Goal: Task Accomplishment & Management: Use online tool/utility

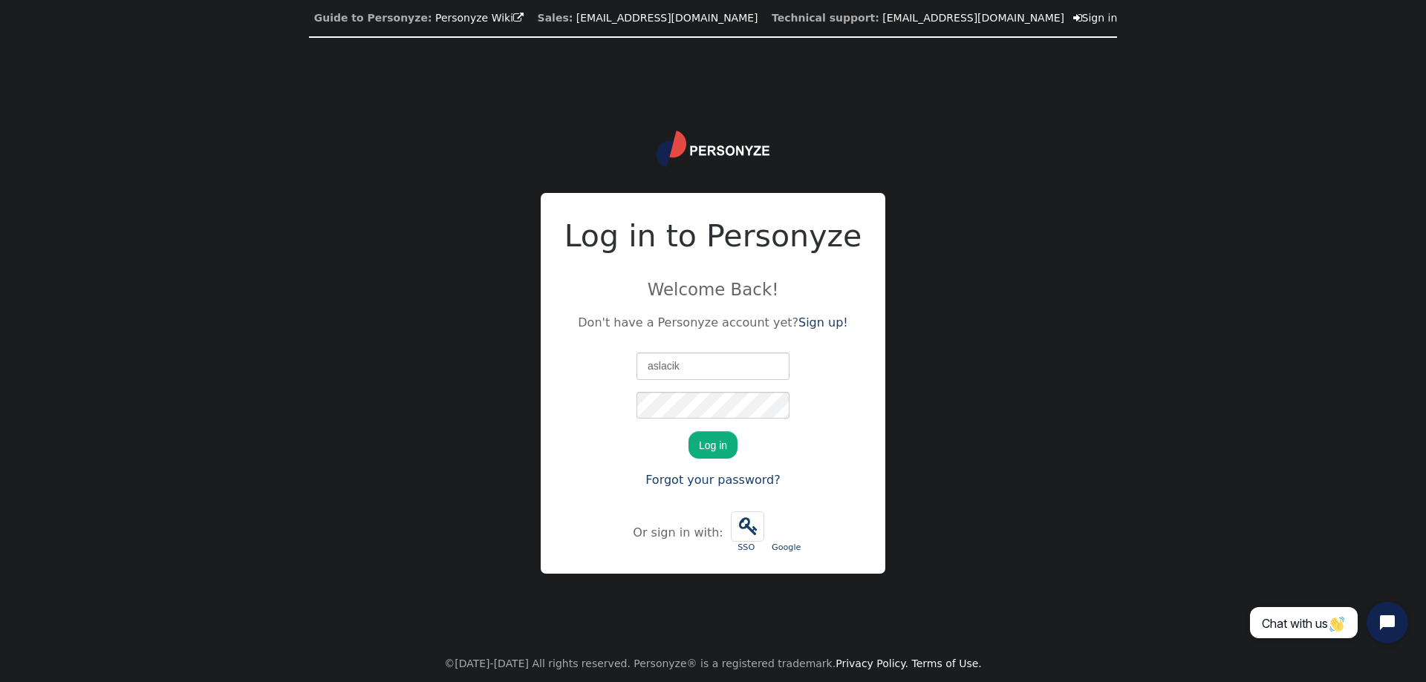
type input "aslacik"
click at [688, 431] on button "Log in" at bounding box center [712, 444] width 49 height 27
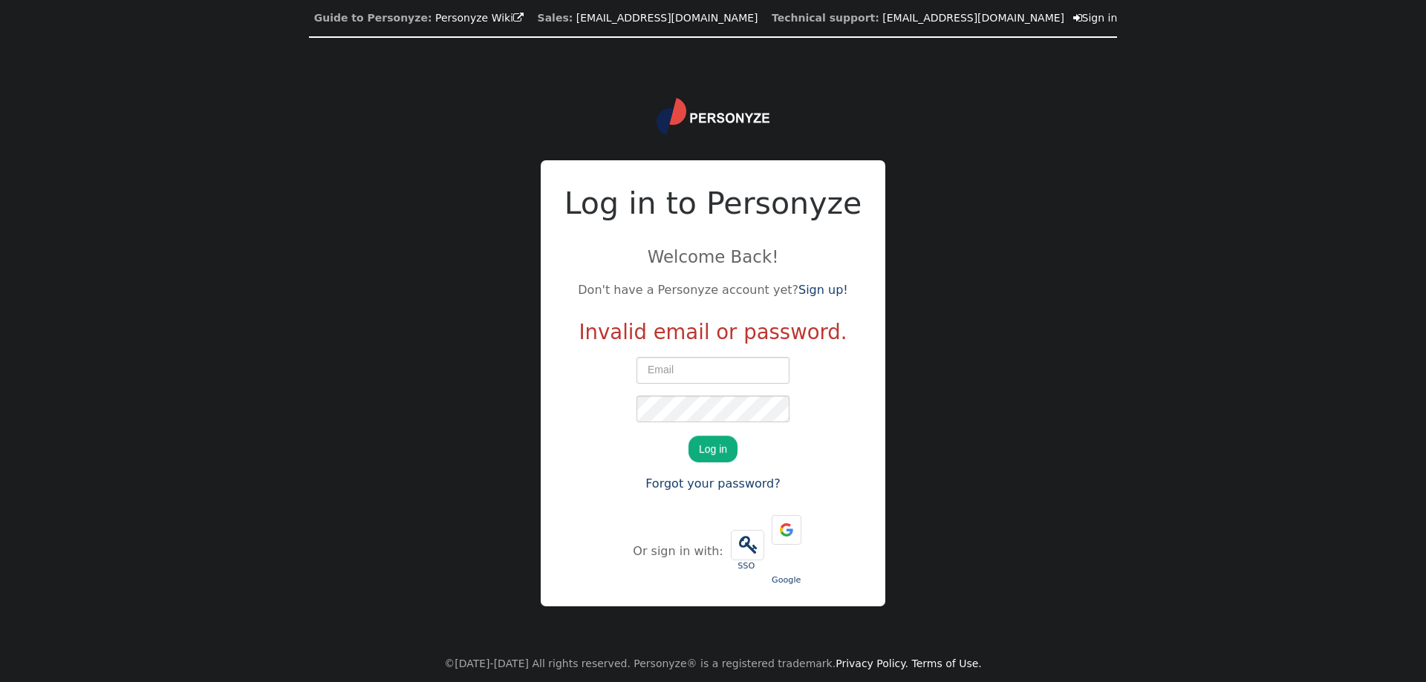
click at [763, 384] on input "text" at bounding box center [712, 370] width 153 height 27
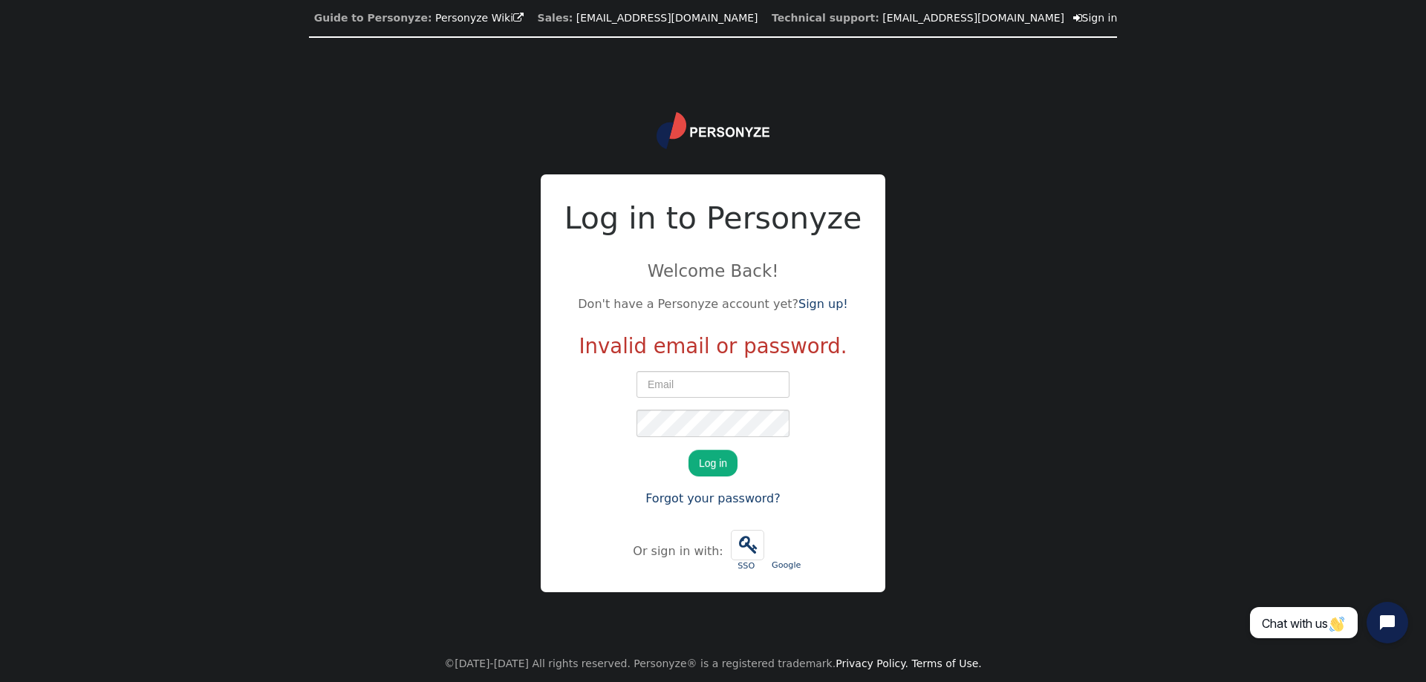
click at [761, 383] on input "text" at bounding box center [712, 384] width 153 height 27
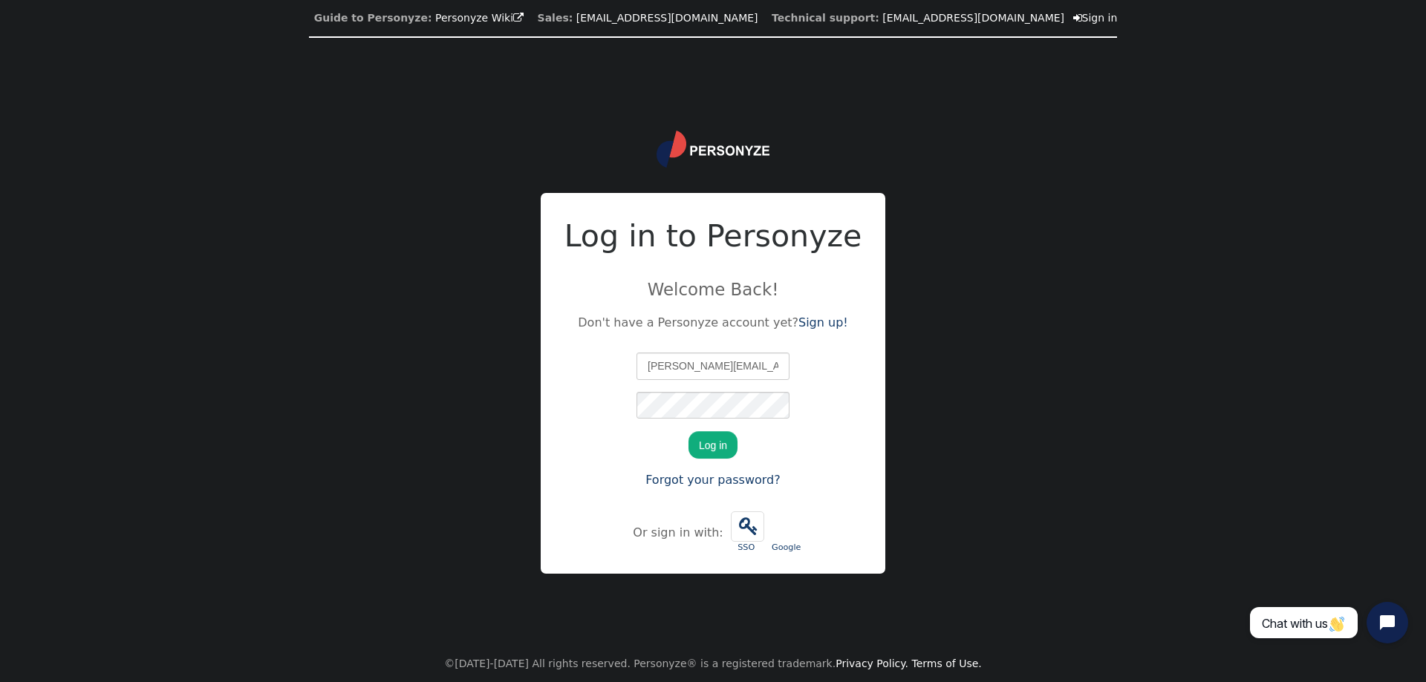
type input "[PERSON_NAME][EMAIL_ADDRESS][PERSON_NAME][DOMAIN_NAME]"
click at [688, 431] on button "Log in" at bounding box center [712, 444] width 49 height 27
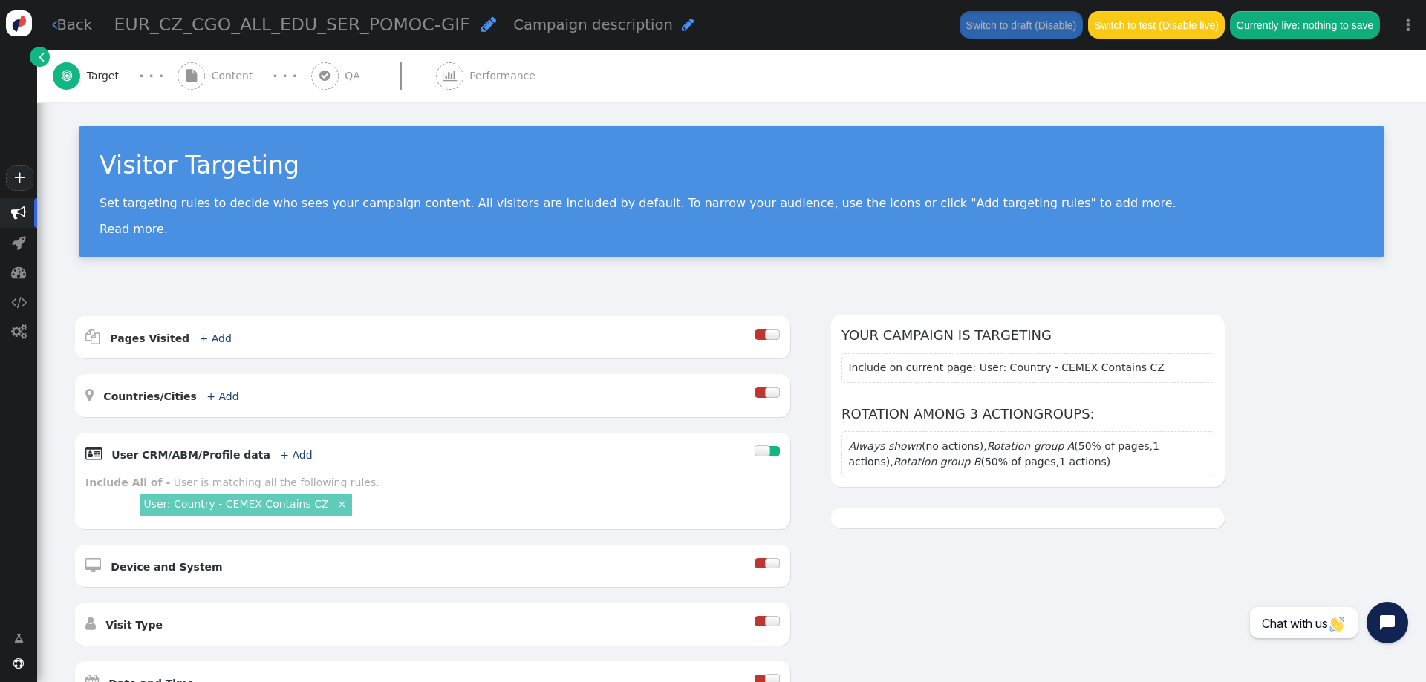
click at [74, 19] on link " Back" at bounding box center [72, 25] width 41 height 22
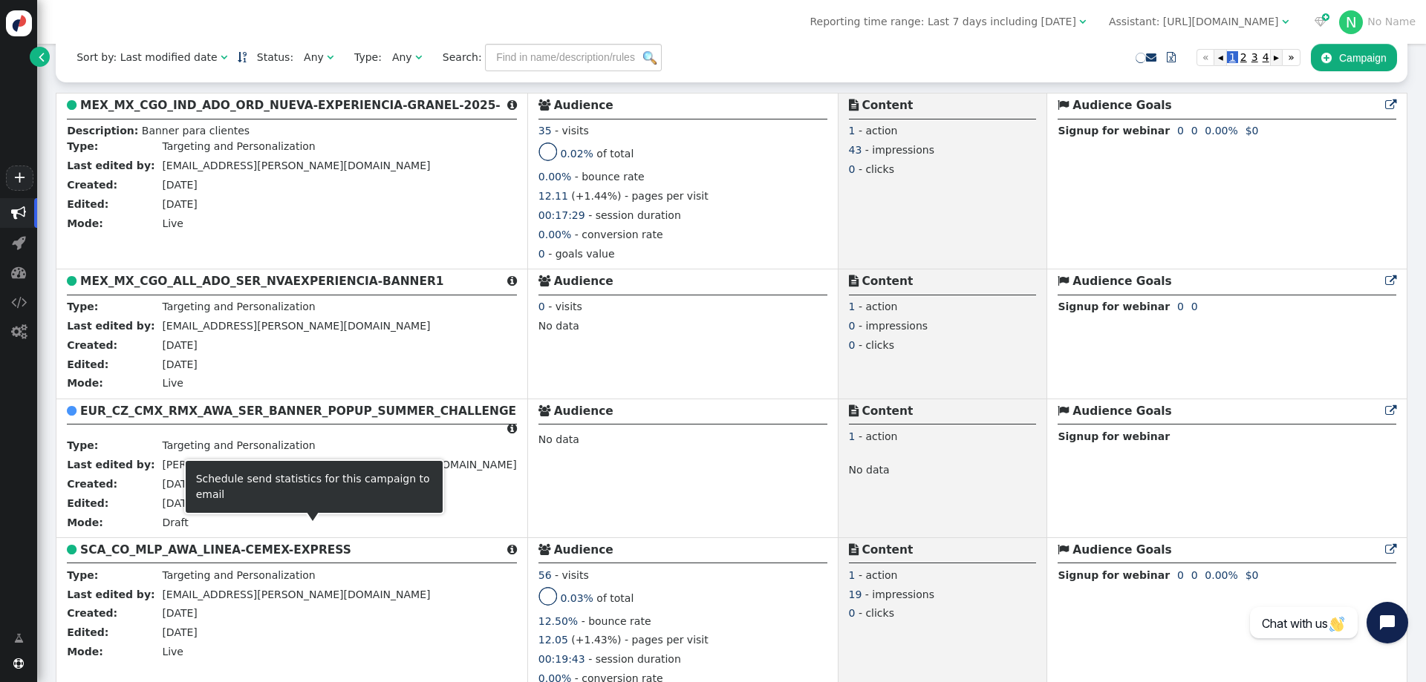
scroll to position [375, 0]
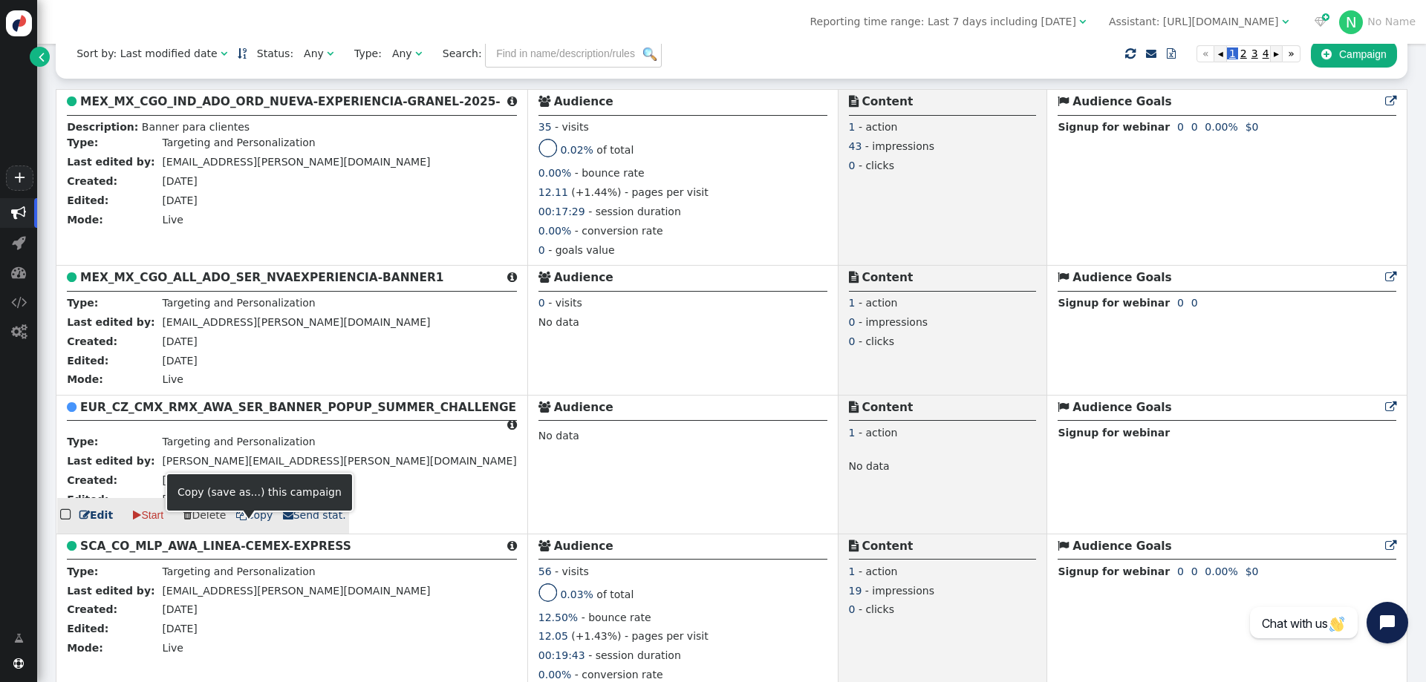
click at [255, 521] on span " Copy" at bounding box center [254, 515] width 37 height 12
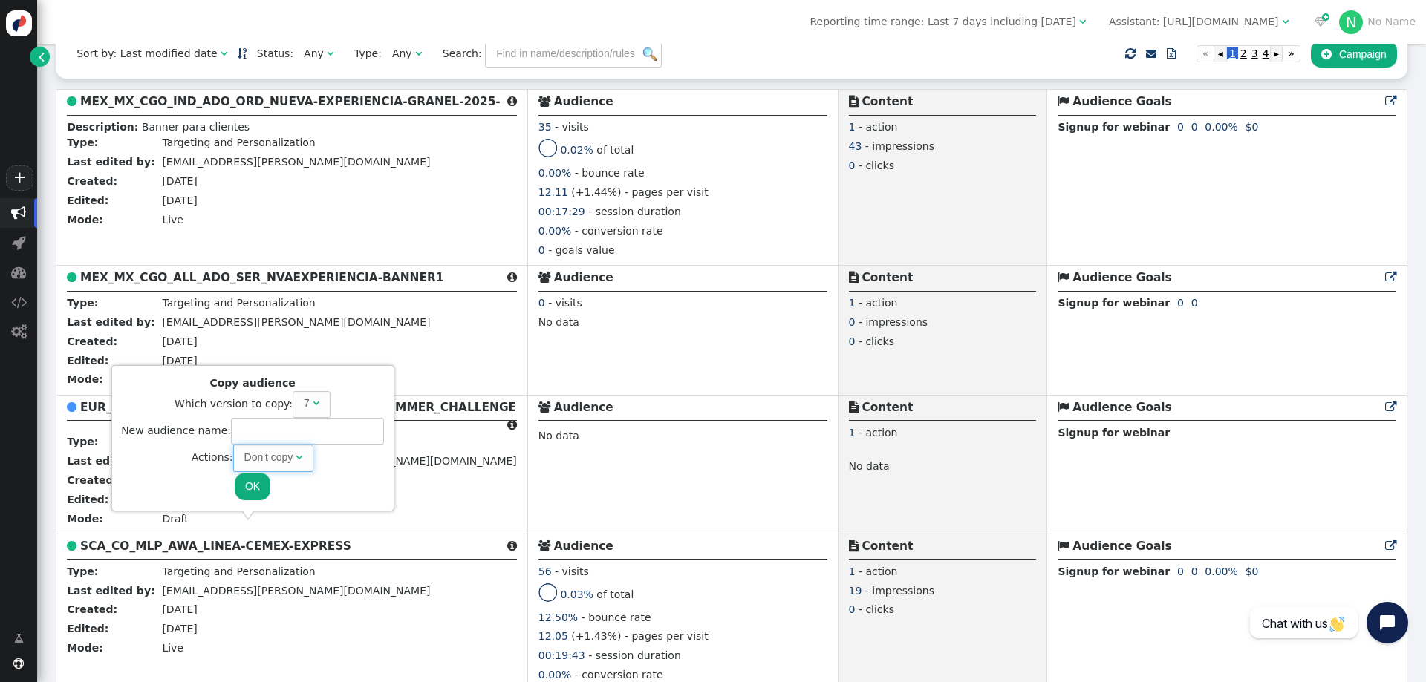
click at [296, 461] on span "" at bounding box center [299, 457] width 7 height 10
click at [245, 486] on button "OK" at bounding box center [253, 486] width 36 height 27
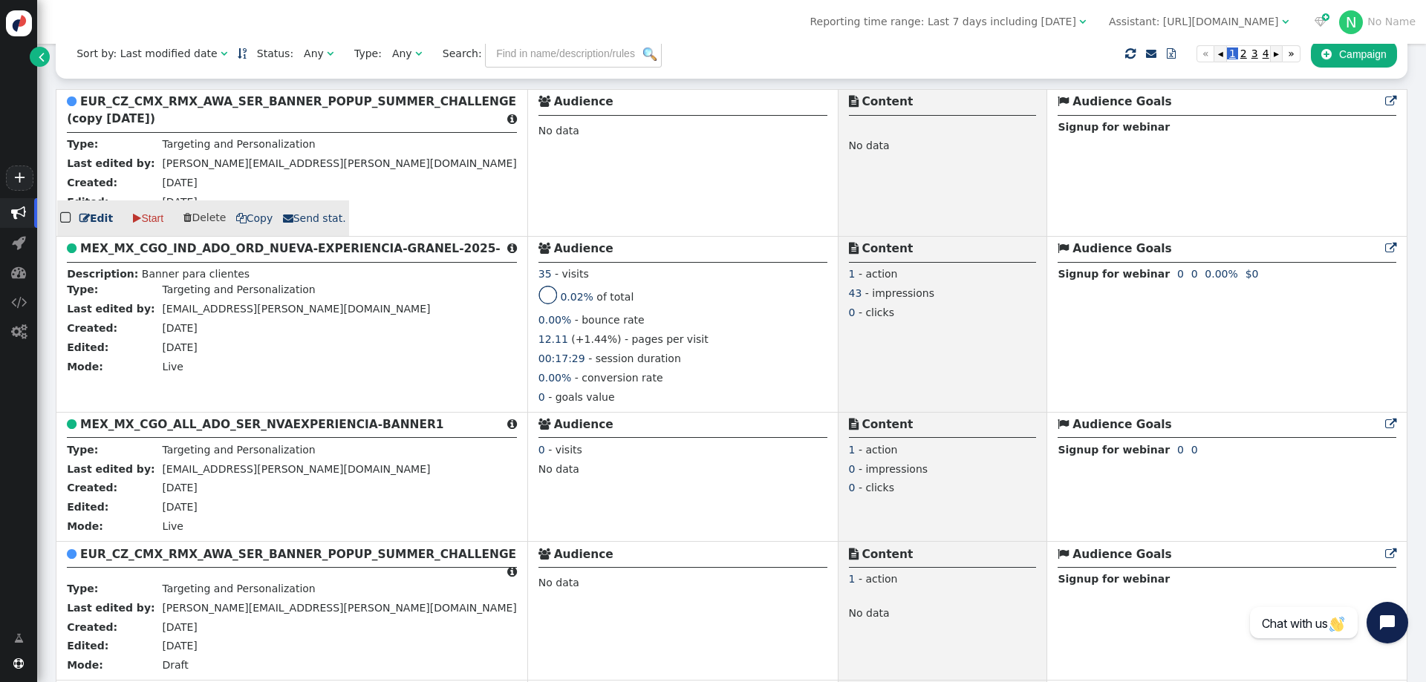
click at [91, 226] on link " Edit" at bounding box center [95, 219] width 33 height 16
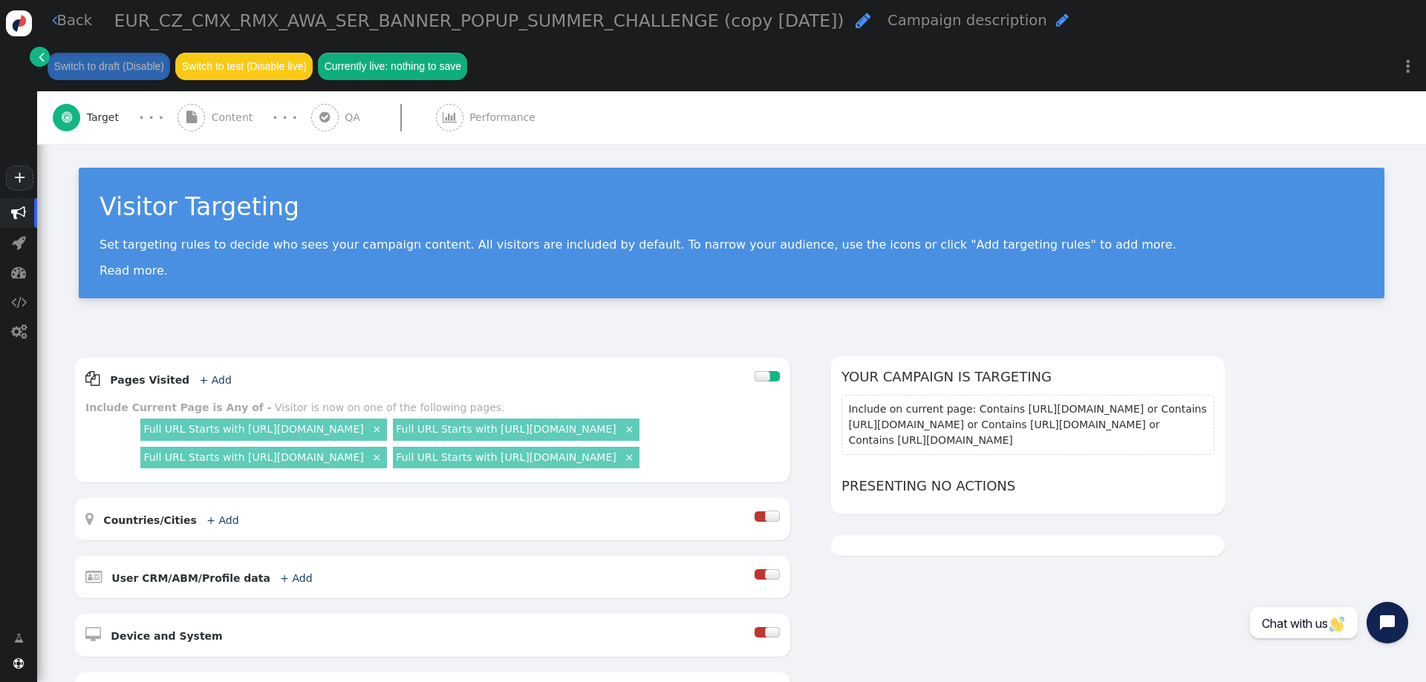
click at [855, 24] on span "" at bounding box center [862, 20] width 15 height 17
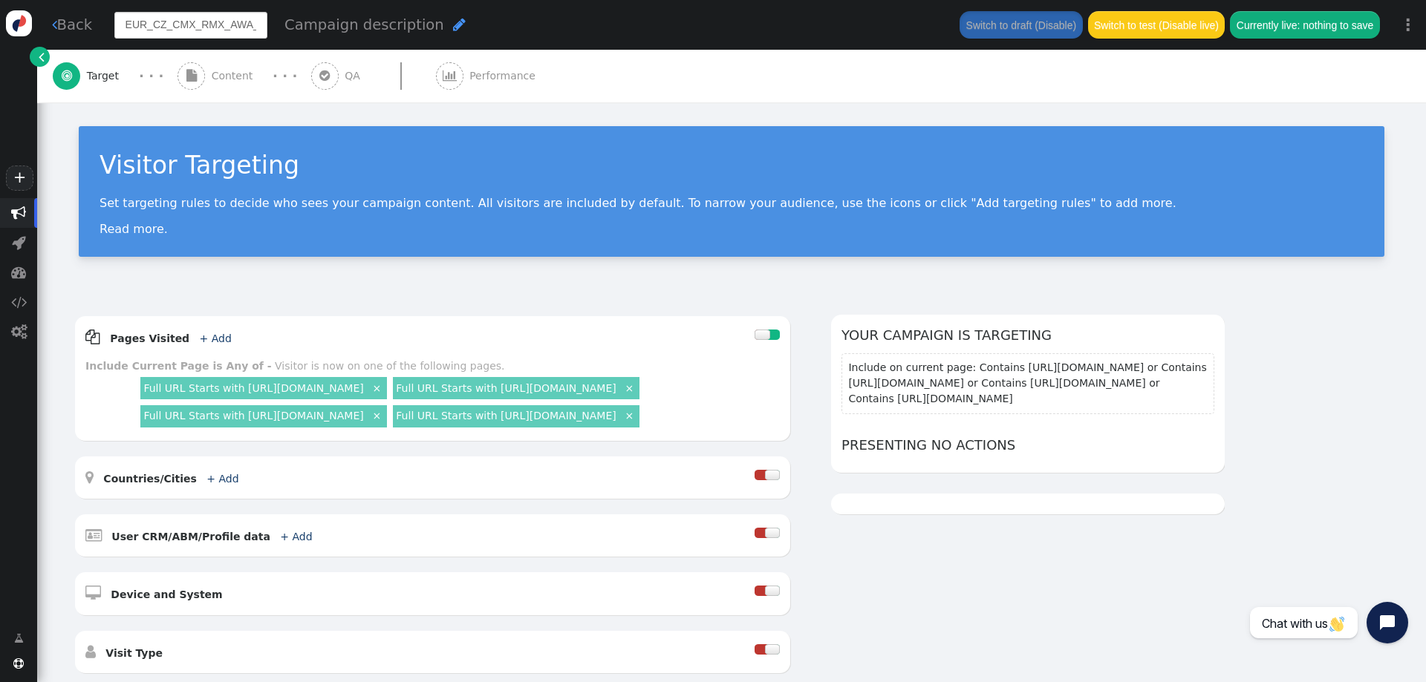
scroll to position [0, 312]
click at [229, 27] on input "EUR_CZ_CMX_RMX_AWA_SER_BANNER_POPUP_SUMMER_CHALLENGE (copy 09/12/25)" at bounding box center [190, 25] width 153 height 27
drag, startPoint x: 261, startPoint y: 27, endPoint x: 214, endPoint y: 39, distance: 49.2
click at [214, 39] on input "EUR_CZ_CMX_RMX_AWA_SER_BANNER_POPUP_SUMMER_CHALLENGE (copy 09/12/25)" at bounding box center [190, 25] width 153 height 27
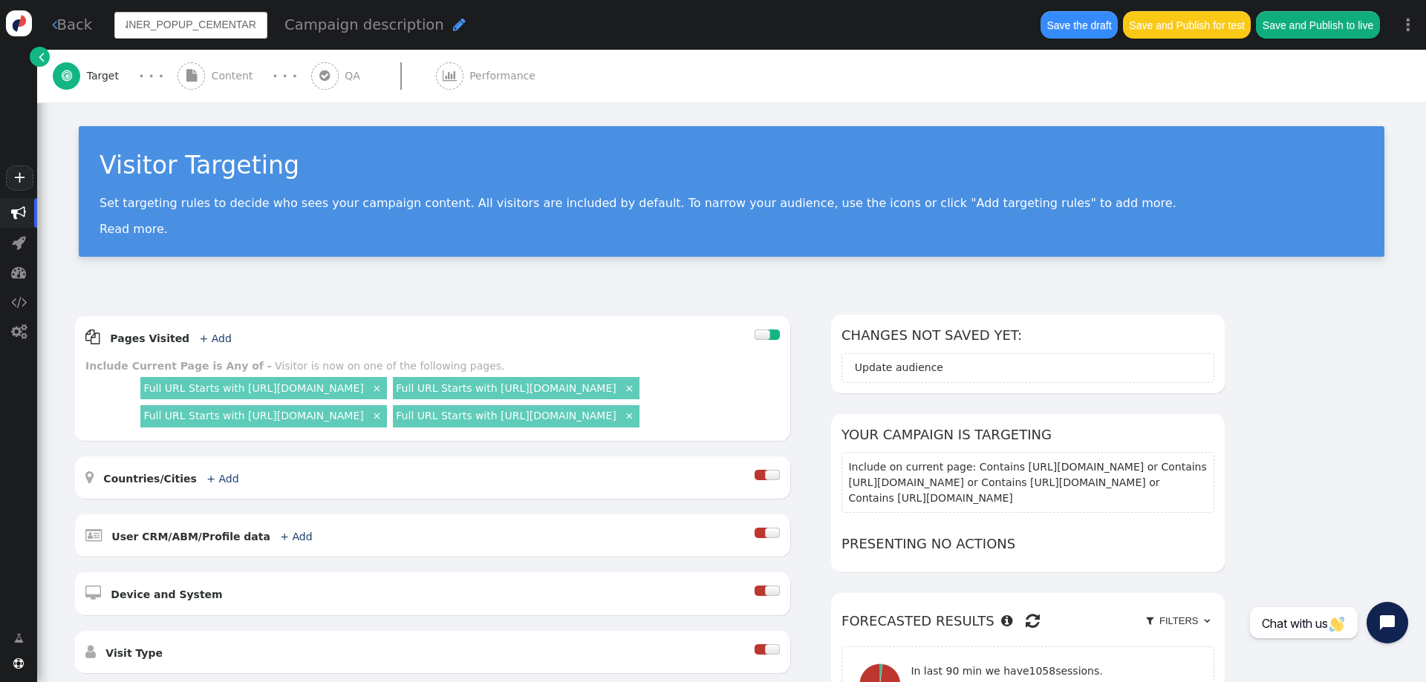
scroll to position [0, 194]
type input "EUR_CZ_CMX_RMX_AWA_SER_BANNER_POPUP_CEMENTARNA_PRACHOVICE"
click at [475, 278] on div "Visitor Targeting Set targeting rules to decide who sees your campaign content.…" at bounding box center [731, 198] width 1389 height 192
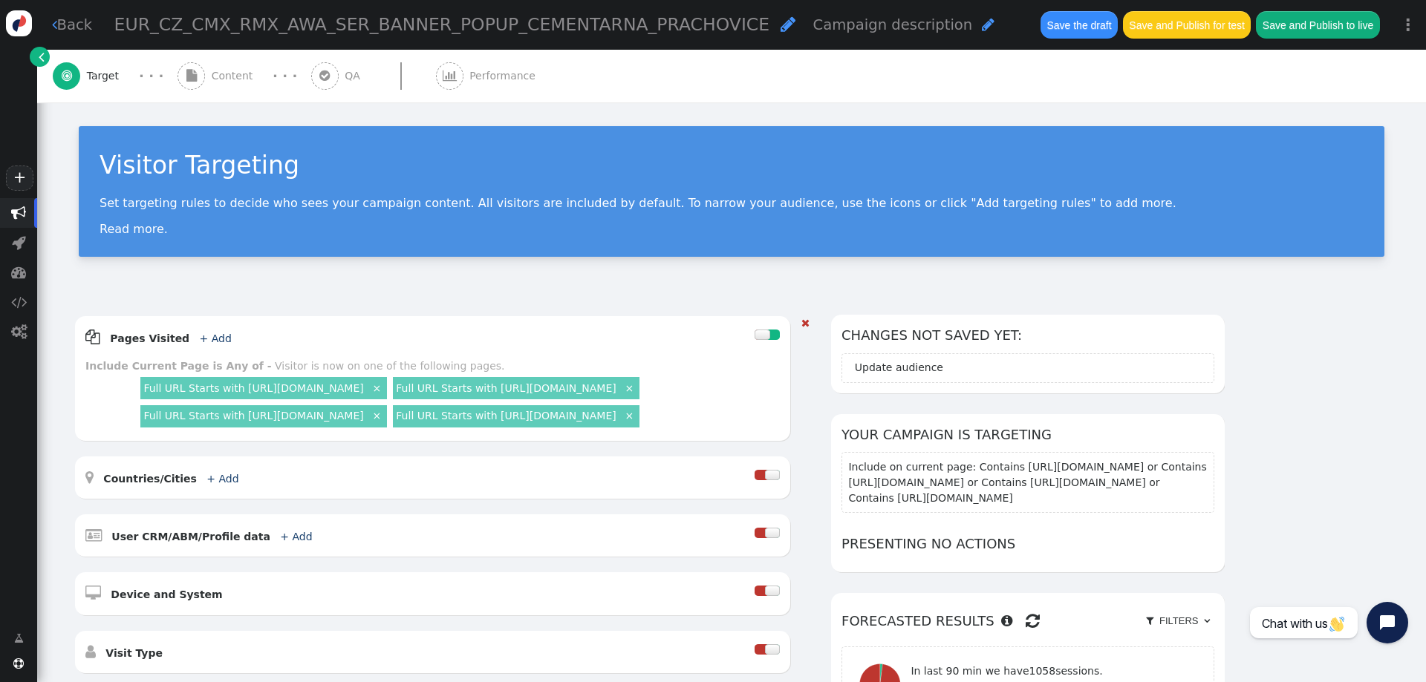
click at [622, 422] on link "×" at bounding box center [628, 414] width 13 height 13
click at [383, 422] on link "×" at bounding box center [376, 414] width 13 height 13
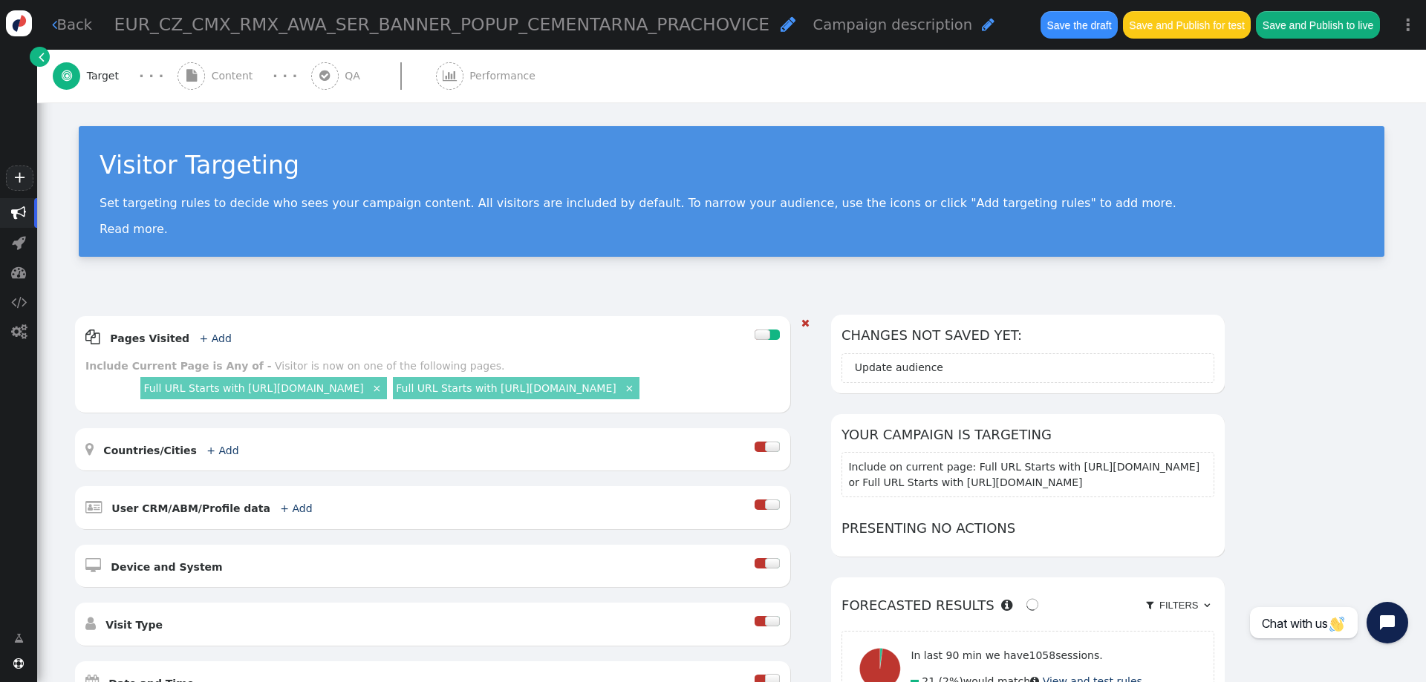
click at [622, 394] on link "×" at bounding box center [628, 387] width 13 height 13
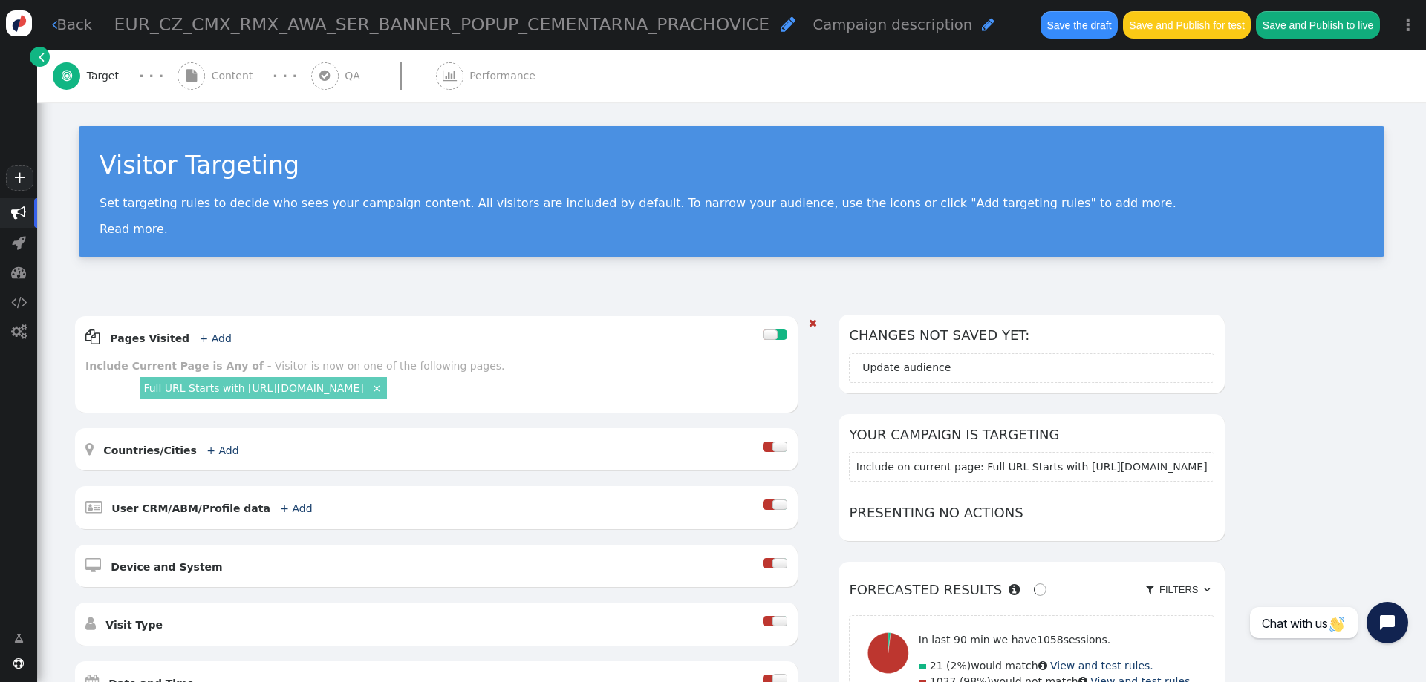
click at [363, 392] on link "Full URL Starts with https://www.cemex.cz/produkty-a-sluzby/produkty/beton" at bounding box center [253, 388] width 220 height 12
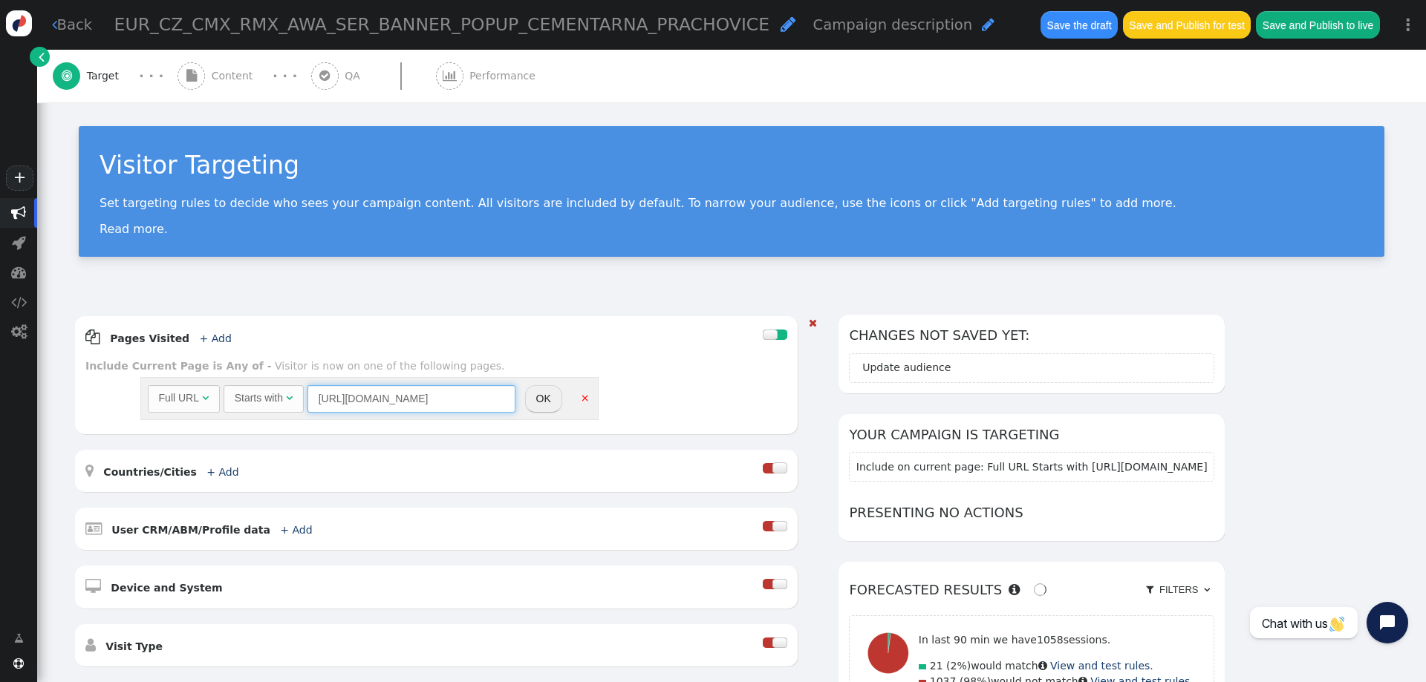
scroll to position [0, 71]
drag, startPoint x: 422, startPoint y: 400, endPoint x: 545, endPoint y: 401, distance: 123.3
click at [545, 401] on div "Full URL  Starts with  https://www.cemex.cz/produkty-a-sluzby/produkty/beton …" at bounding box center [369, 398] width 458 height 43
type input "https://www.cemex.cz/-/cementarna-prachovice"
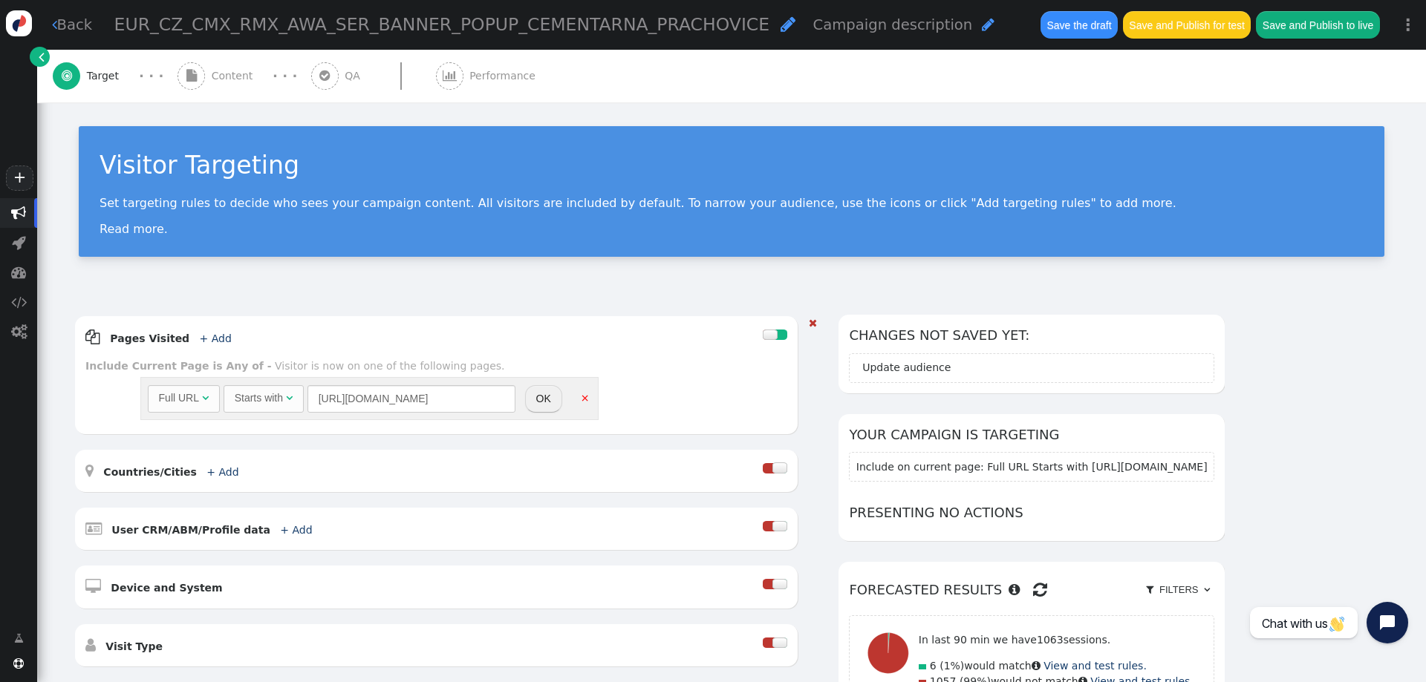
click at [545, 400] on button "OK" at bounding box center [543, 398] width 37 height 27
click at [694, 403] on div "Full URL  Starts with  https://www.cemex.cz/-/cementarna-prachovice = (Empty)…" at bounding box center [462, 397] width 650 height 46
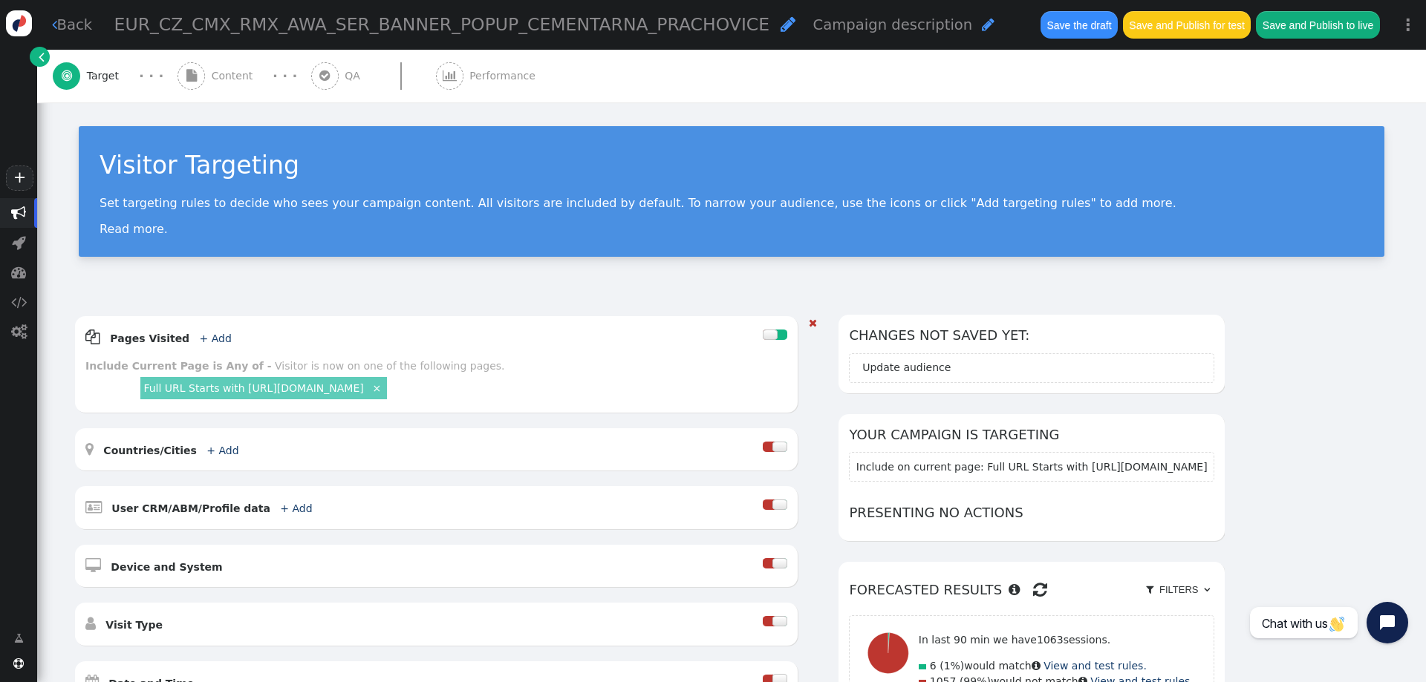
click at [218, 75] on span "Content" at bounding box center [236, 76] width 48 height 16
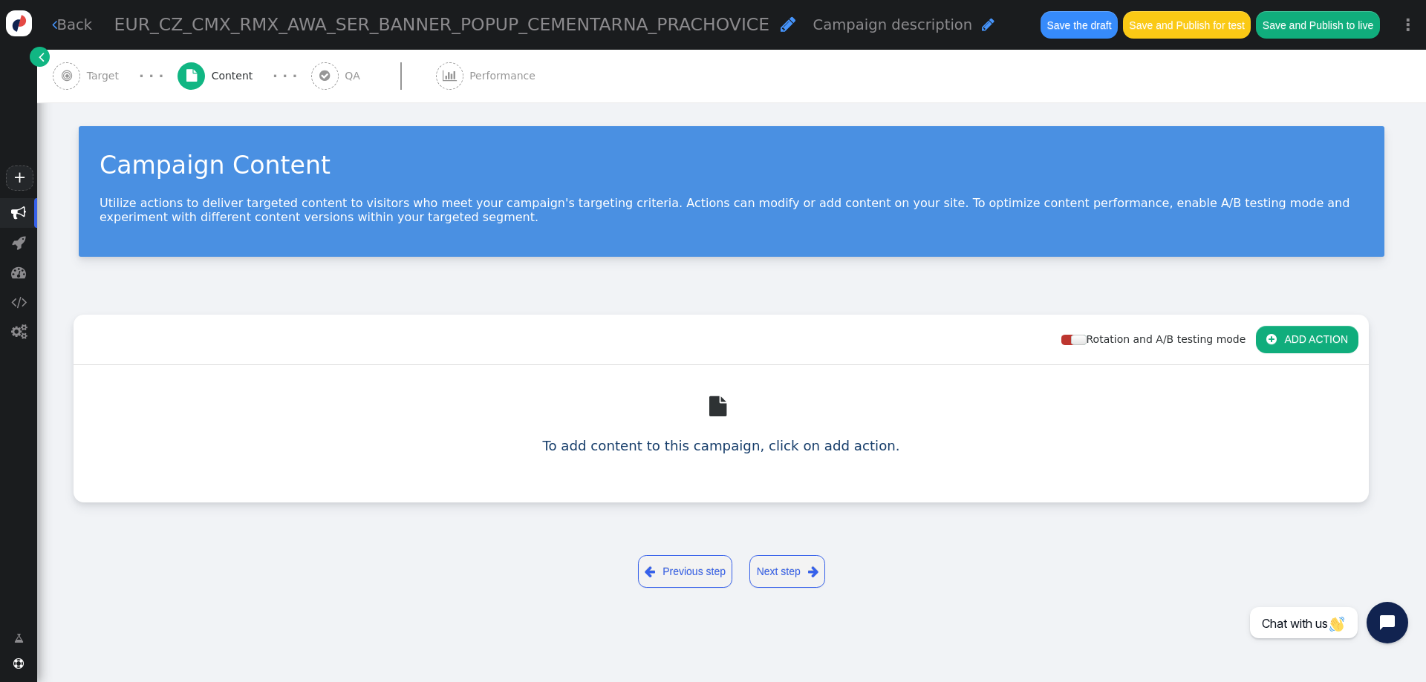
click at [1293, 342] on button " ADD ACTION" at bounding box center [1307, 339] width 102 height 27
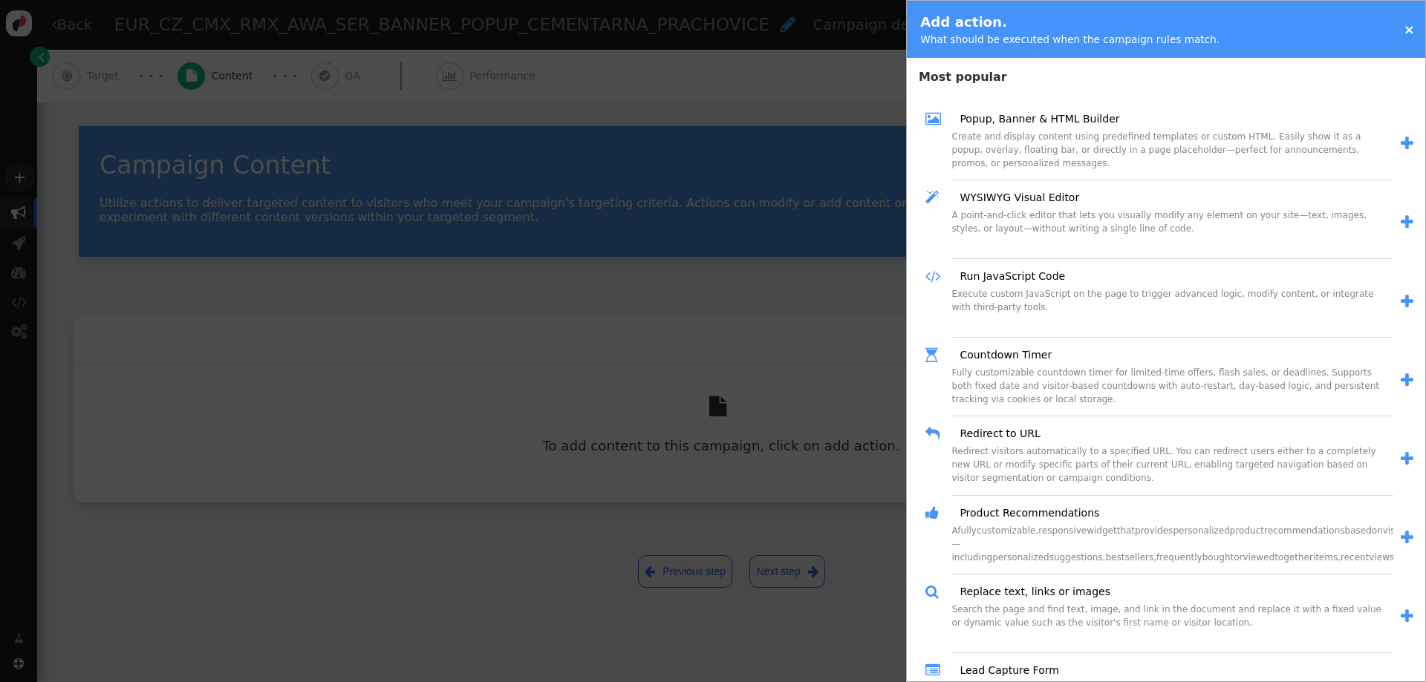
click at [1077, 140] on div "Create and display content using predefined templates or custom HTML. Easily sh…" at bounding box center [1172, 155] width 441 height 50
click at [1403, 148] on div " Popup, Banner & HTML Builder Create and display content using predefined temp…" at bounding box center [1169, 144] width 495 height 79
click at [1401, 147] on span "" at bounding box center [1407, 144] width 13 height 16
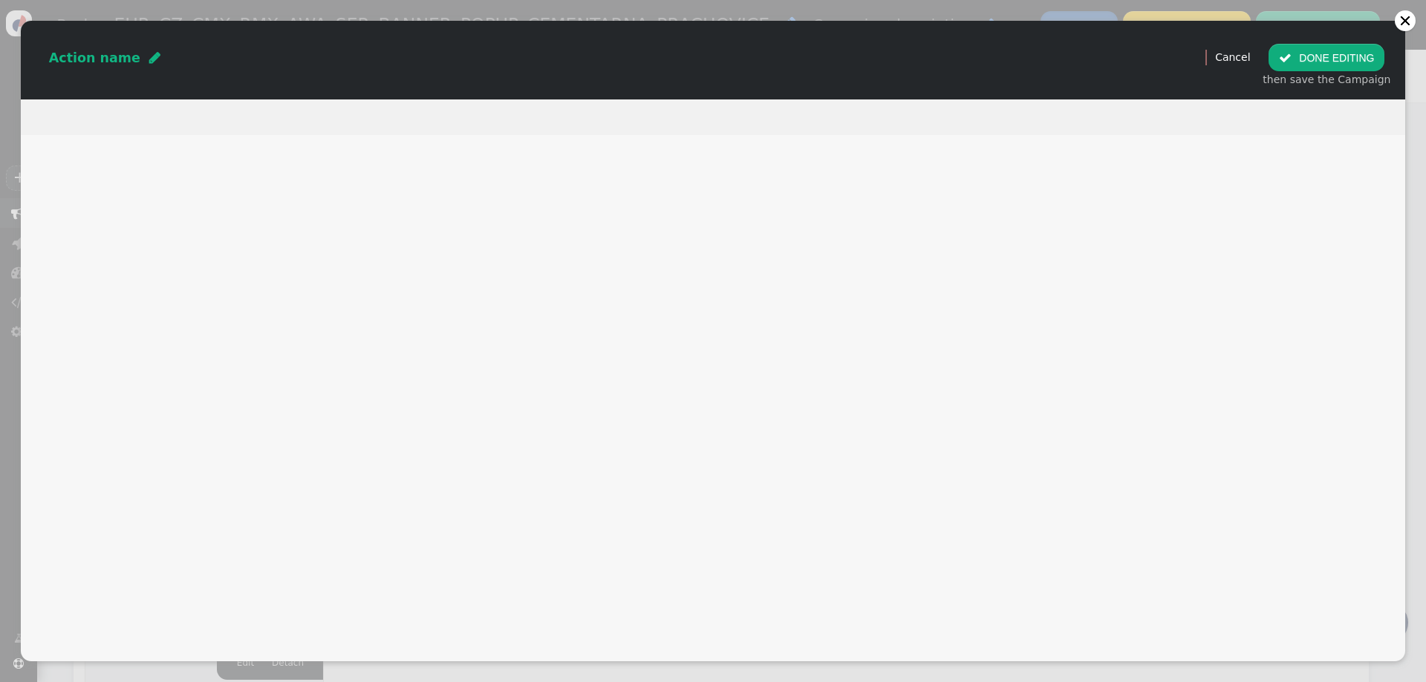
click at [0, 0] on div " Start new" at bounding box center [0, 0] width 0 height 0
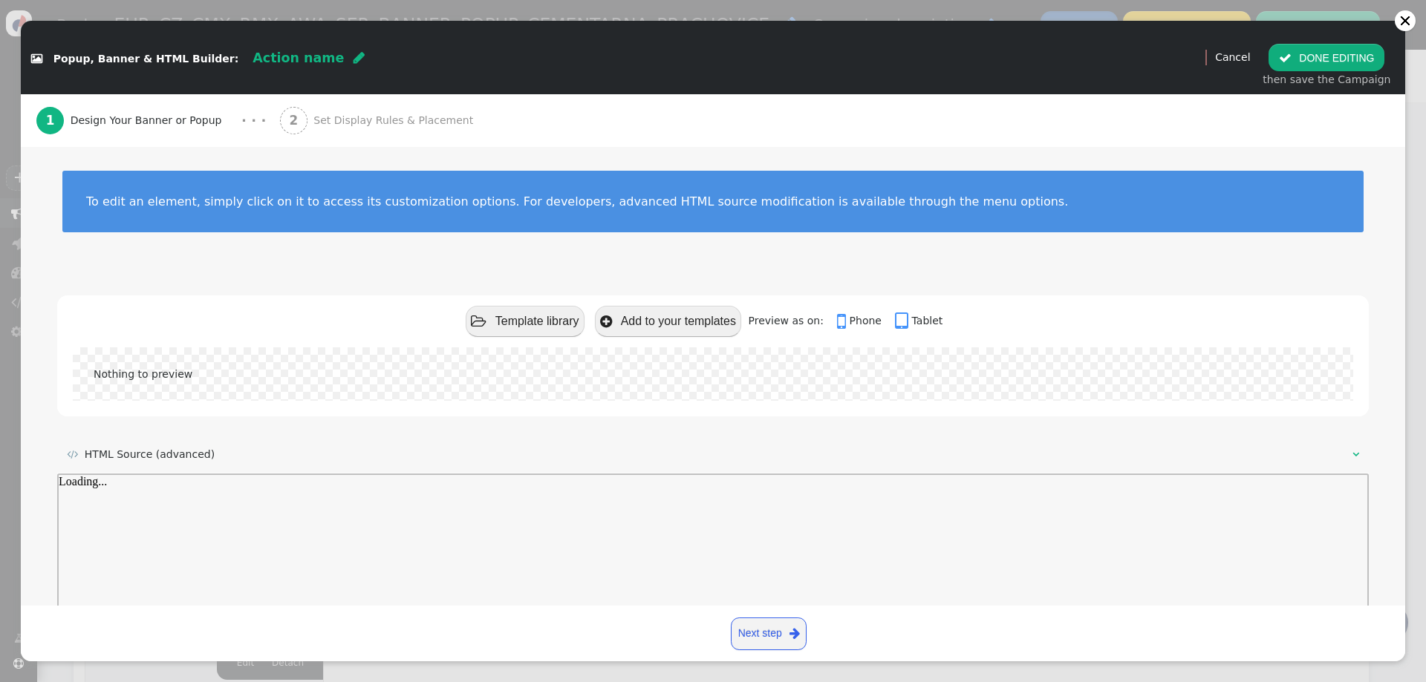
scroll to position [0, 0]
click at [514, 506] on div at bounding box center [713, 616] width 1308 height 257
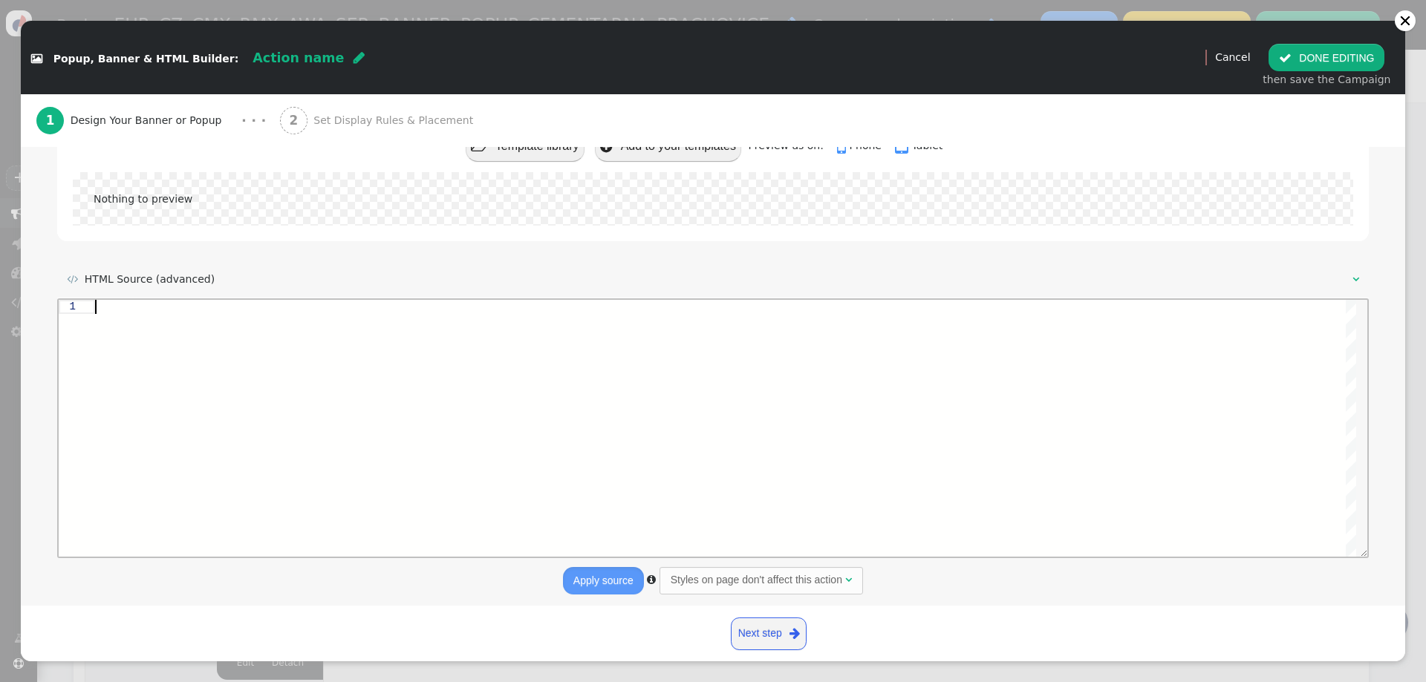
click at [515, 527] on div at bounding box center [725, 427] width 1261 height 257
paste textarea "closeBt.addEventListener('click',closePopup); overlay.addEventListener('click',…"
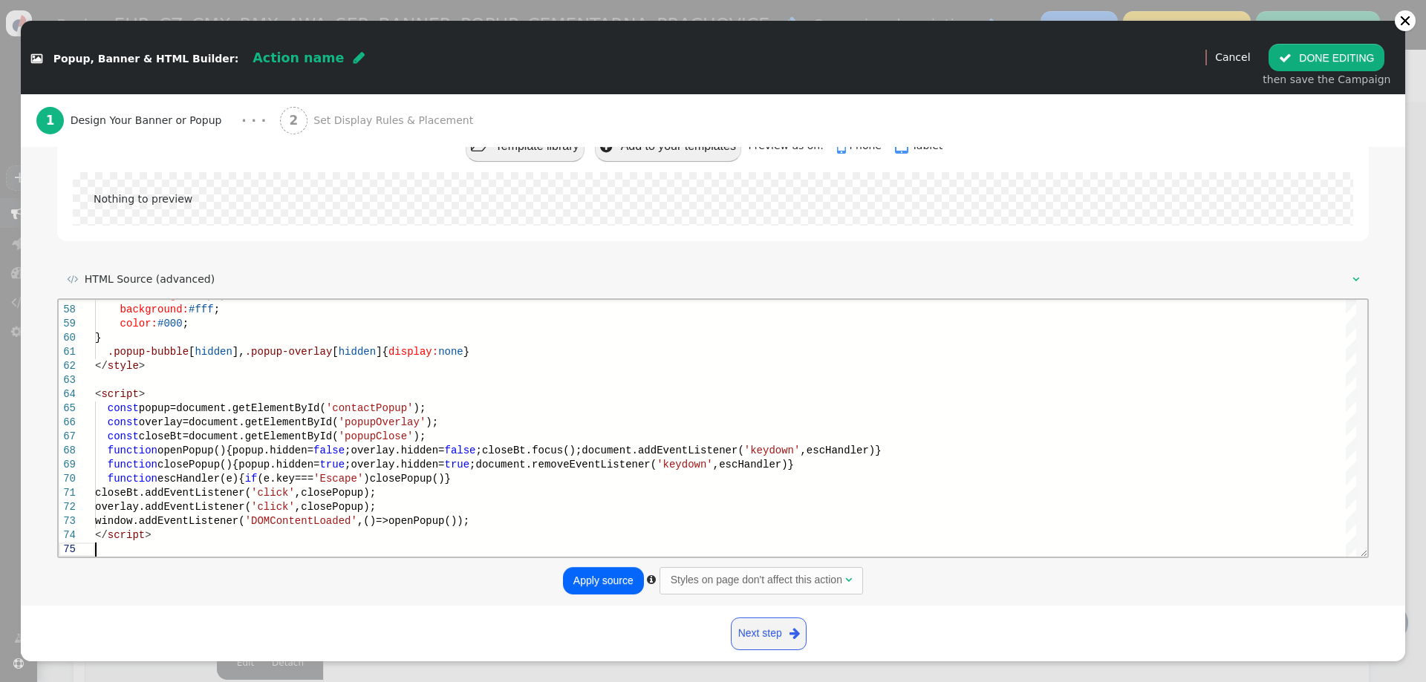
click at [597, 581] on button "Apply source" at bounding box center [603, 580] width 81 height 27
type textarea "closeBt.addEventListener('click',closePopup); overlay.addEventListener('click',…"
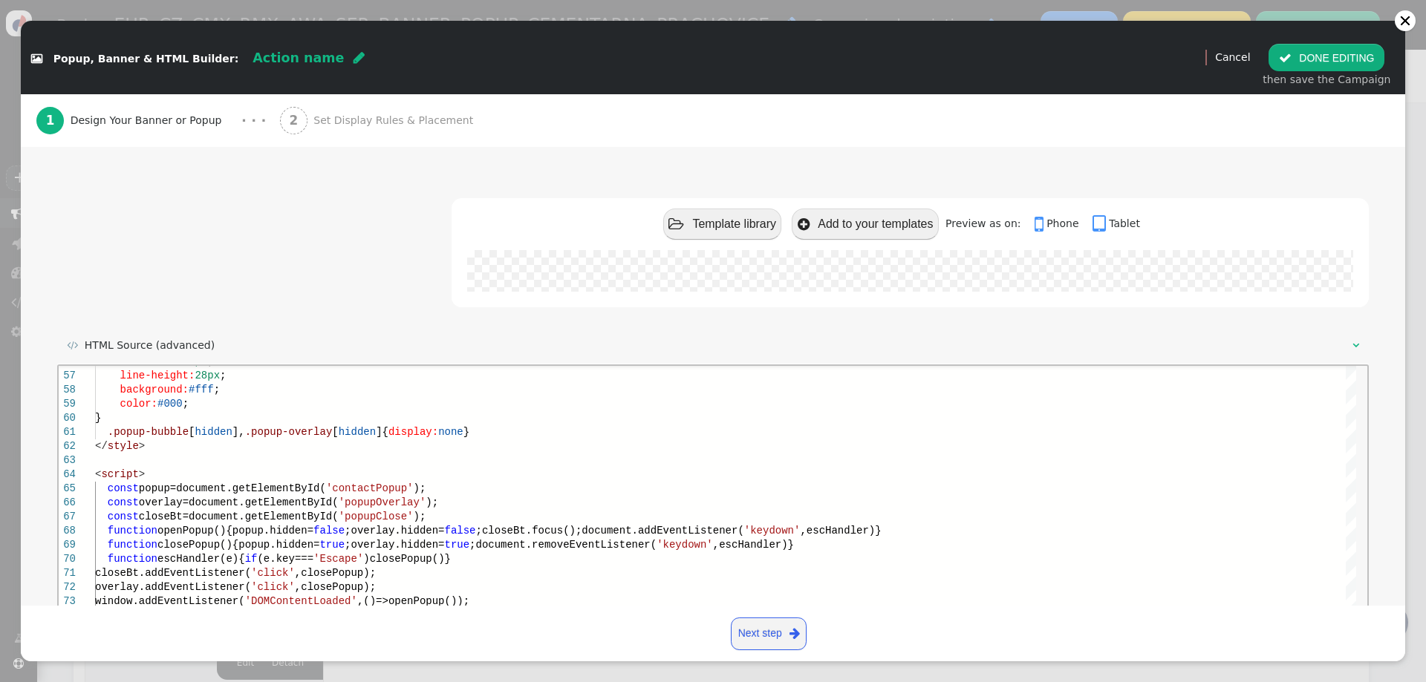
scroll to position [175, 0]
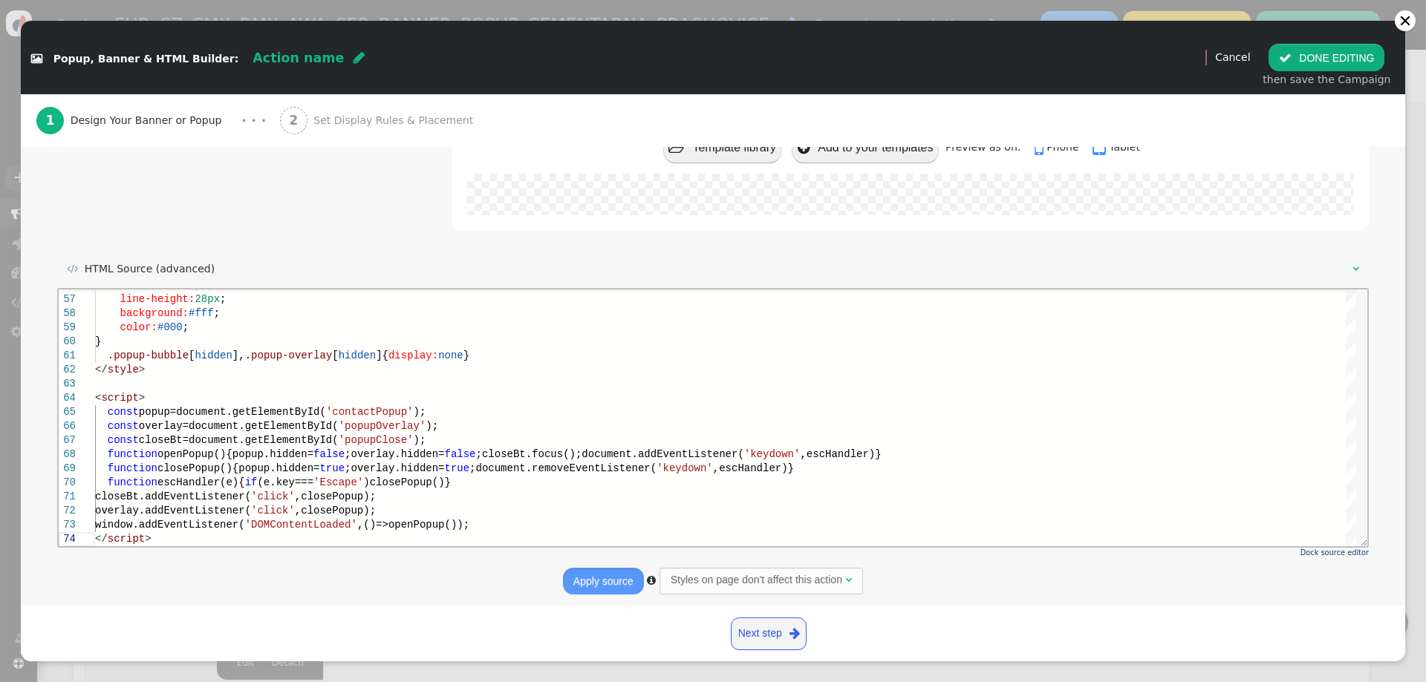
click at [605, 581] on button "Apply source" at bounding box center [603, 581] width 81 height 27
click at [761, 638] on link "Next step " at bounding box center [769, 634] width 76 height 33
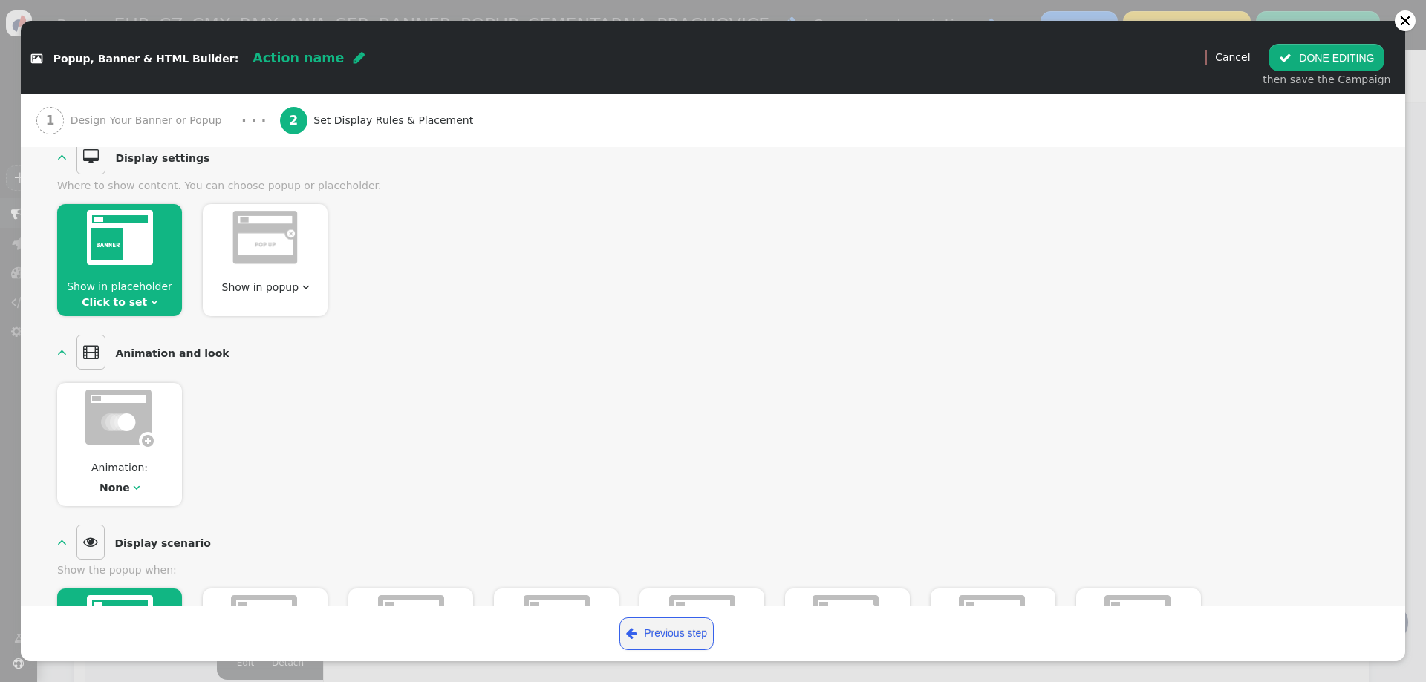
click at [304, 296] on div "Show in popup " at bounding box center [265, 260] width 125 height 112
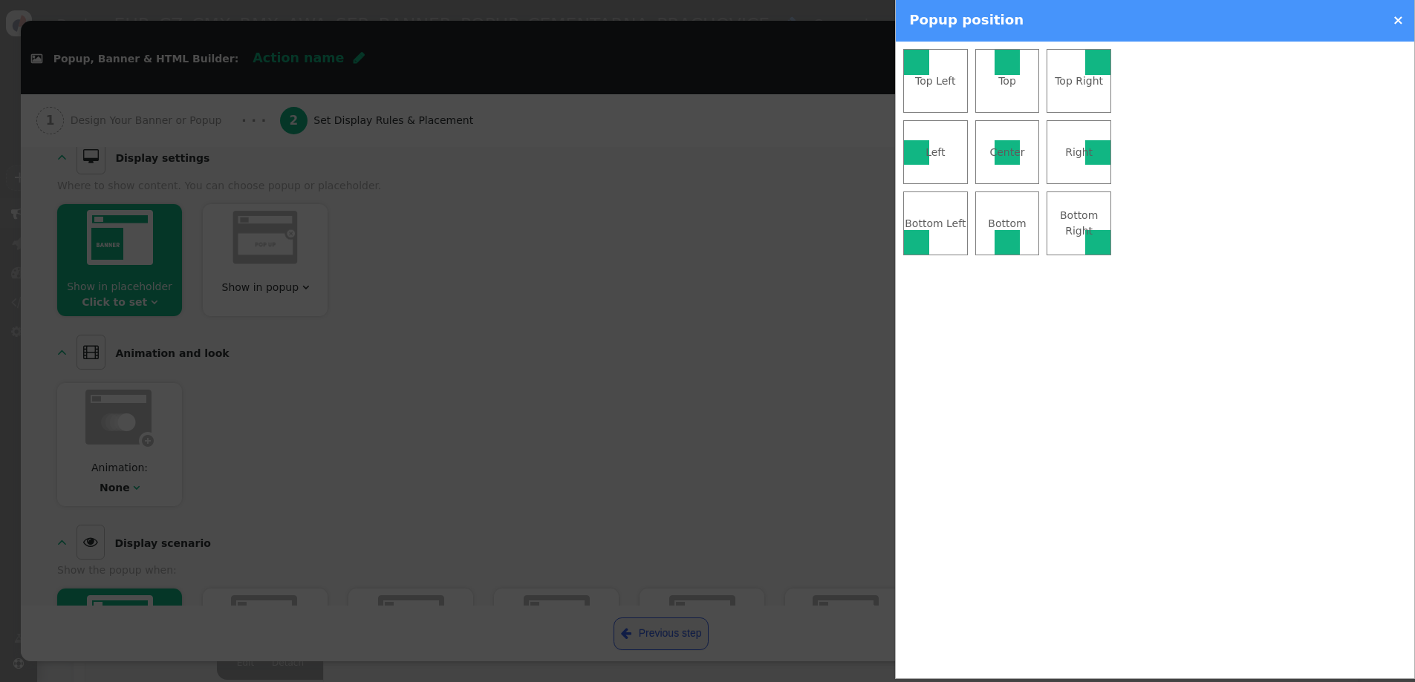
click at [1000, 70] on div at bounding box center [1006, 62] width 25 height 25
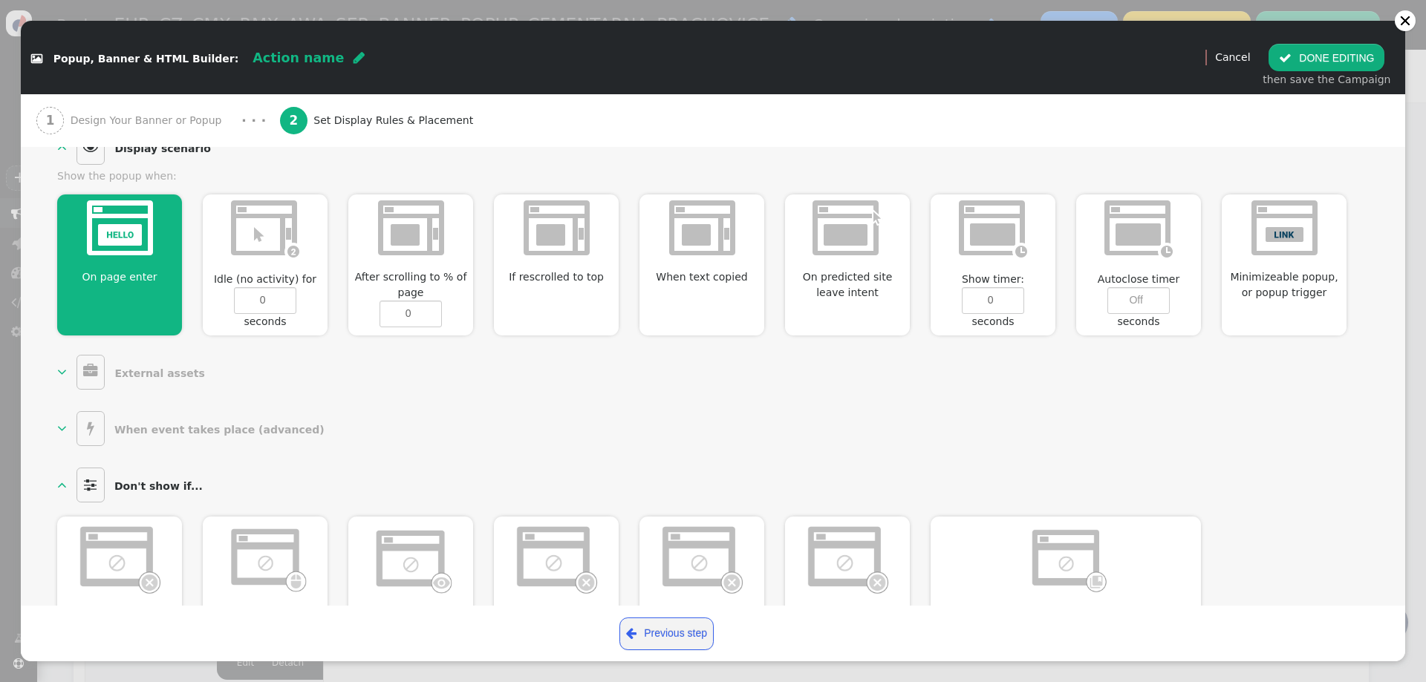
scroll to position [433, 0]
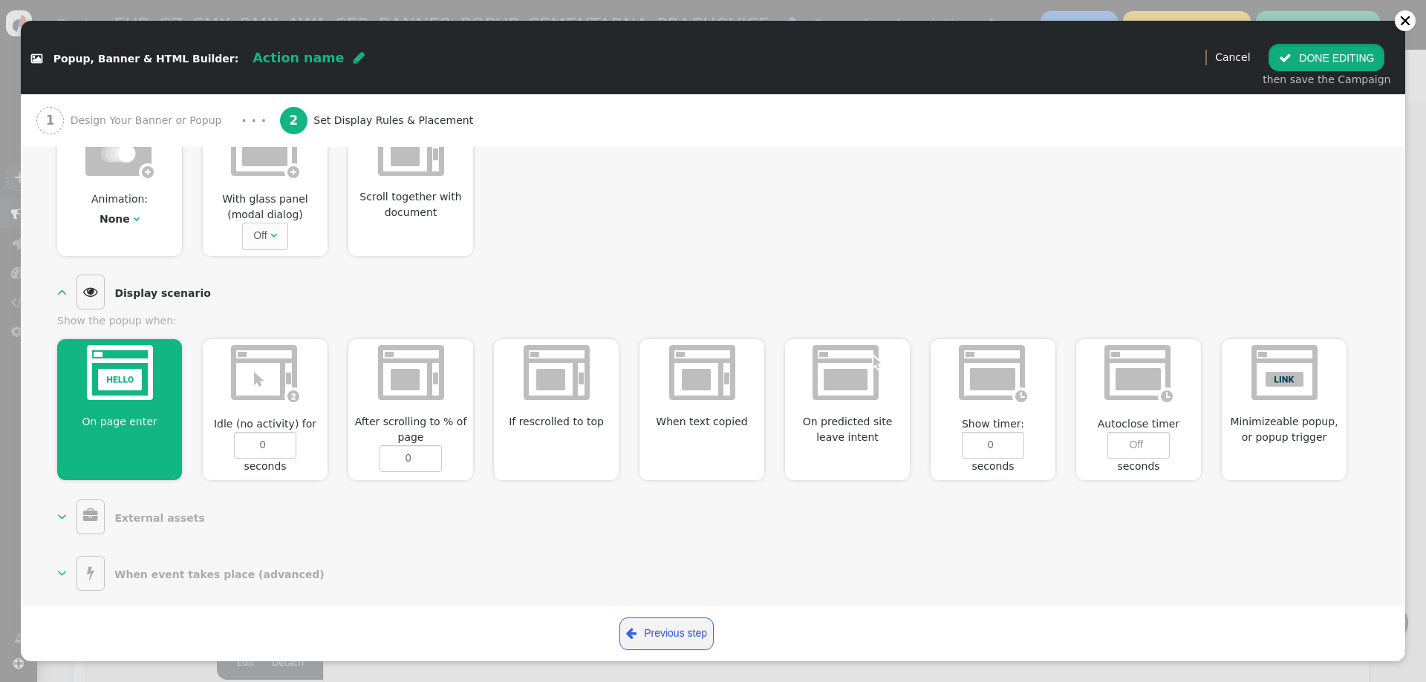
click at [1336, 61] on button " DONE EDITING" at bounding box center [1326, 57] width 116 height 27
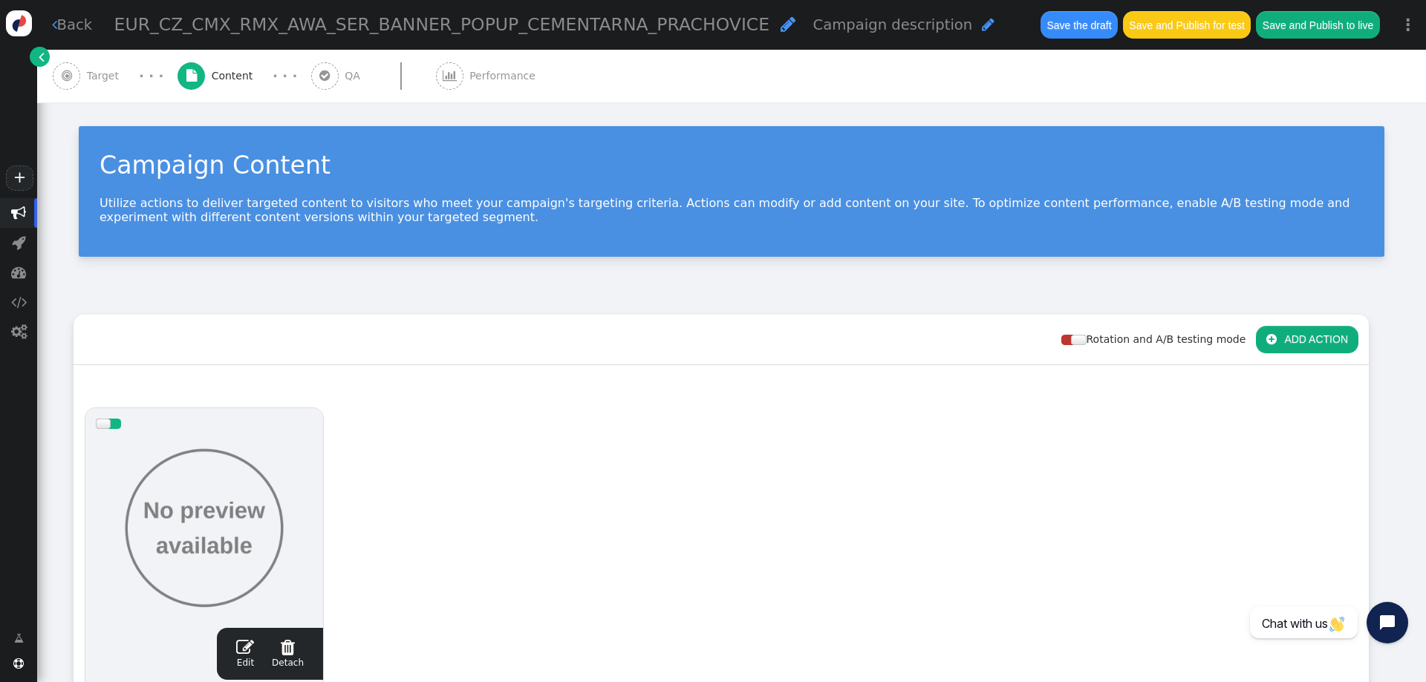
scroll to position [149, 0]
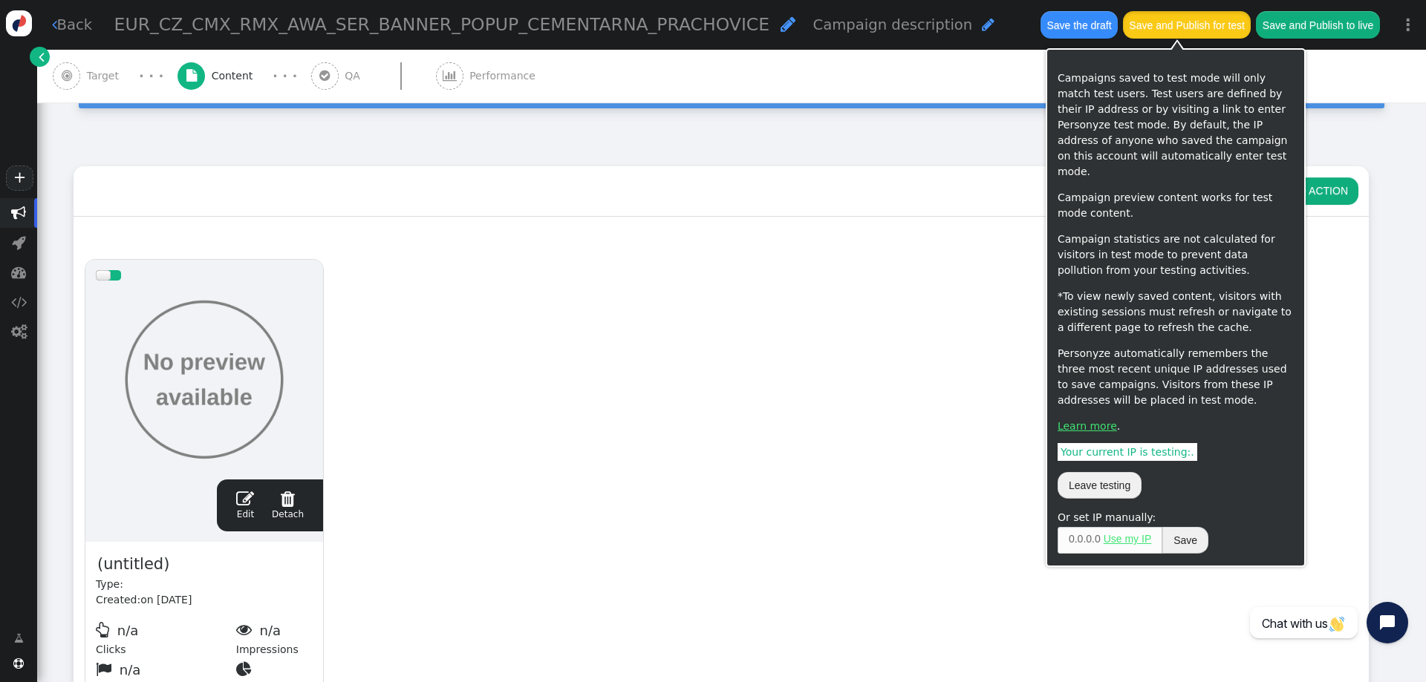
click at [1185, 30] on button "Save and Publish for test" at bounding box center [1187, 24] width 128 height 27
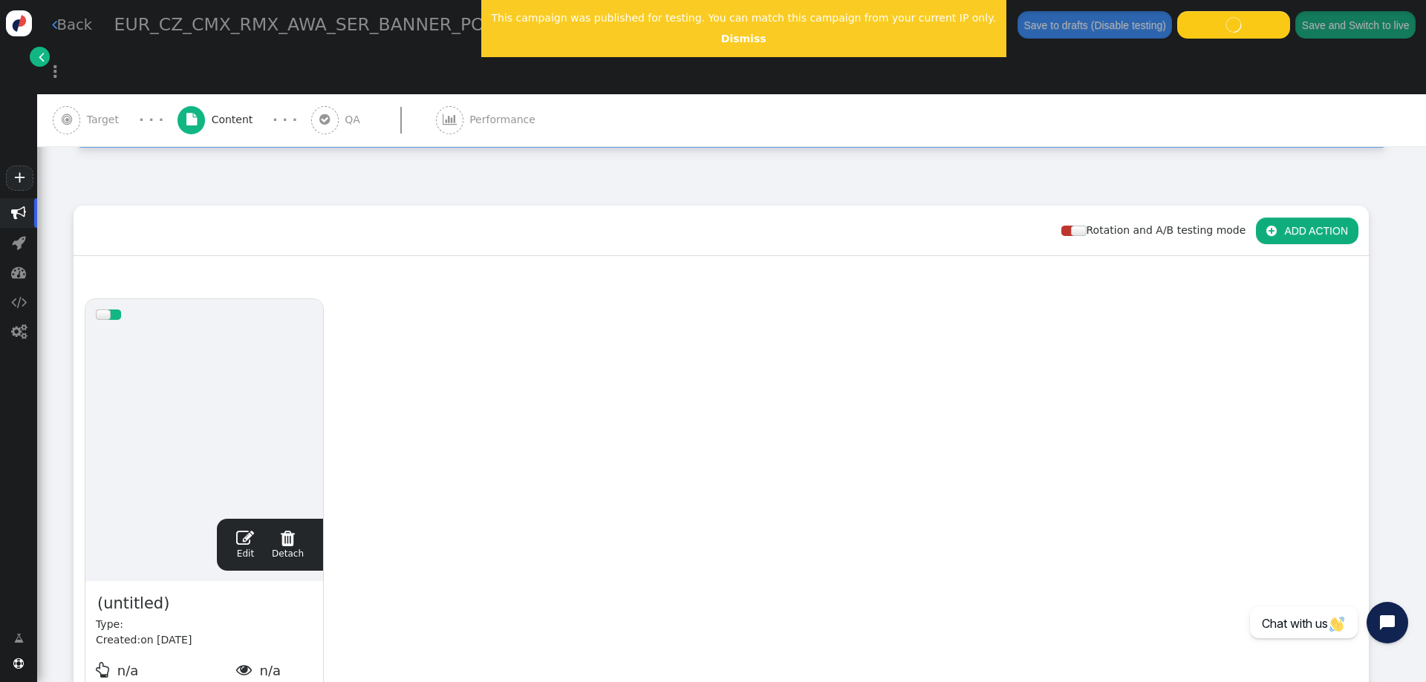
scroll to position [303, 0]
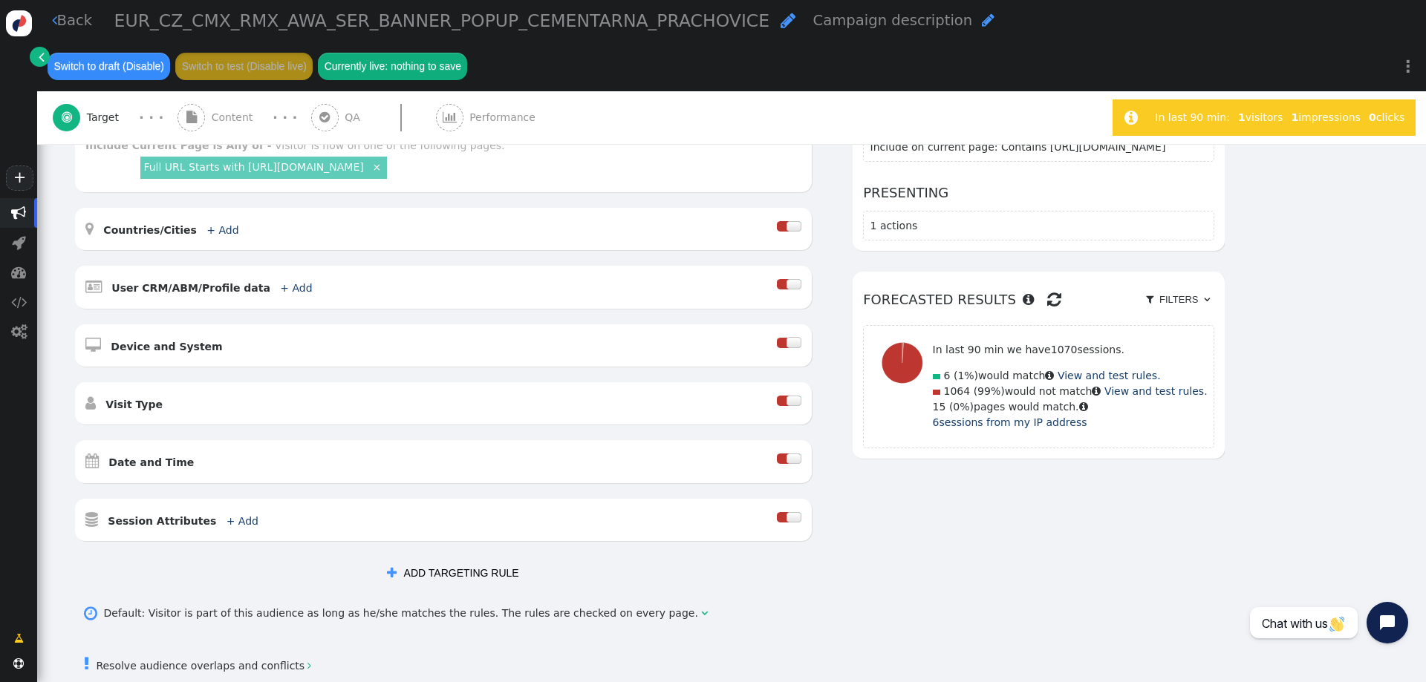
scroll to position [297, 0]
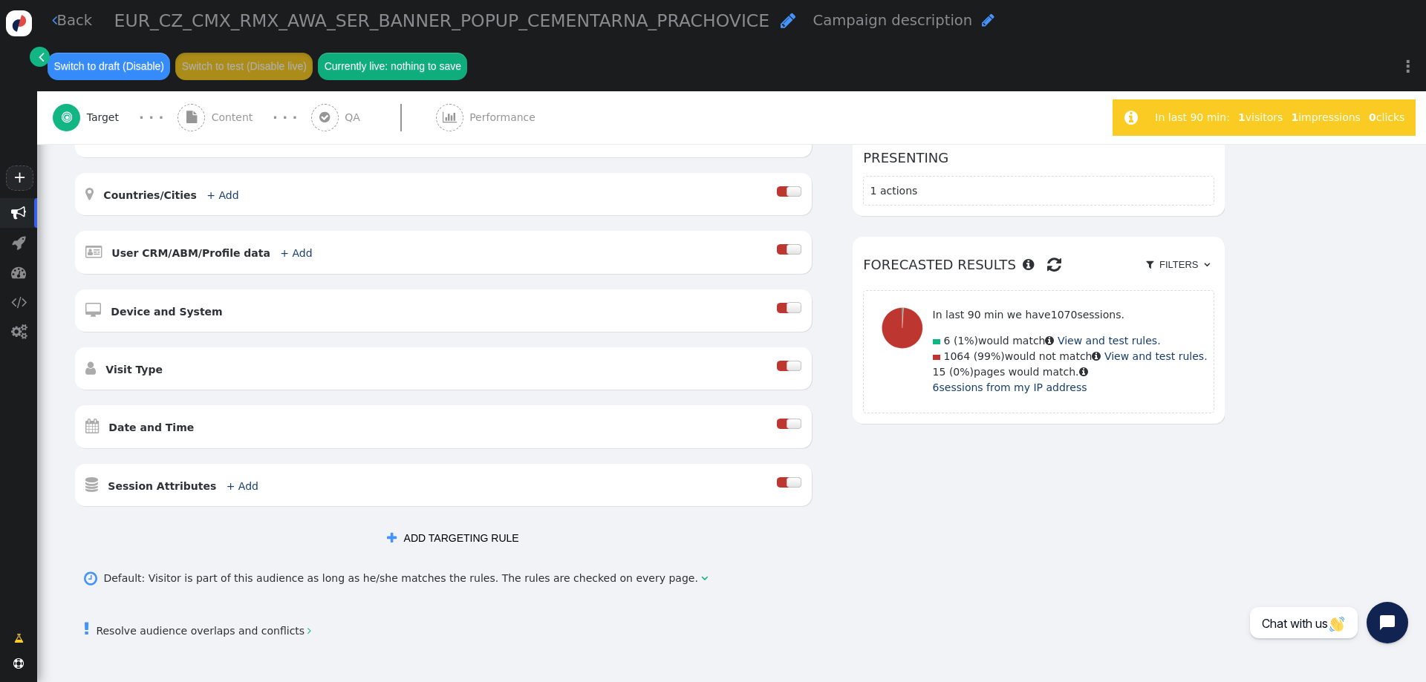
click at [259, 173] on div " Countries/Cities + Add " at bounding box center [443, 194] width 737 height 42
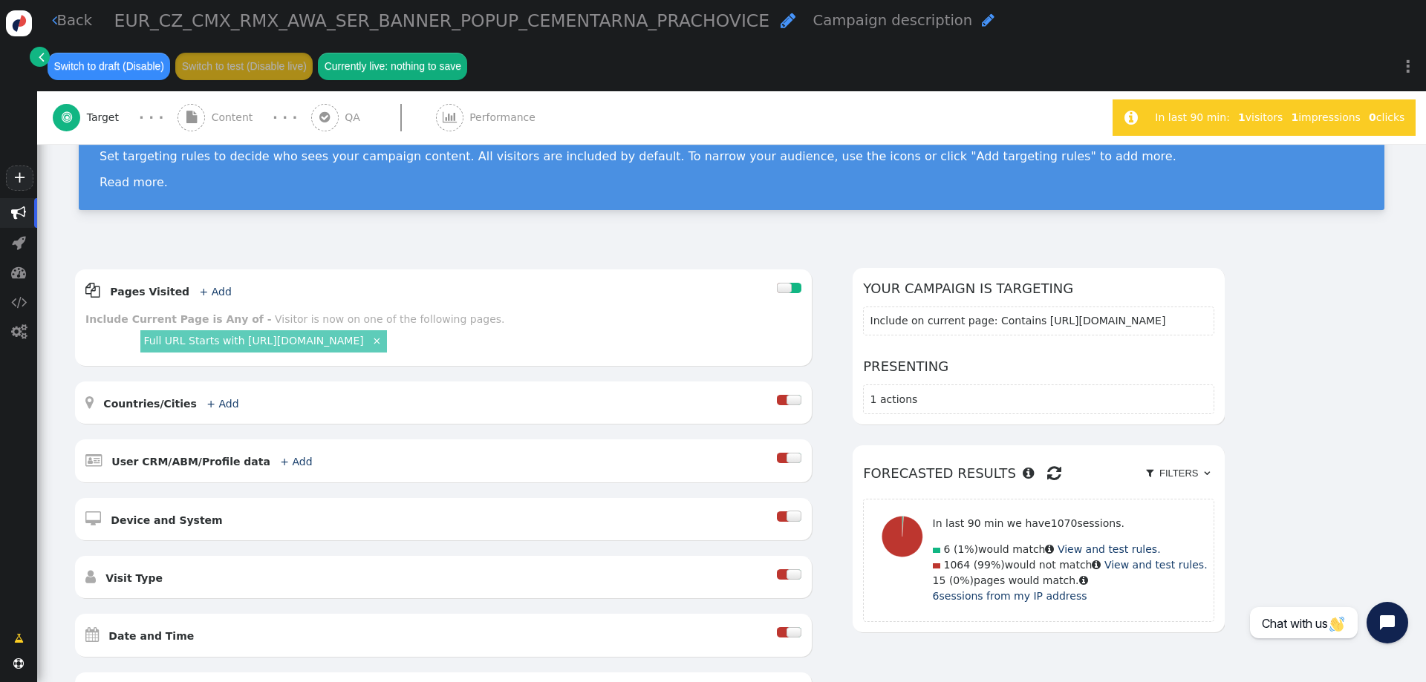
scroll to position [0, 0]
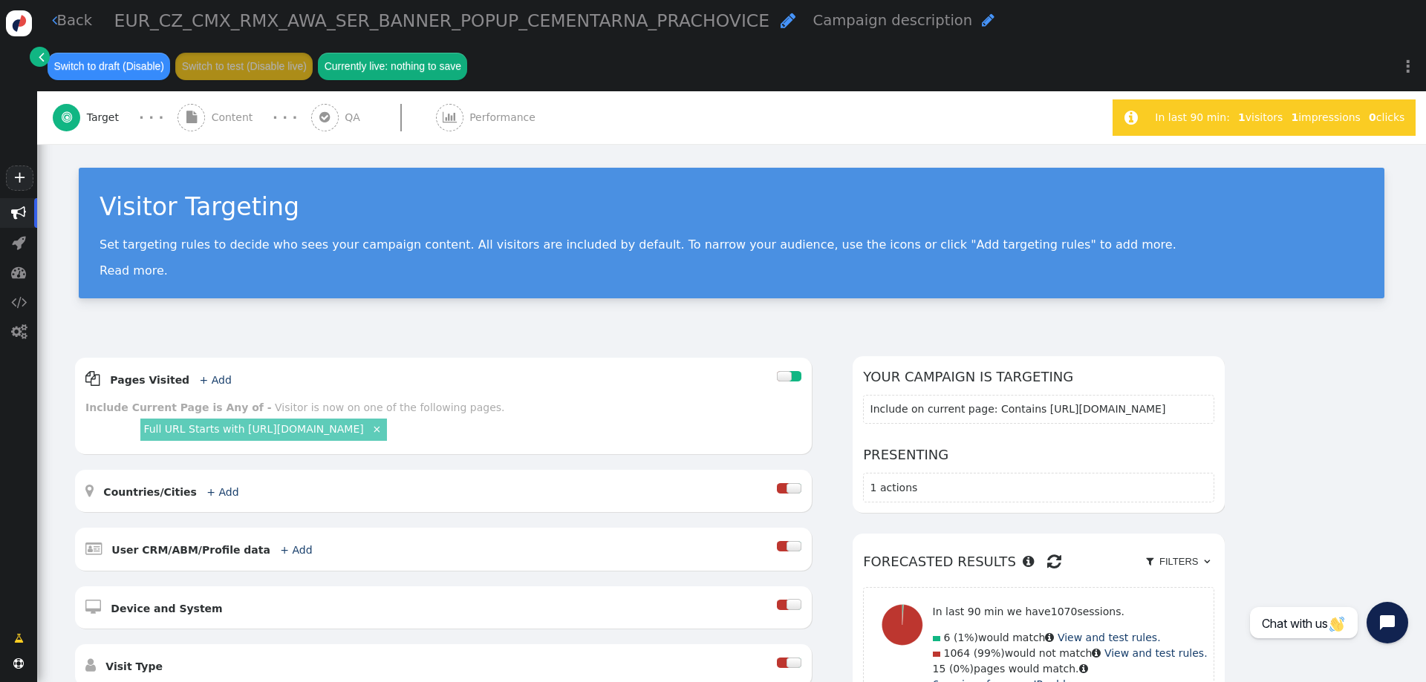
click at [220, 110] on span "Content" at bounding box center [236, 118] width 48 height 16
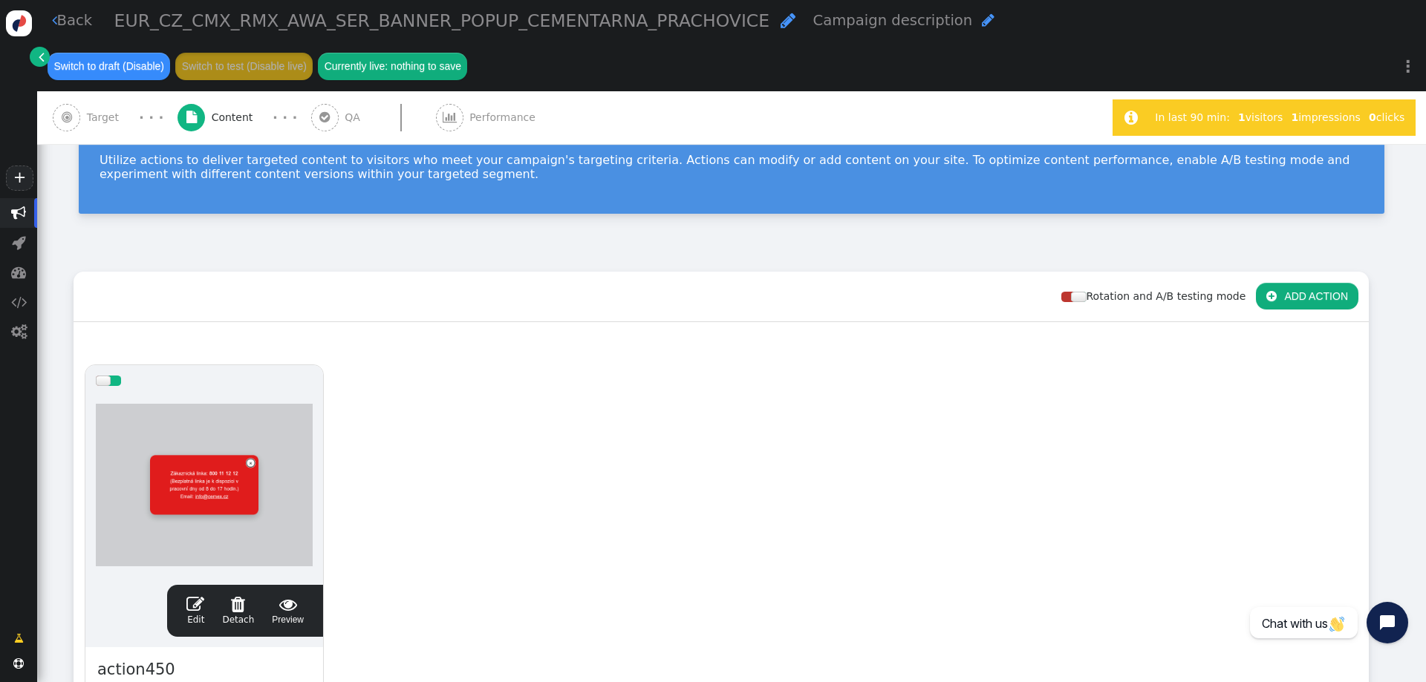
scroll to position [22, 0]
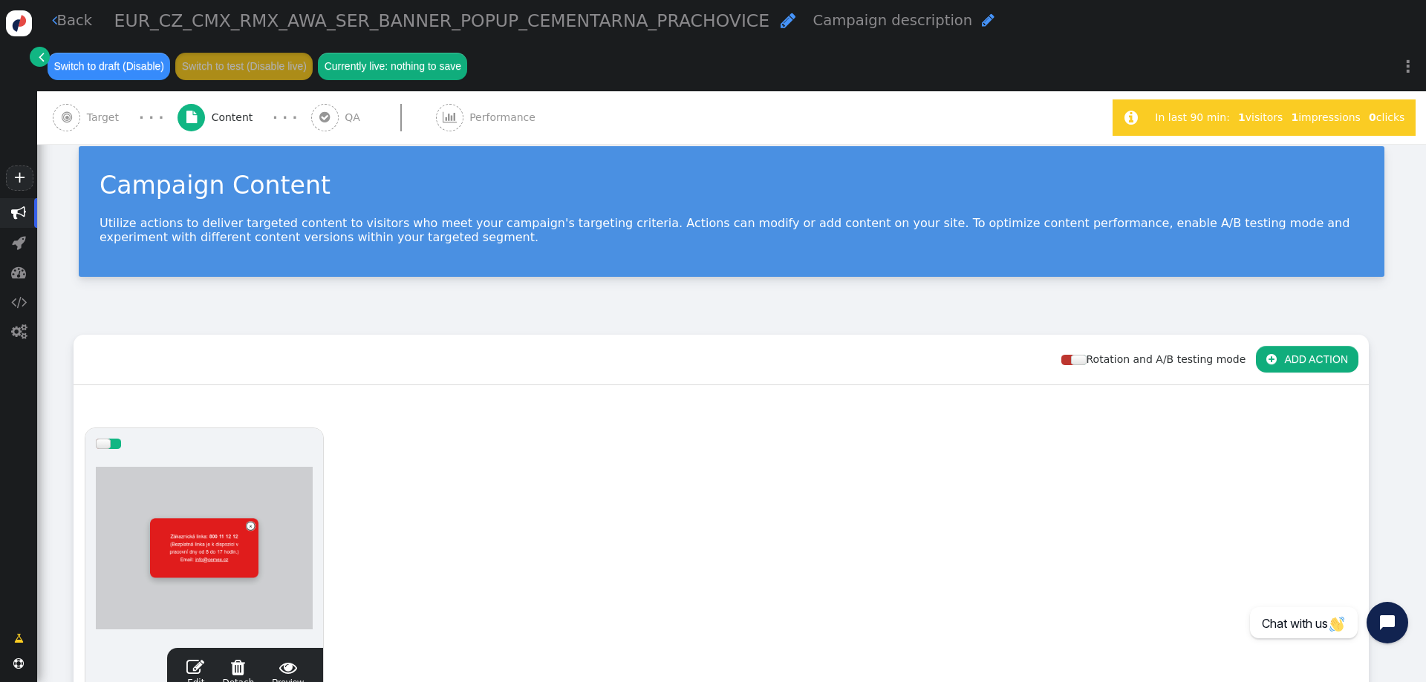
click at [86, 91] on div " Target" at bounding box center [89, 117] width 72 height 53
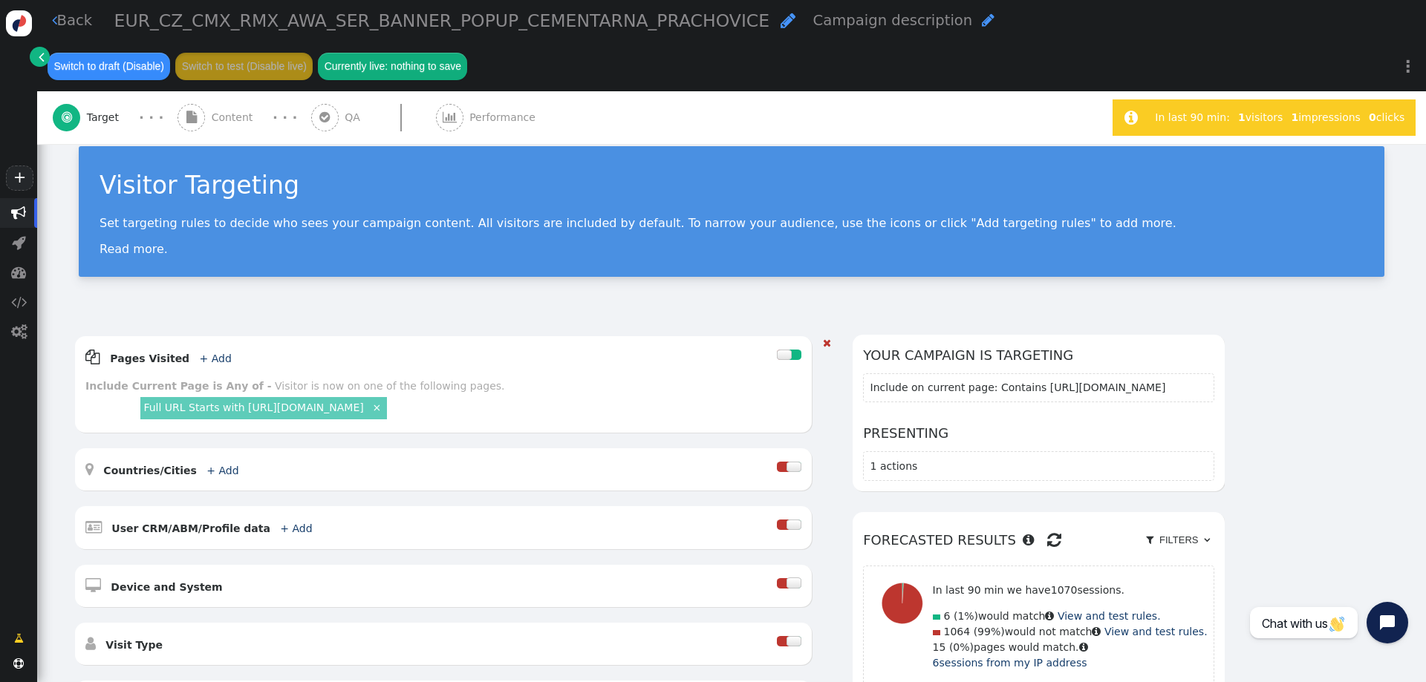
click at [363, 402] on link "Full URL Starts with https://www.cemex.cz/-/cementarna-prachovice" at bounding box center [253, 408] width 220 height 12
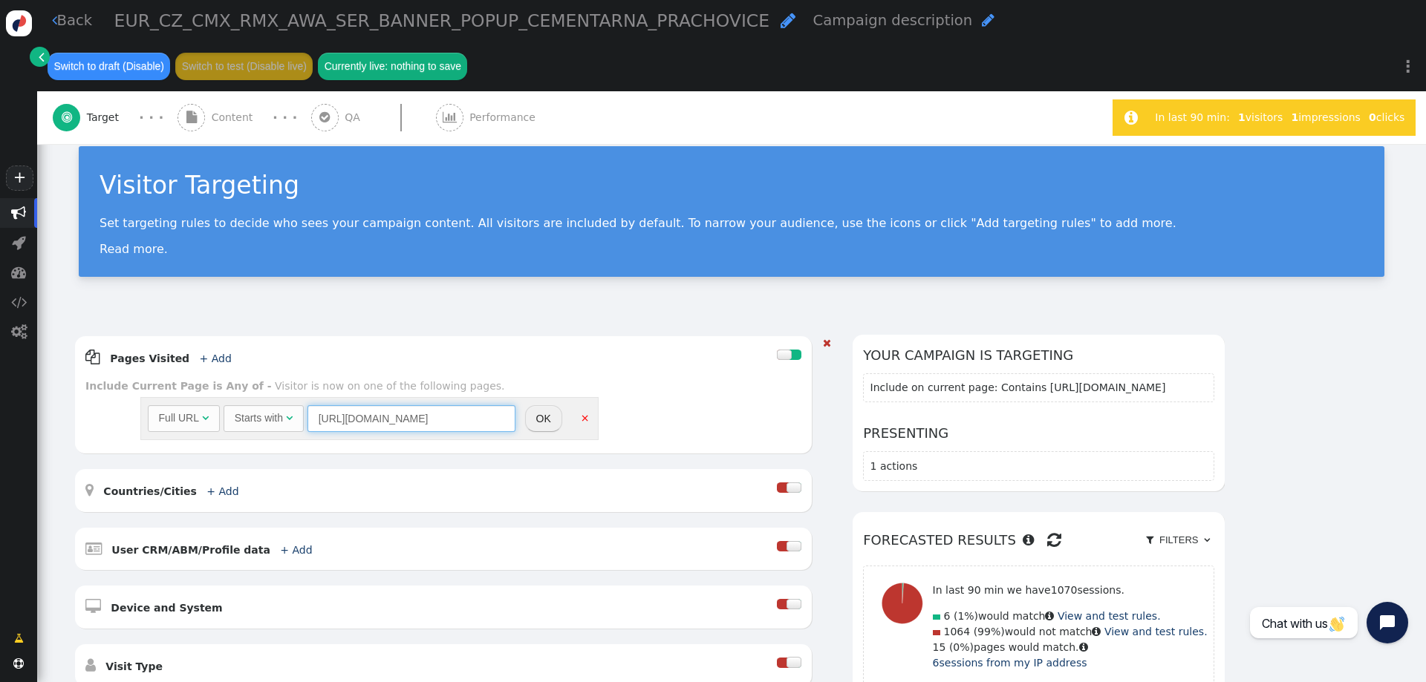
click at [446, 405] on input "https://www.cemex.cz/-/cementarna-prachovice" at bounding box center [411, 418] width 208 height 27
click at [694, 394] on div "Full URL  Starts with  https://www.cemex.cz/-/cementarna-prachovice = (Empty)…" at bounding box center [469, 418] width 664 height 49
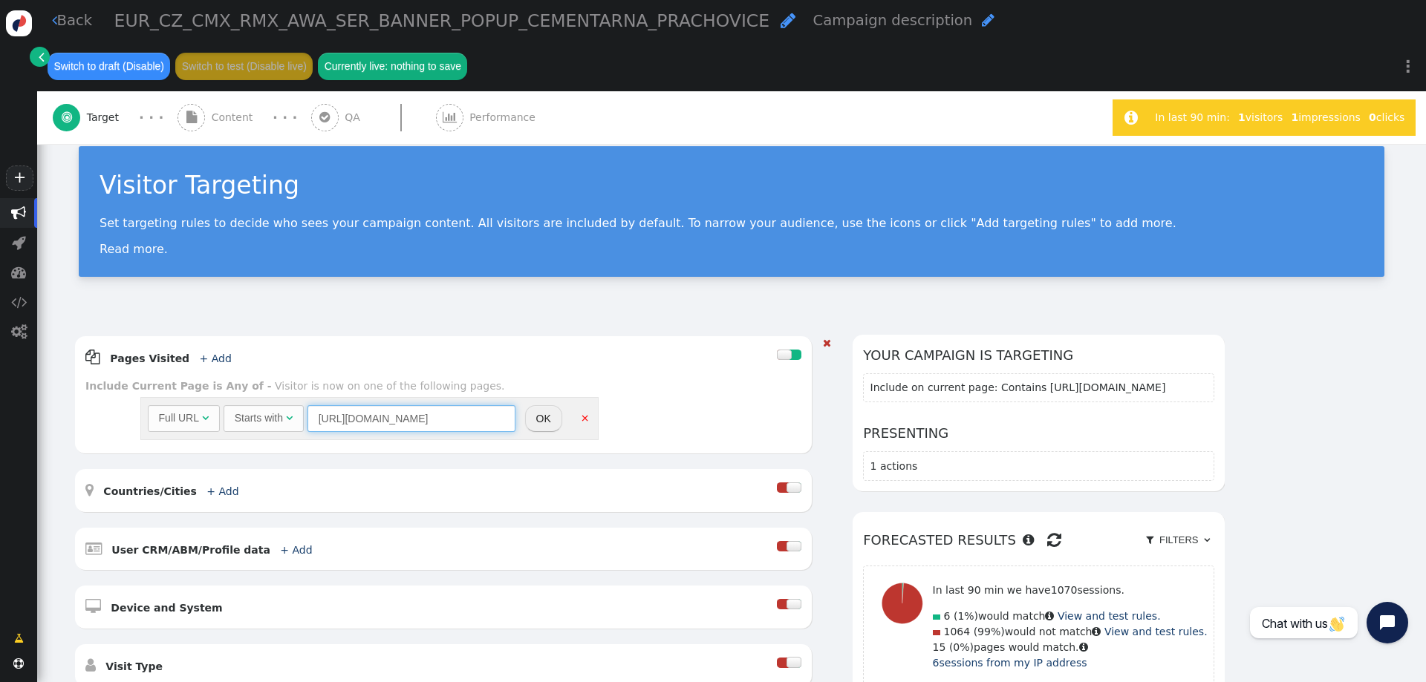
click at [483, 405] on input "https://www.cemex.cz/-/cementarna-prachovice" at bounding box center [411, 418] width 208 height 27
paste input "sokol-prenos"
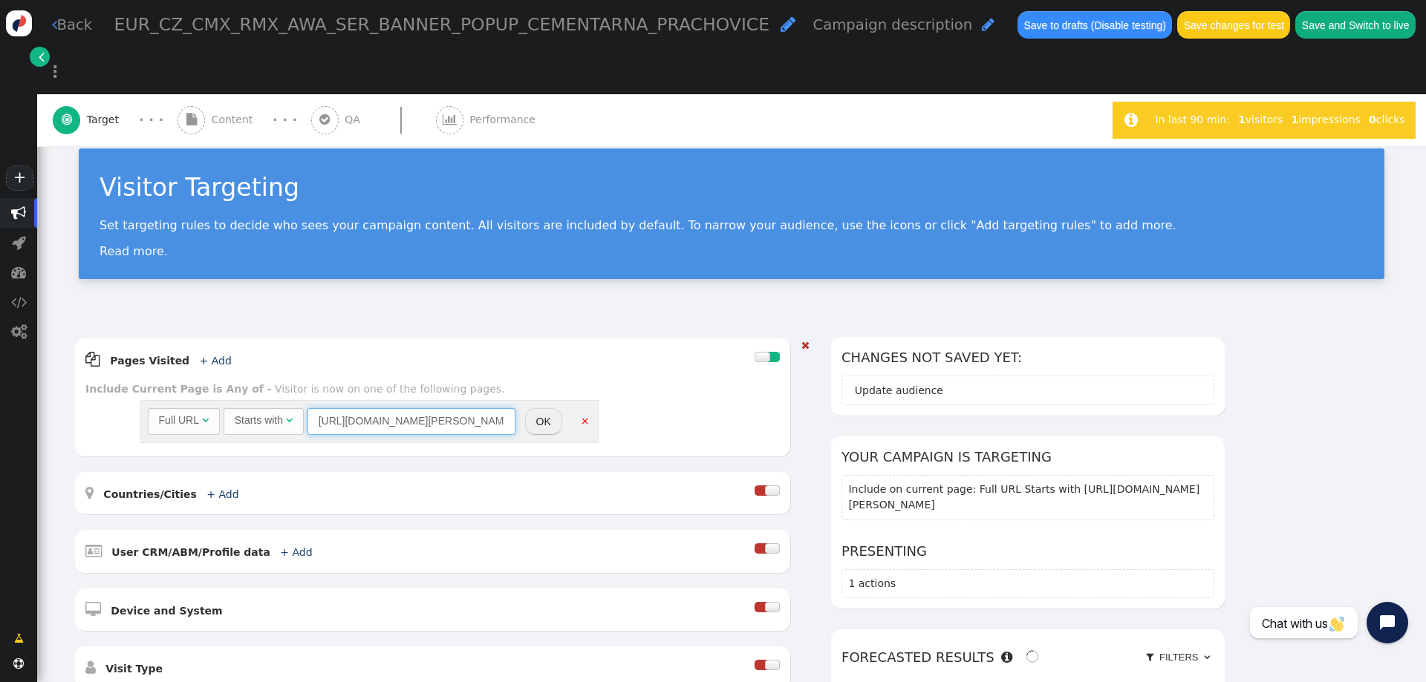
type input "https://www.cemex.cz/sokol-prenos"
click at [534, 408] on button "OK" at bounding box center [543, 421] width 37 height 27
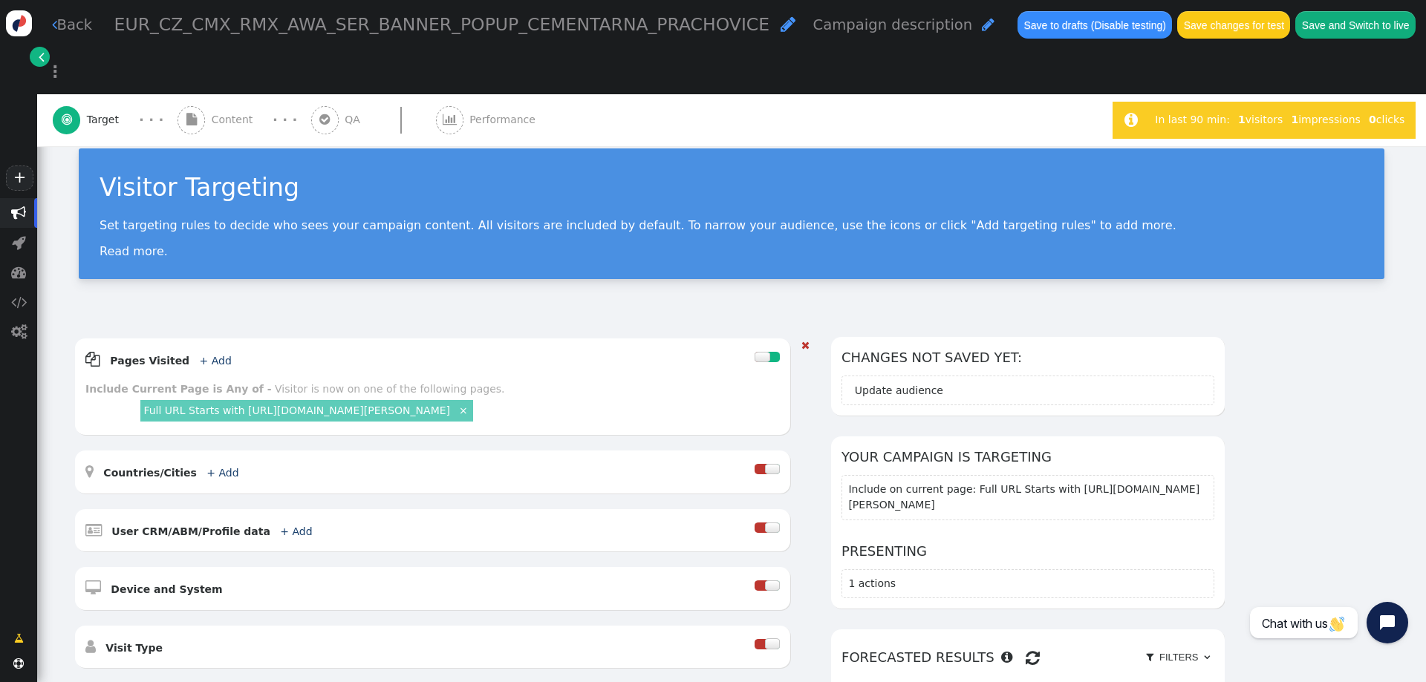
click at [1308, 22] on button "Save and Switch to live" at bounding box center [1355, 24] width 120 height 27
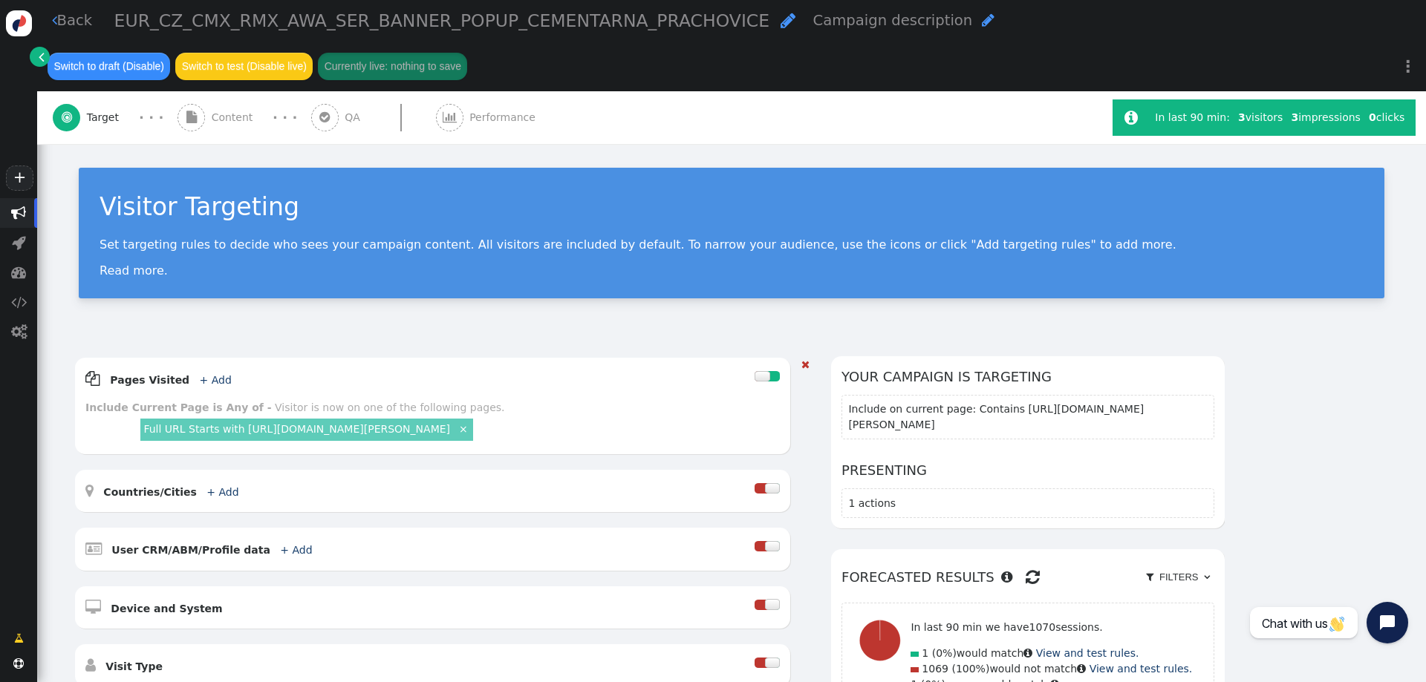
click at [356, 423] on link "Full URL Starts with https://www.cemex.cz/sokol-prenos" at bounding box center [296, 429] width 307 height 12
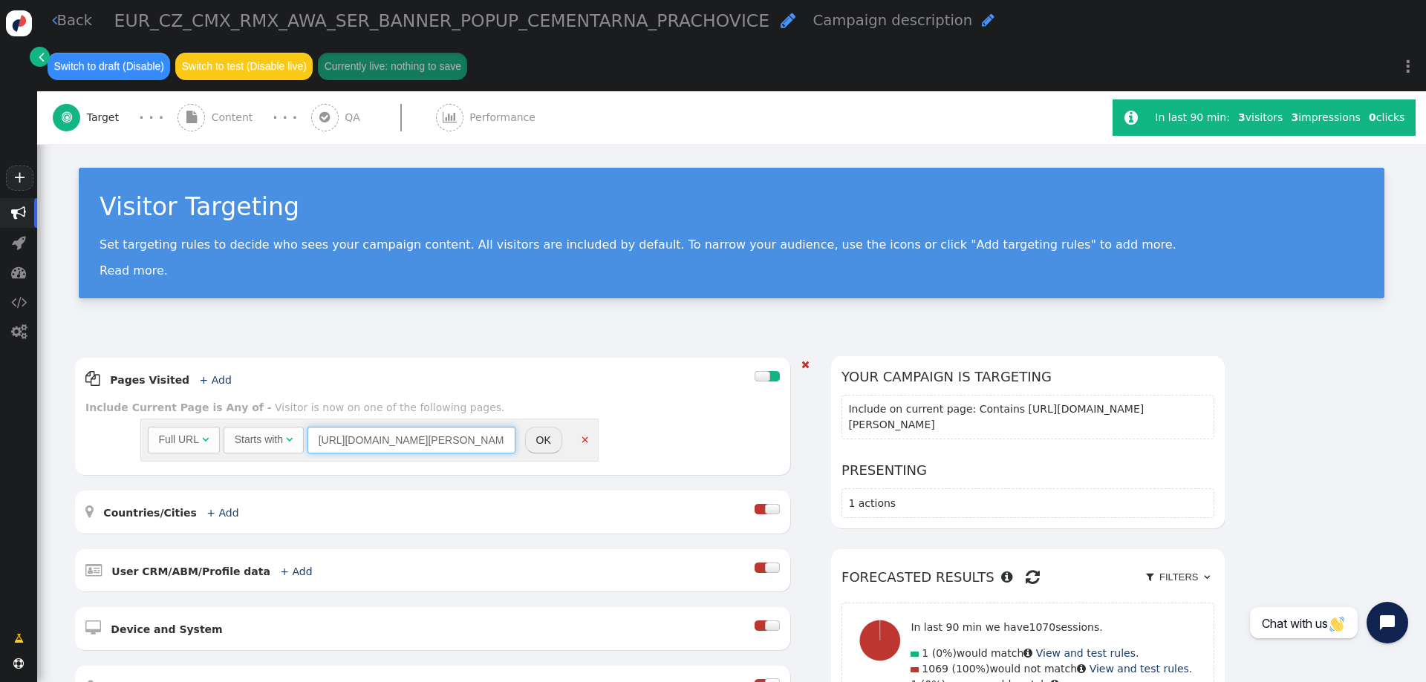
click at [409, 427] on input "https://www.cemex.cz/sokol-prenos" at bounding box center [411, 440] width 208 height 27
paste input "historie-spolecnosti"
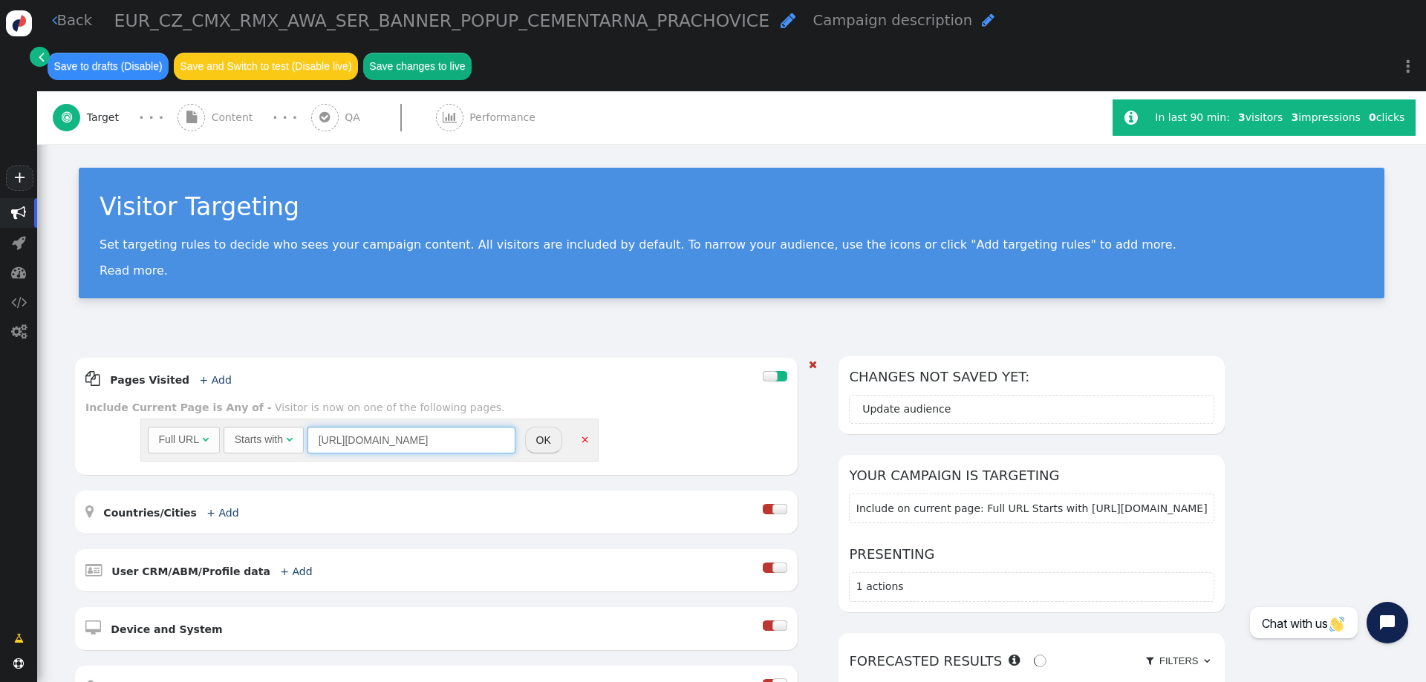
scroll to position [0, 6]
type input "[URL][DOMAIN_NAME]"
click at [538, 427] on button "OK" at bounding box center [543, 440] width 37 height 27
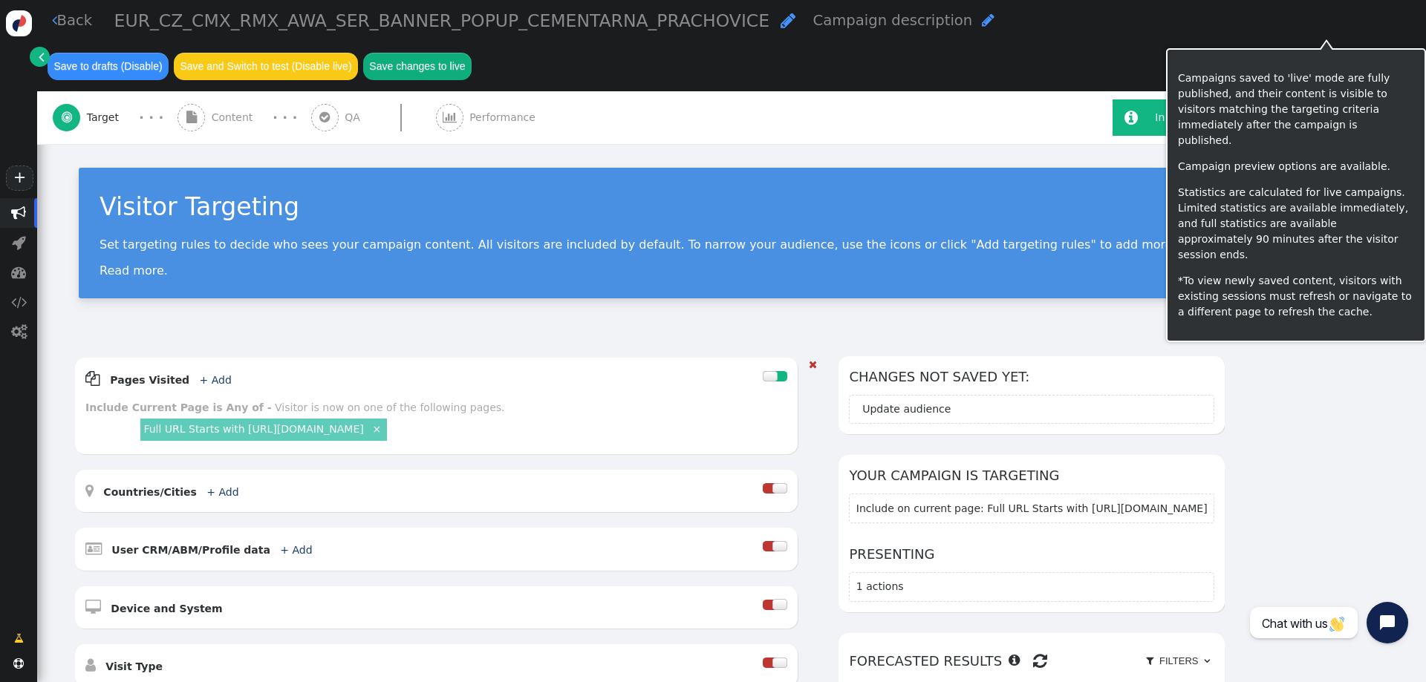
click at [472, 53] on button "Save changes to live" at bounding box center [417, 66] width 108 height 27
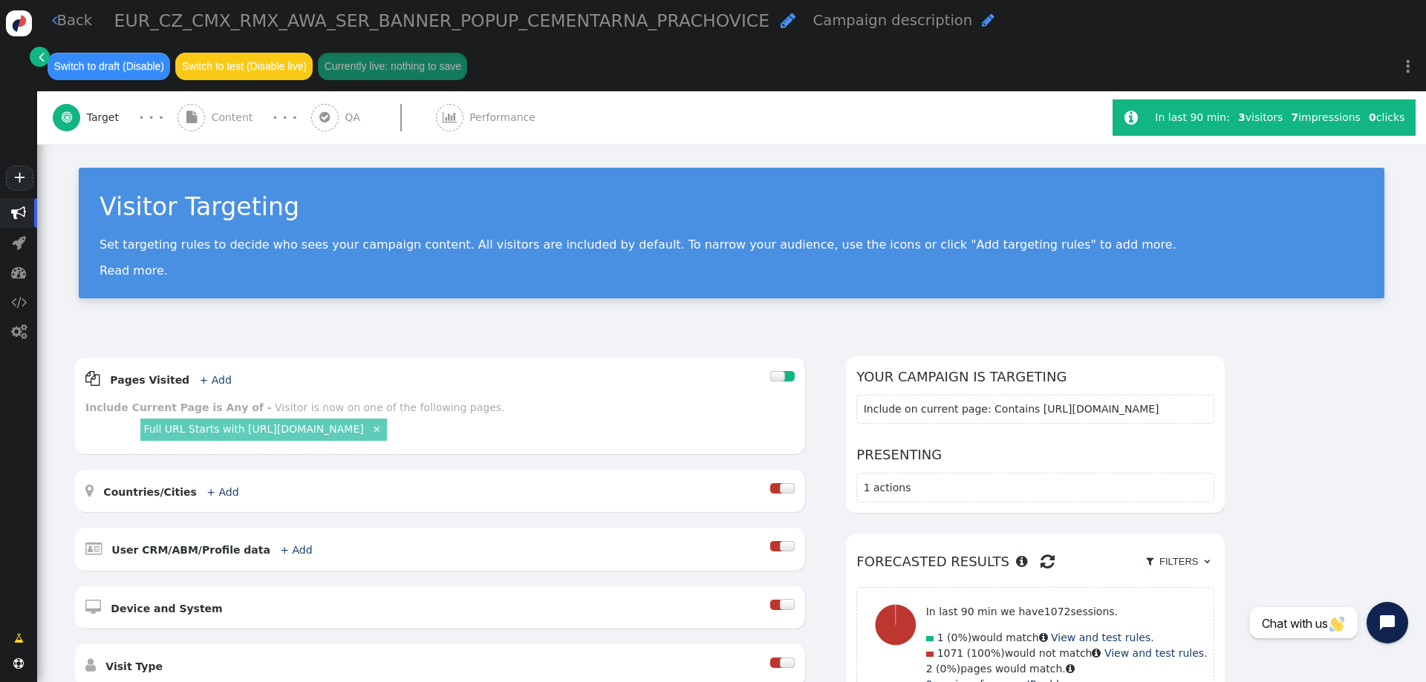
click at [494, 91] on div " Performance" at bounding box center [489, 117] width 106 height 53
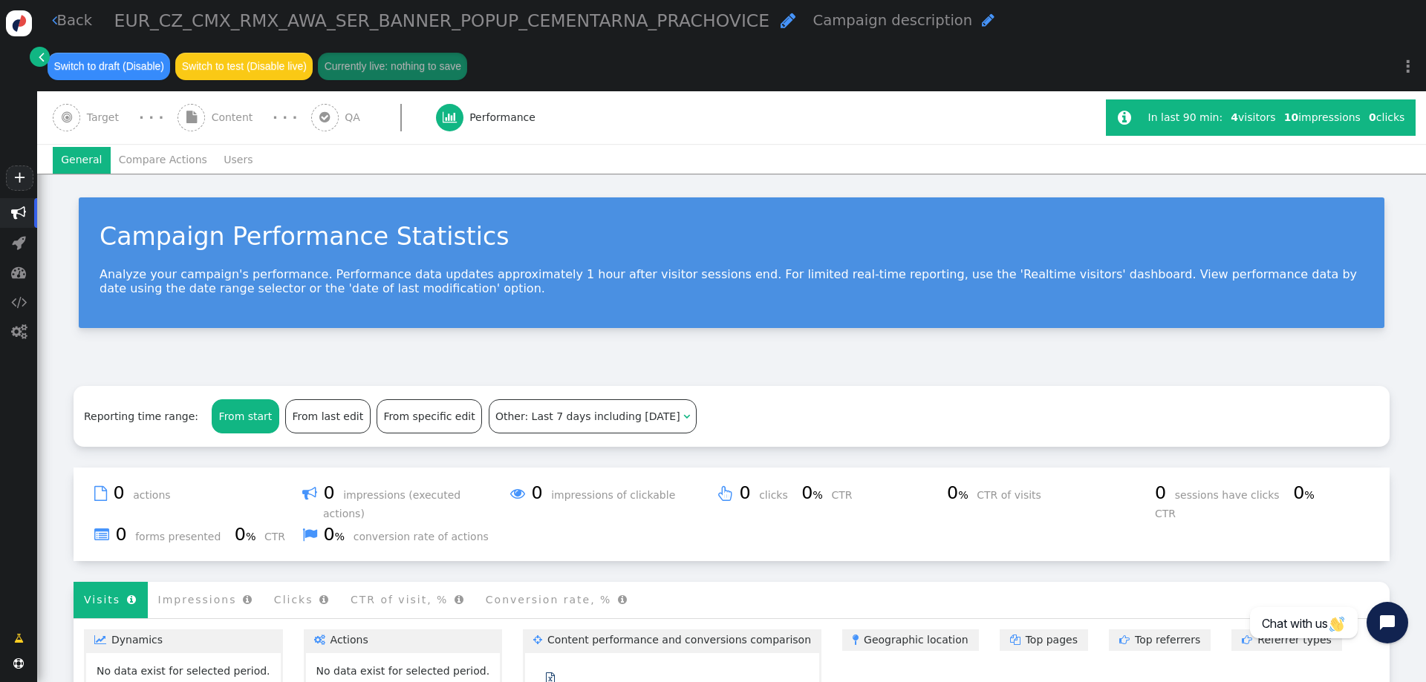
click at [235, 110] on span "Content" at bounding box center [236, 118] width 48 height 16
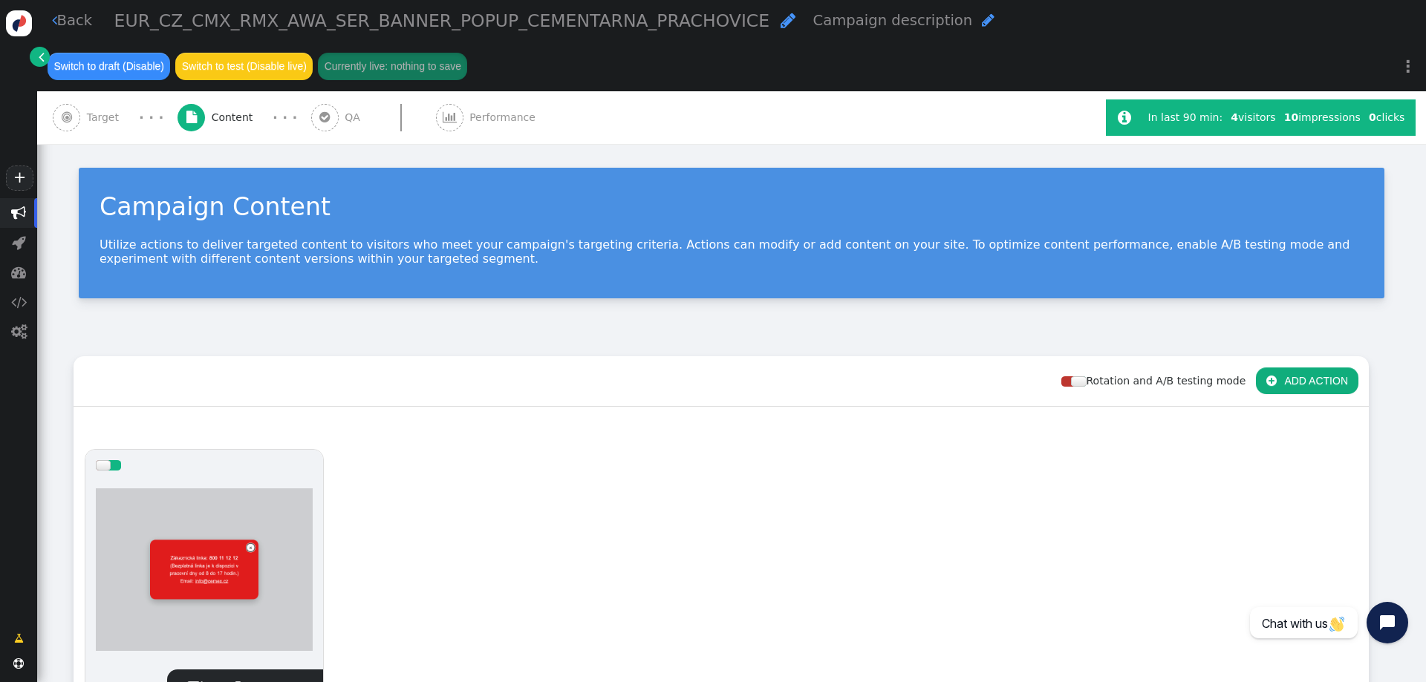
click at [115, 110] on span "Target" at bounding box center [106, 118] width 39 height 16
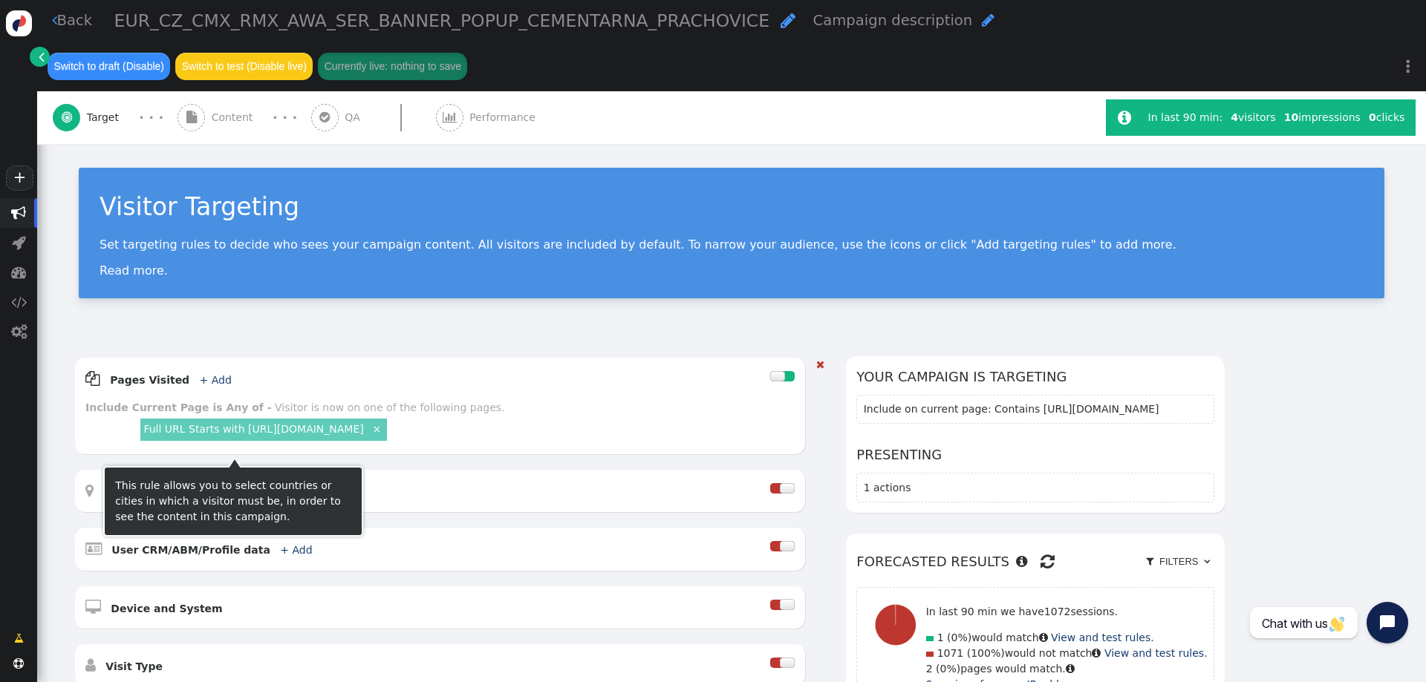
click at [143, 486] on b "Countries/Cities" at bounding box center [150, 492] width 94 height 12
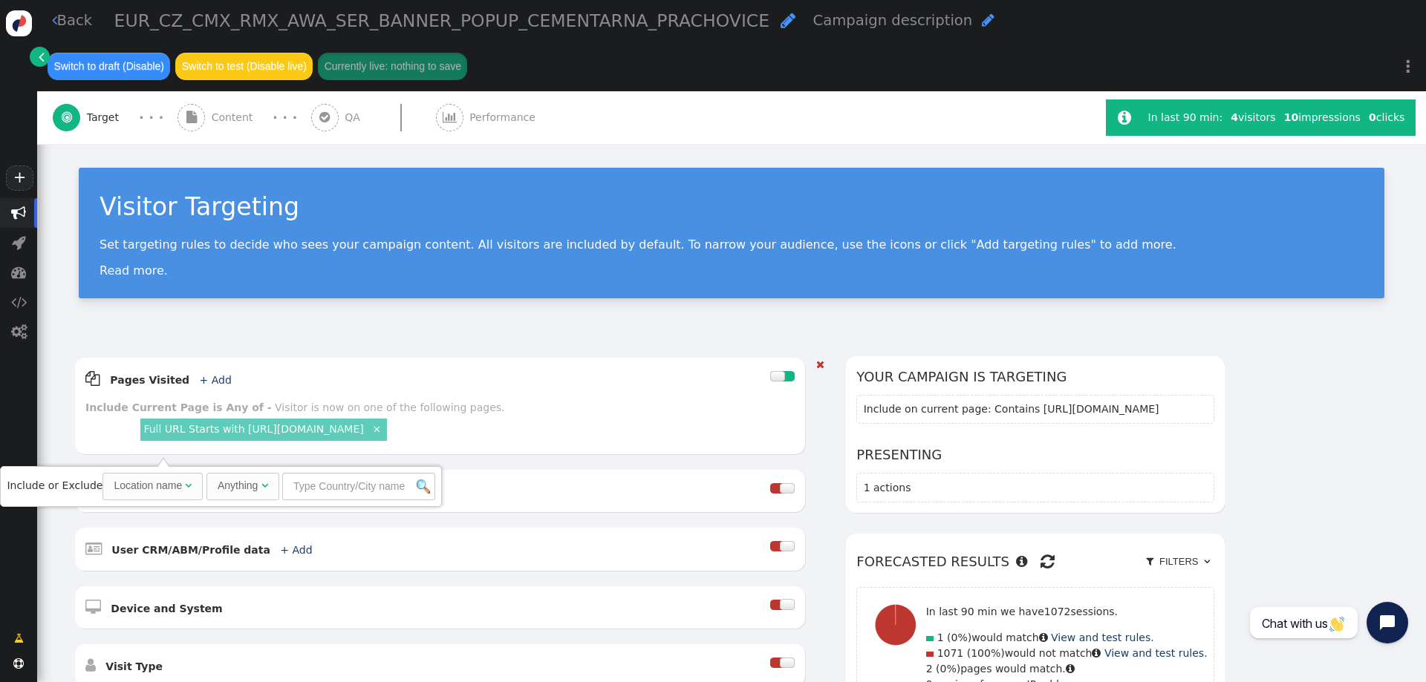
click at [642, 417] on div " Pages Visited + Add  Include Current Page is Any of - Visitor is now on one …" at bounding box center [440, 581] width 730 height 446
click at [200, 544] on b "User CRM/ABM/Profile data" at bounding box center [190, 550] width 159 height 12
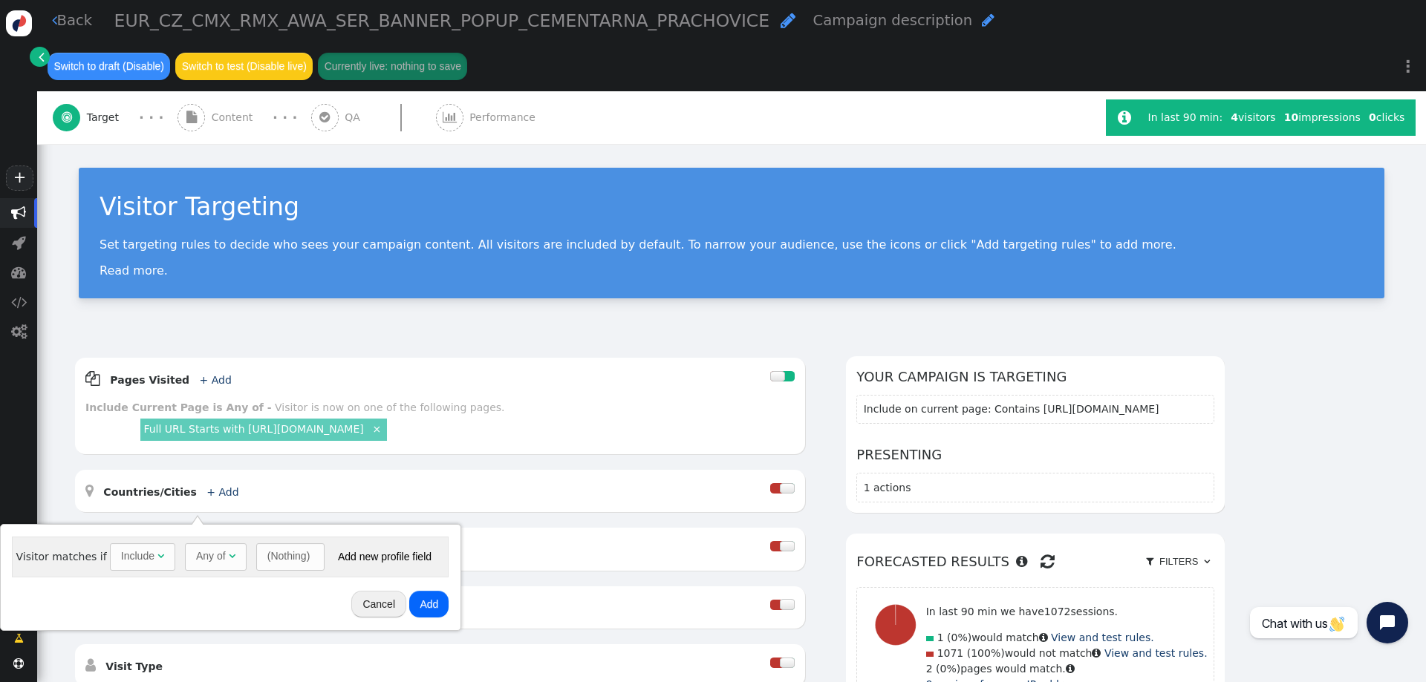
click at [134, 561] on div "Include" at bounding box center [137, 557] width 33 height 16
click at [267, 555] on div "(Nothing)" at bounding box center [288, 557] width 43 height 16
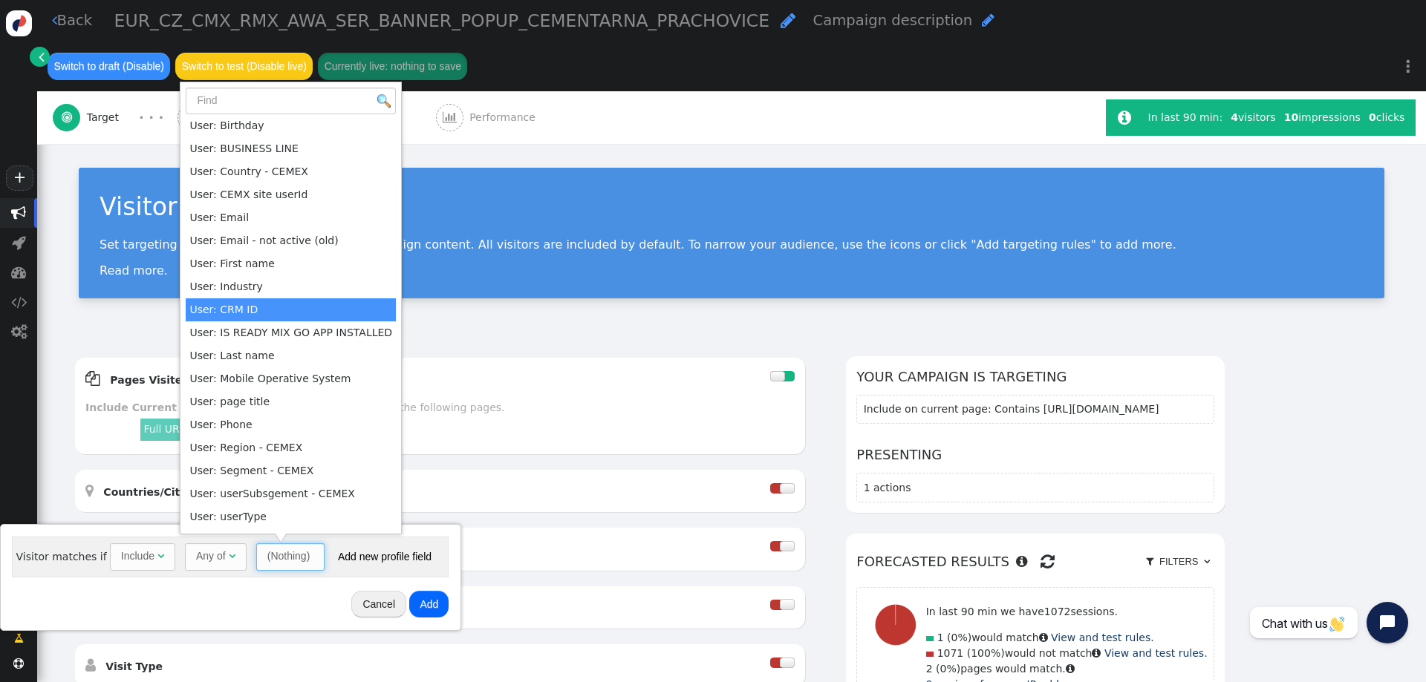
click at [570, 293] on div "Visitor Targeting Set targeting rules to decide who sees your campaign content.…" at bounding box center [731, 240] width 1389 height 192
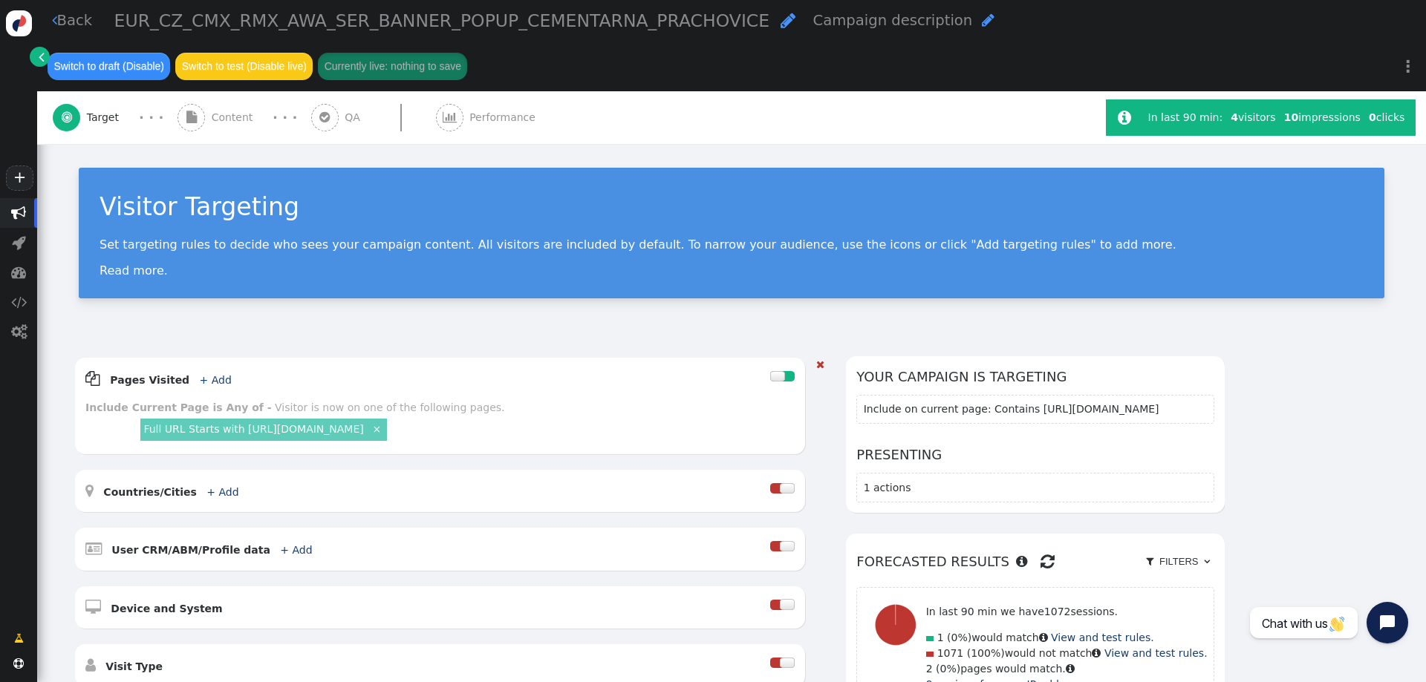
click at [392, 538] on div " User CRM/ABM/Profile data + Add " at bounding box center [427, 549] width 685 height 22
click at [273, 544] on span "+ Add" at bounding box center [294, 550] width 42 height 12
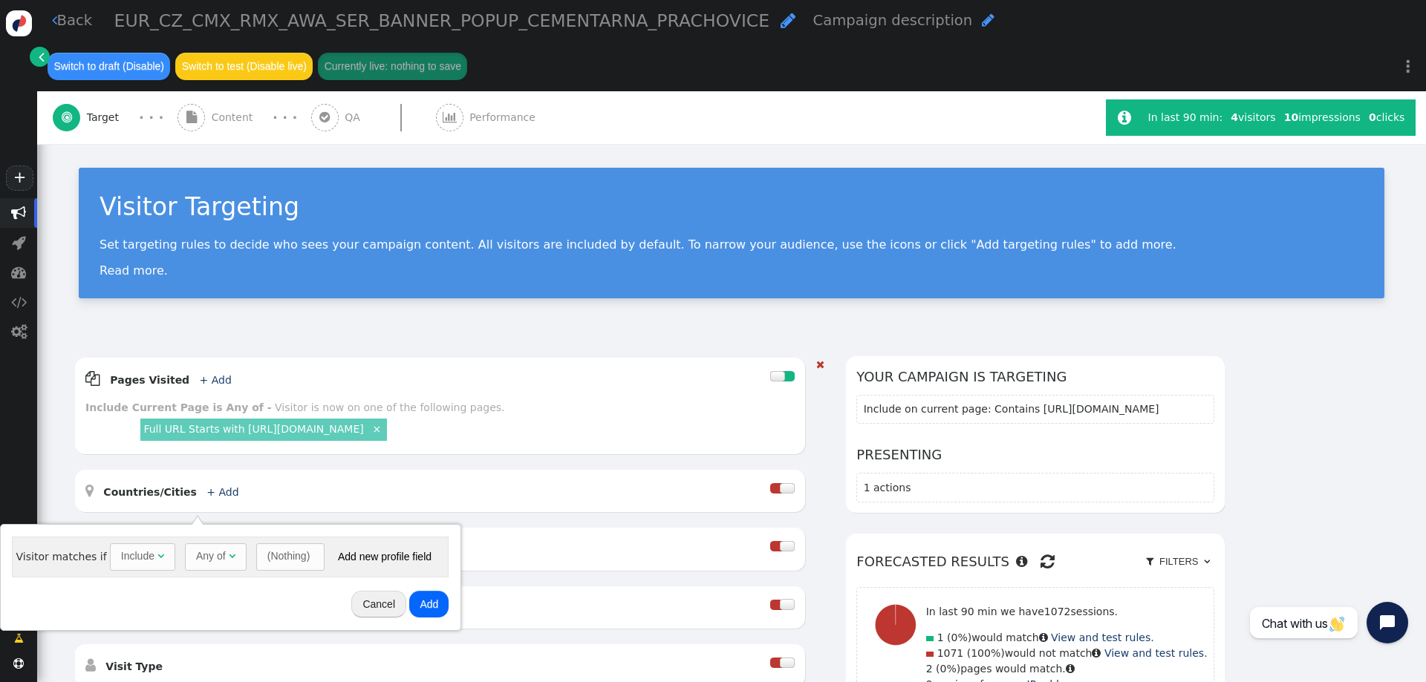
click at [815, 394] on div "" at bounding box center [815, 588] width 19 height 463
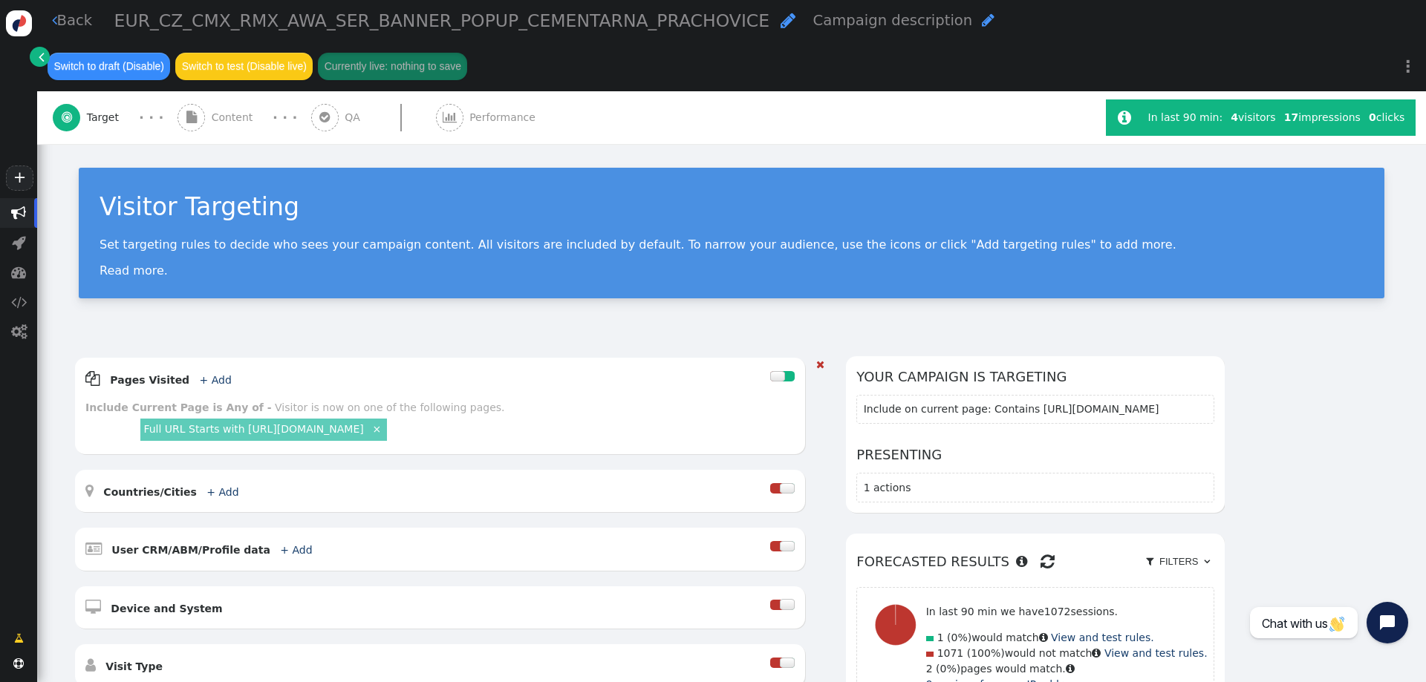
click at [596, 416] on div "Full URL Starts with https://www.cemex.cz/historie-spolecnosti ×" at bounding box center [465, 430] width 657 height 28
click at [1332, 101] on div " Target · · ·  Content · · ·  QA  Performance  In last 90 min: 4 visitors …" at bounding box center [731, 117] width 1389 height 53
click at [817, 487] on div "AND OR XOR AND     Pages Visited + Add  Include Current Page is Any of - V…" at bounding box center [449, 588] width 751 height 464
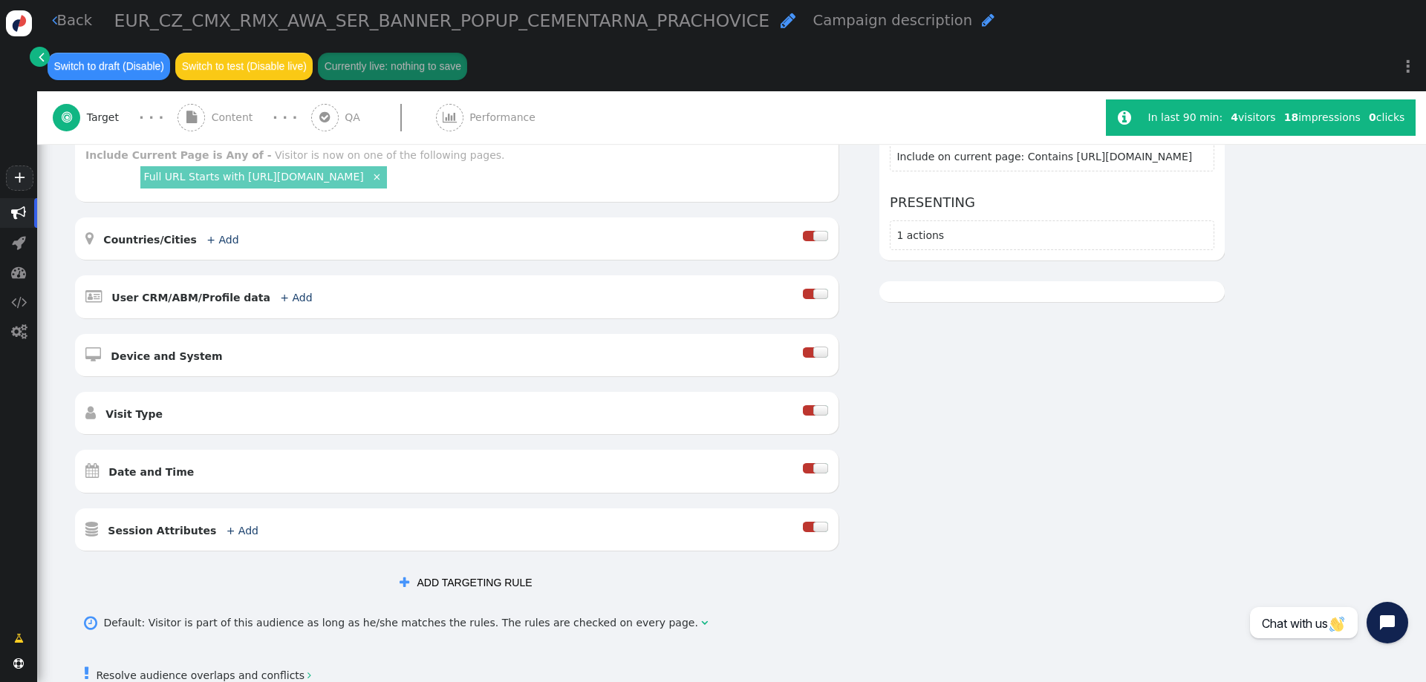
scroll to position [342, 0]
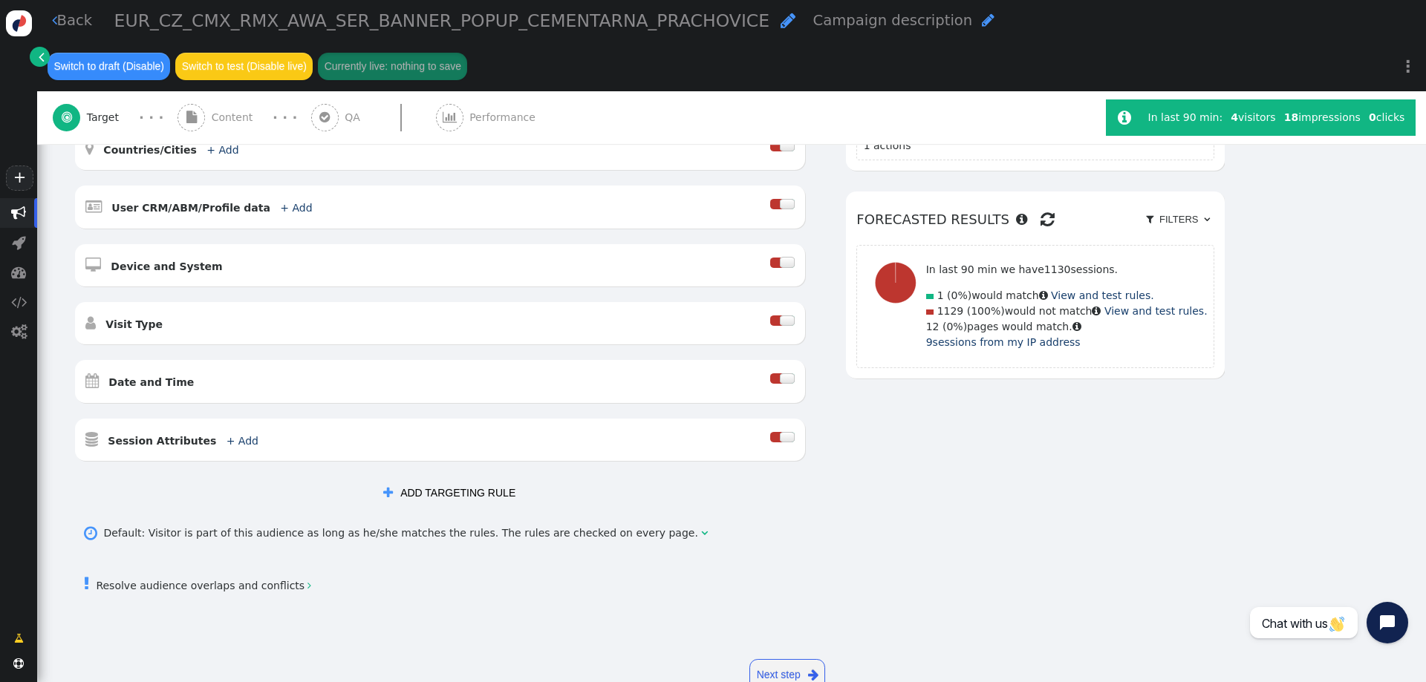
click at [217, 580] on link " Resolve audience overlaps and conflicts " at bounding box center [197, 586] width 227 height 12
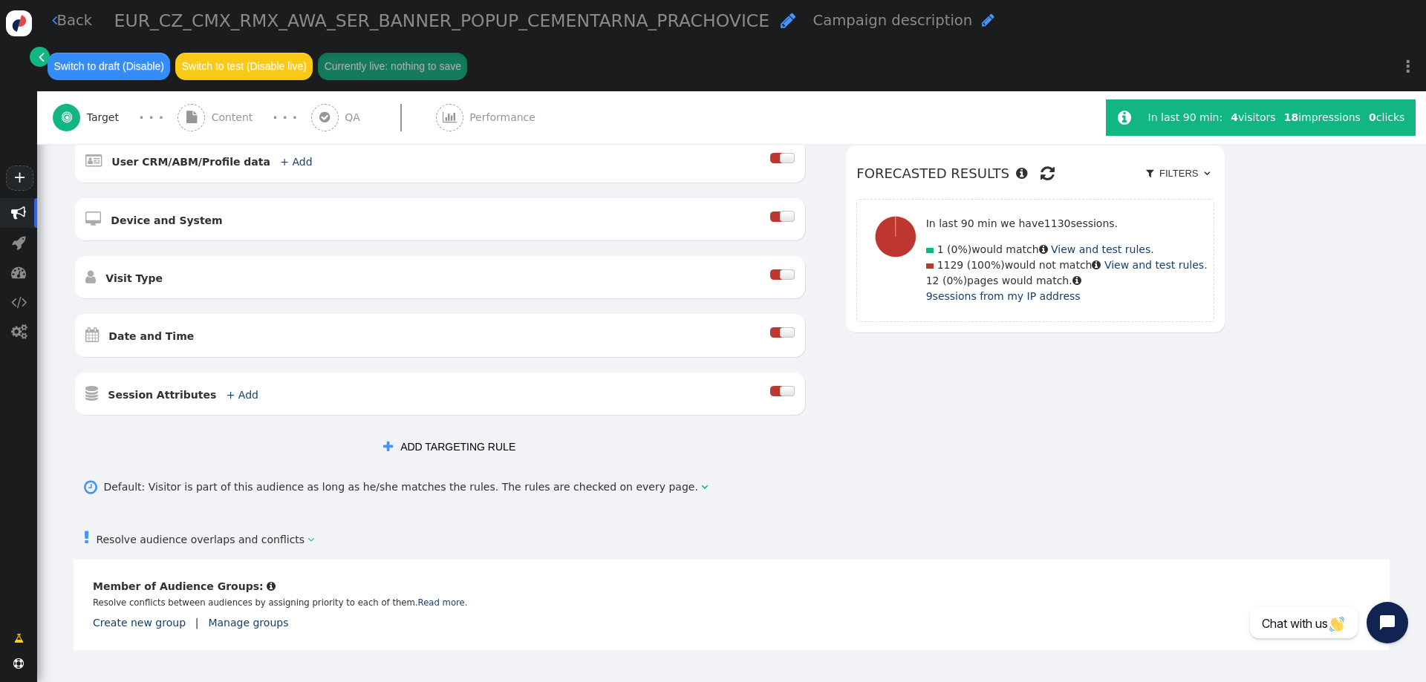
scroll to position [434, 0]
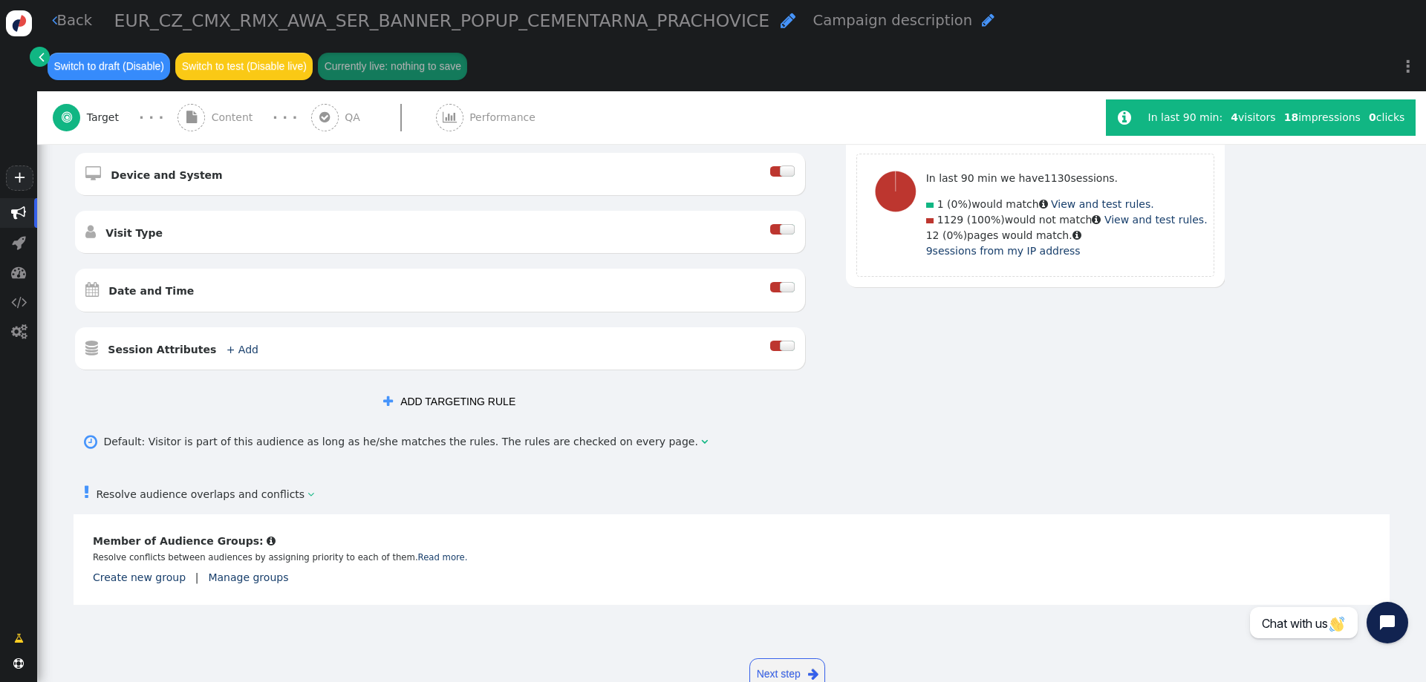
click at [771, 659] on link "Next step " at bounding box center [787, 675] width 76 height 33
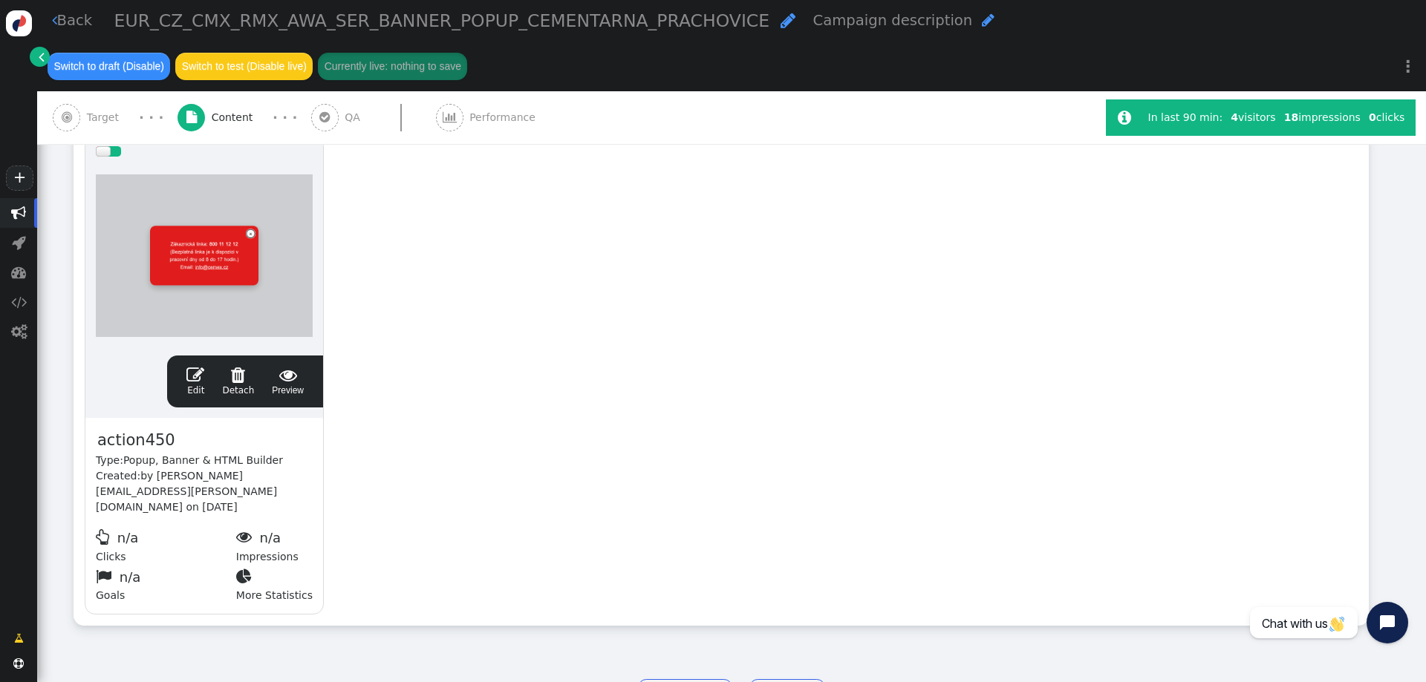
scroll to position [319, 0]
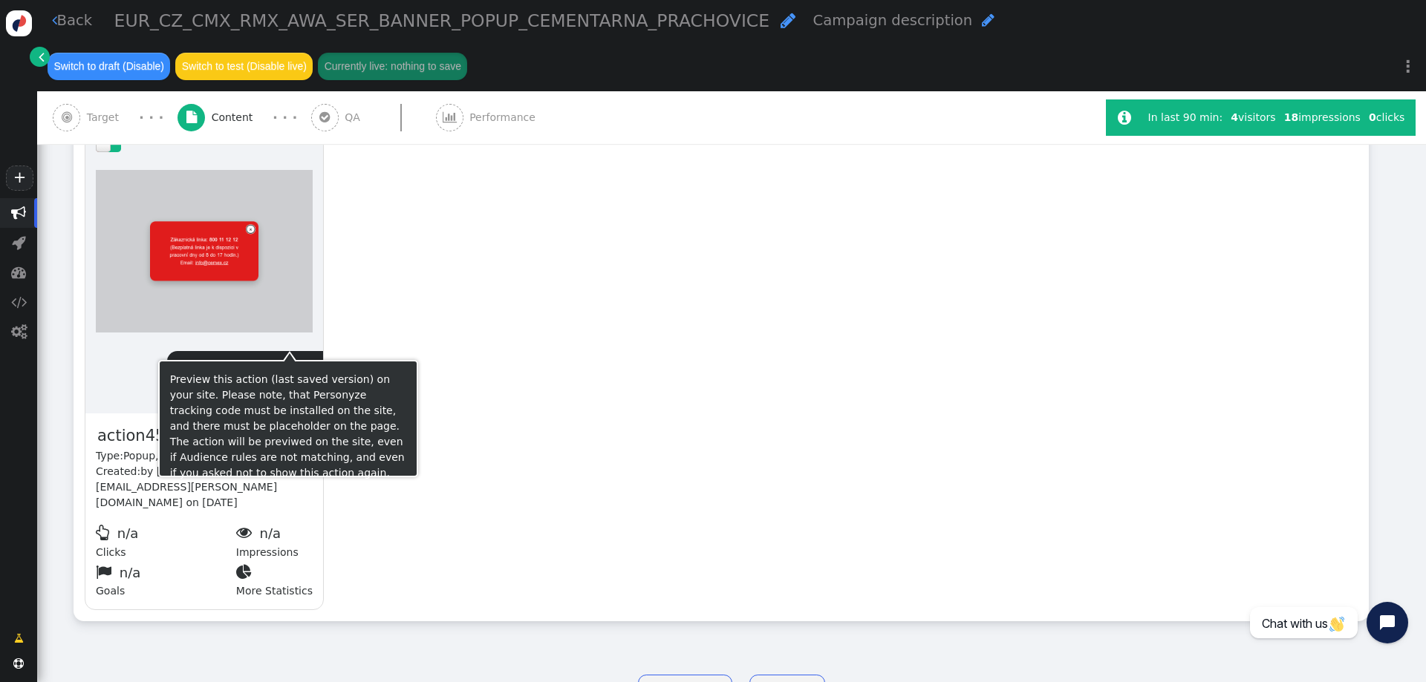
click at [281, 362] on span "" at bounding box center [288, 371] width 32 height 18
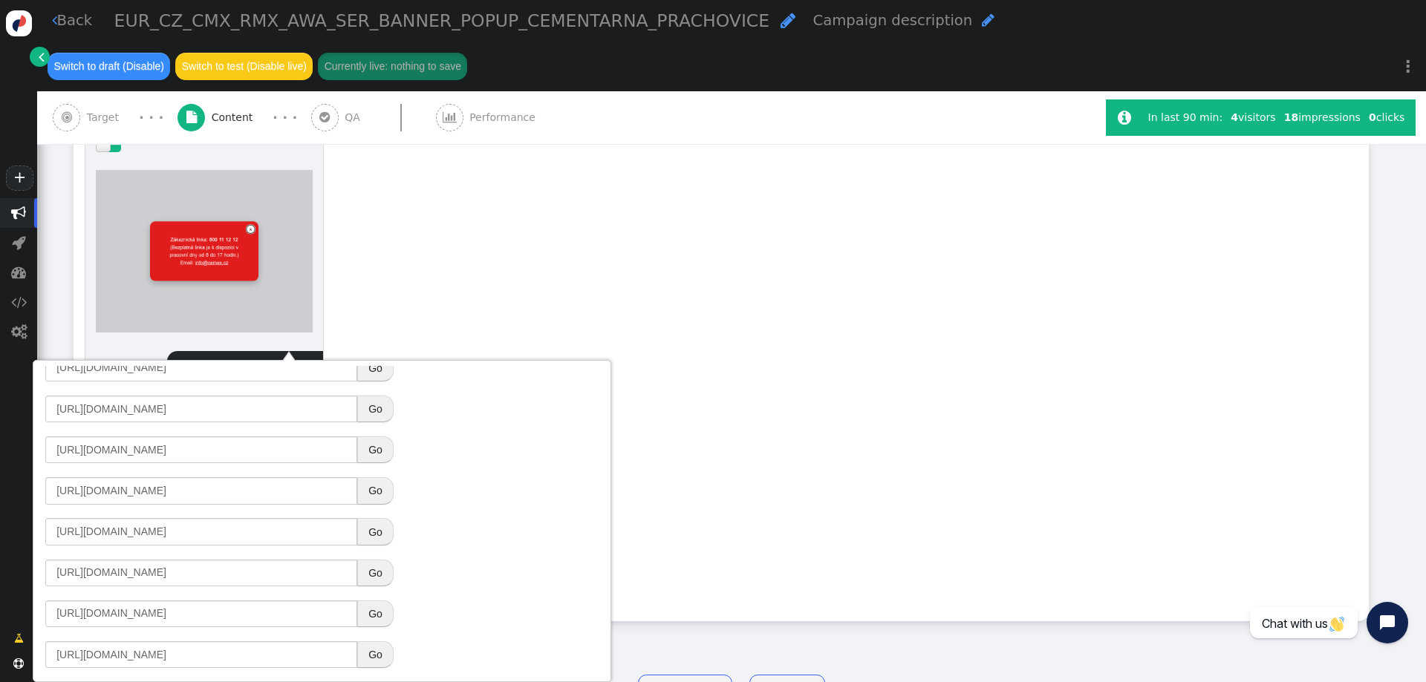
scroll to position [316, 0]
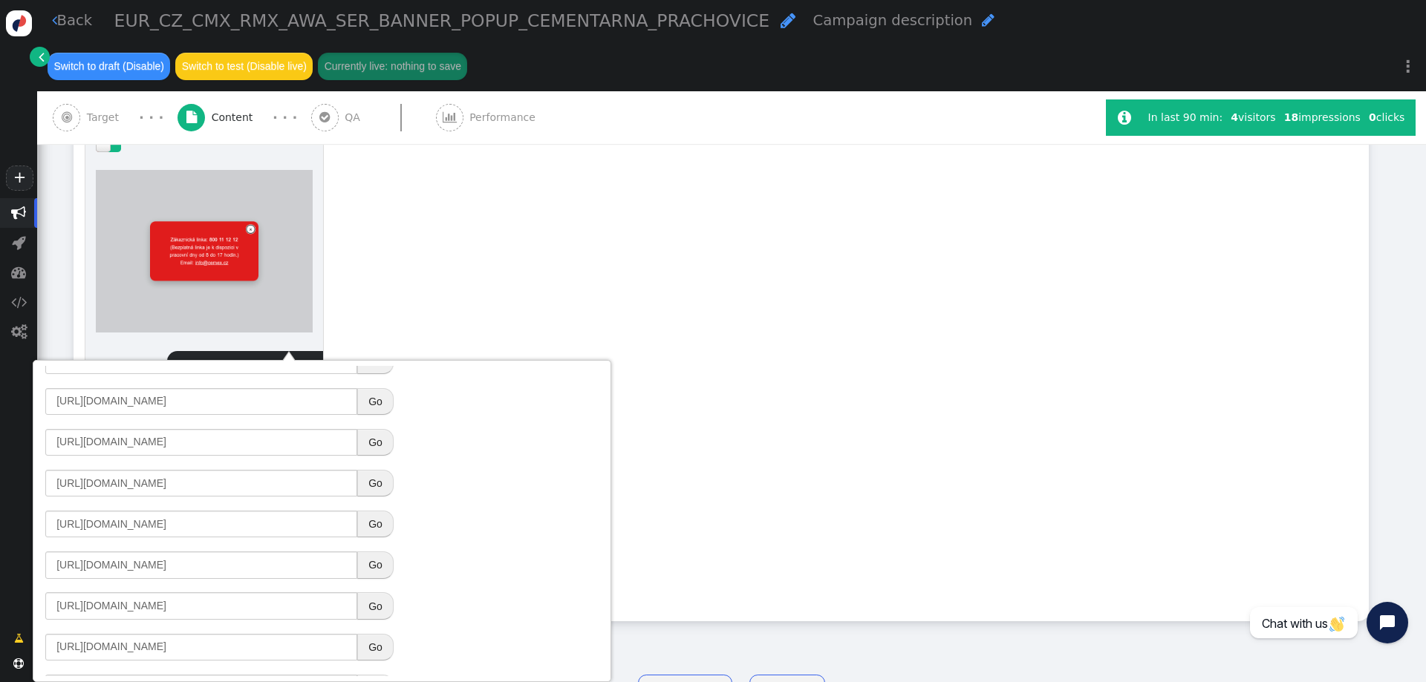
click at [376, 405] on button "Go" at bounding box center [375, 401] width 36 height 27
click at [199, 362] on span "" at bounding box center [195, 371] width 18 height 18
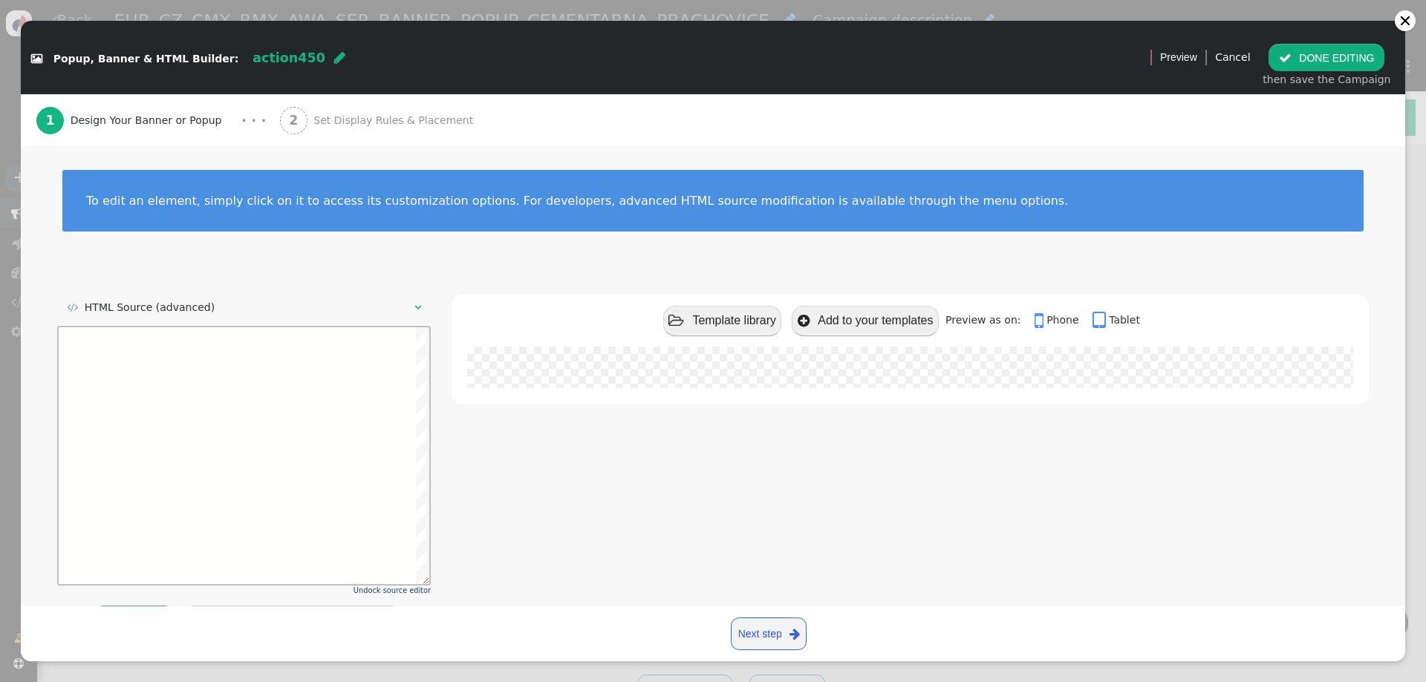
scroll to position [0, 0]
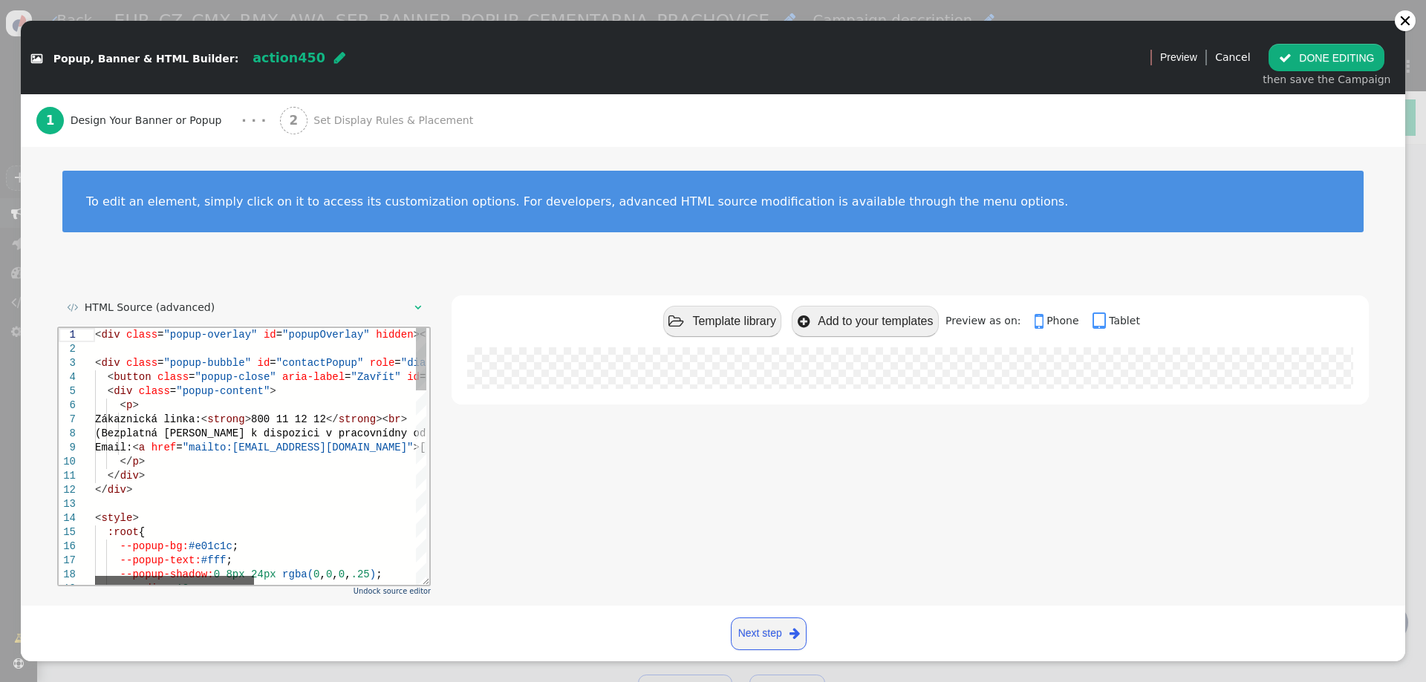
drag, startPoint x: 198, startPoint y: 580, endPoint x: 137, endPoint y: 564, distance: 62.9
click at [137, 564] on div "< div class = "popup-overlay" id = "popupOverlay" hidden ></ div > < div class …" at bounding box center [260, 455] width 331 height 257
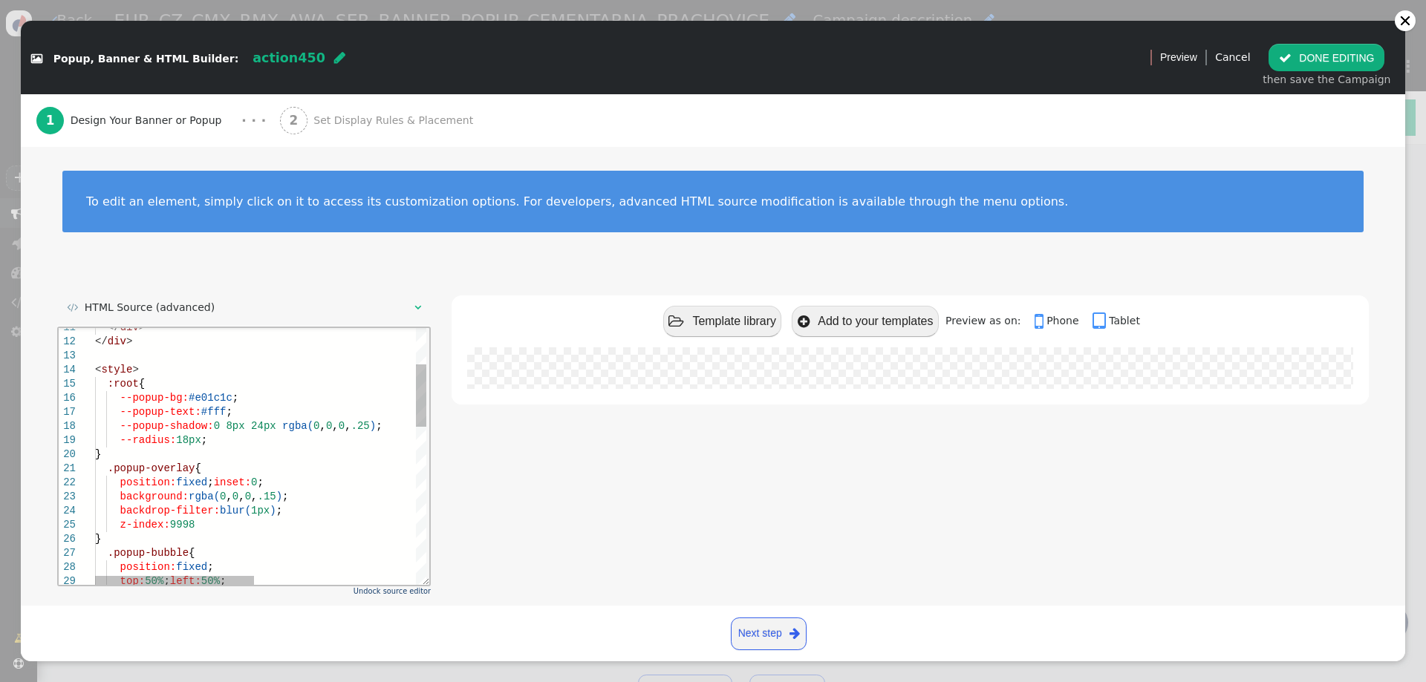
click at [202, 466] on div ".popup-overlay {" at bounding box center [429, 468] width 668 height 14
type textarea ".popup-overlay{ position:fixed;inset:0; background:rgba(0,0,0,.15); backdrop-fi…"
click at [201, 550] on div ".popup-bubble {" at bounding box center [429, 553] width 668 height 14
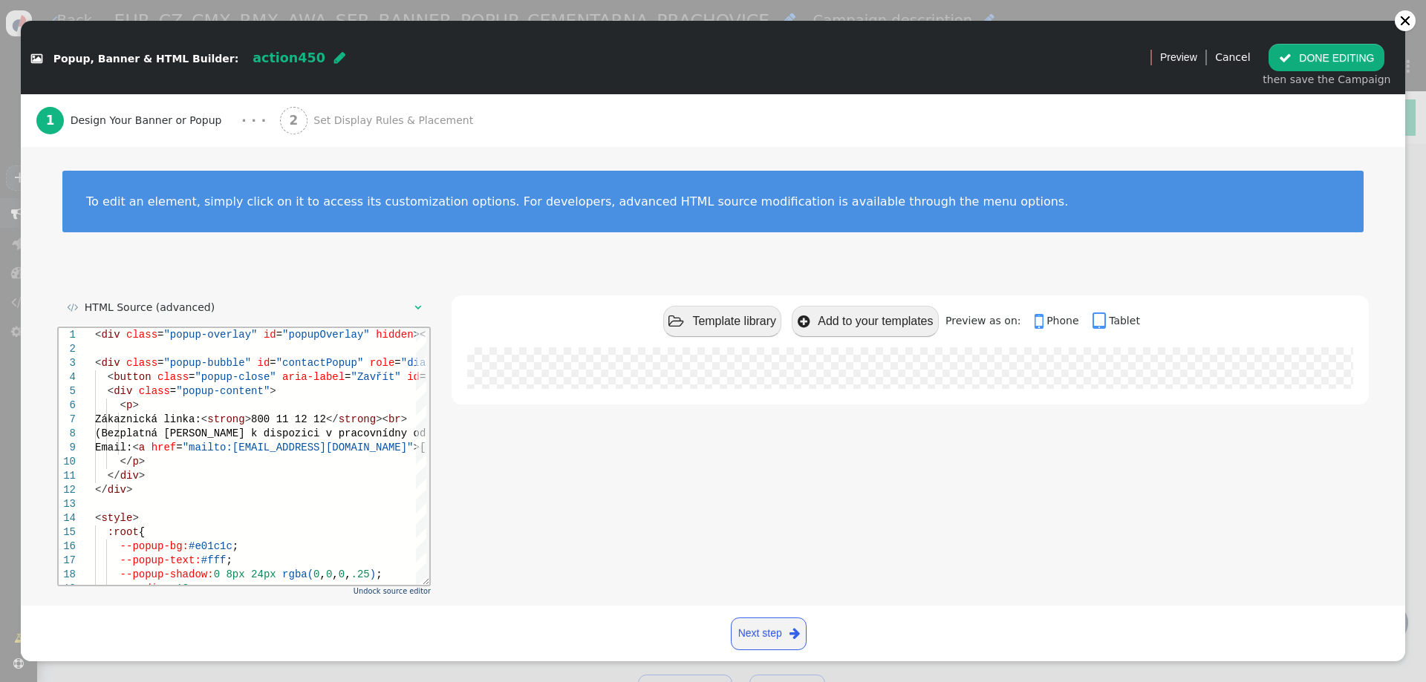
click at [345, 114] on span "Set Display Rules & Placement" at bounding box center [396, 121] width 166 height 16
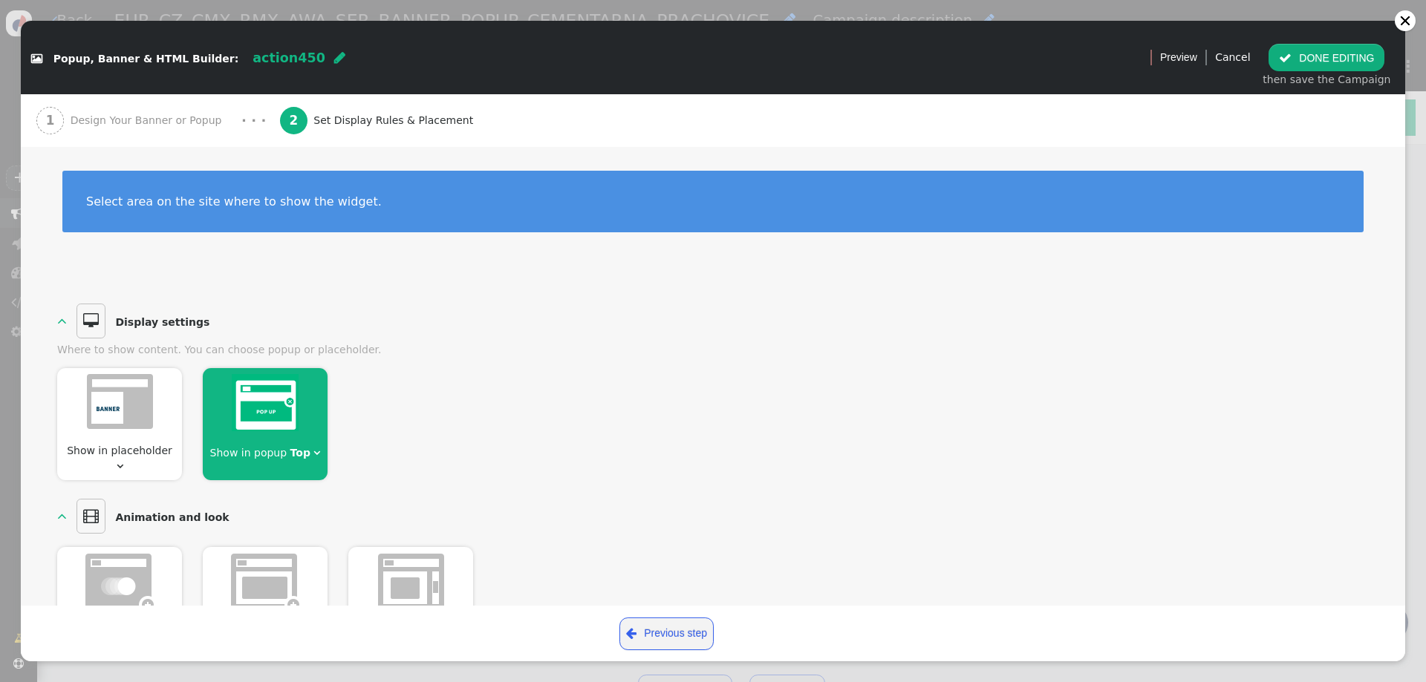
click at [313, 454] on span "" at bounding box center [316, 453] width 7 height 10
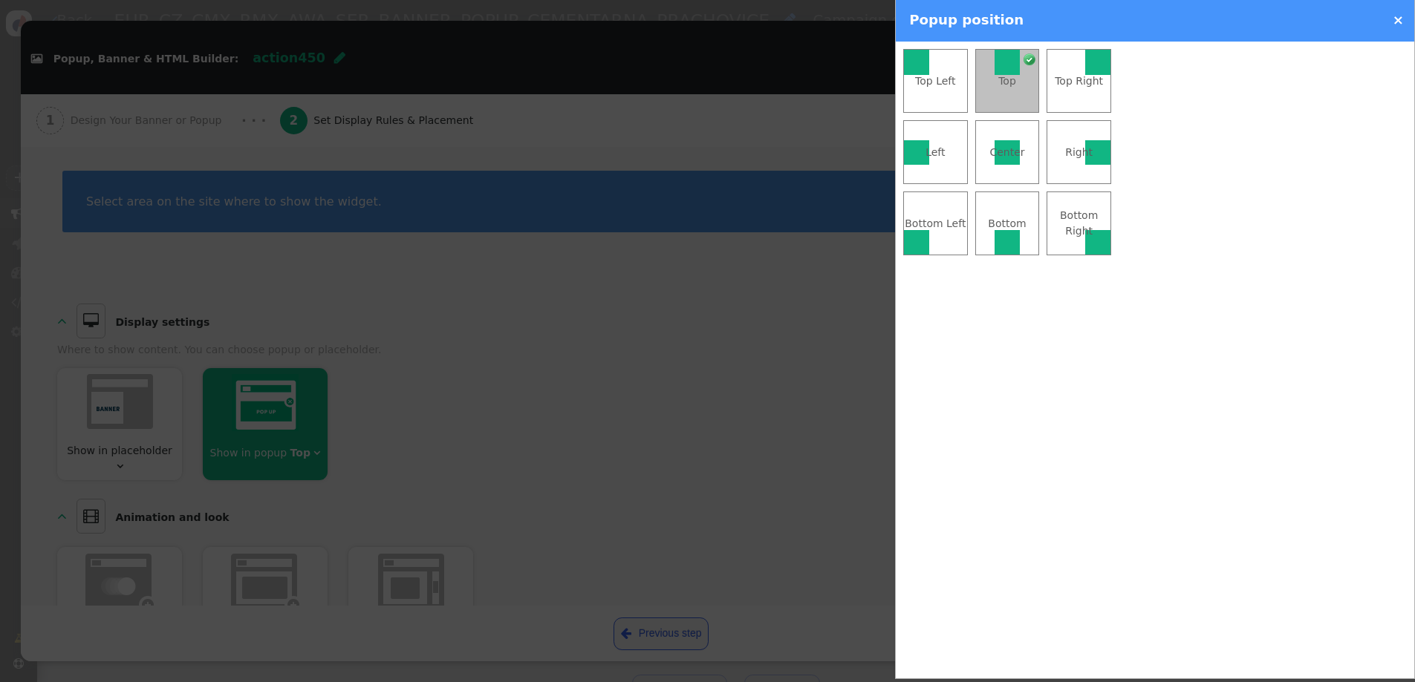
click at [1034, 134] on td "Center" at bounding box center [1007, 152] width 65 height 64
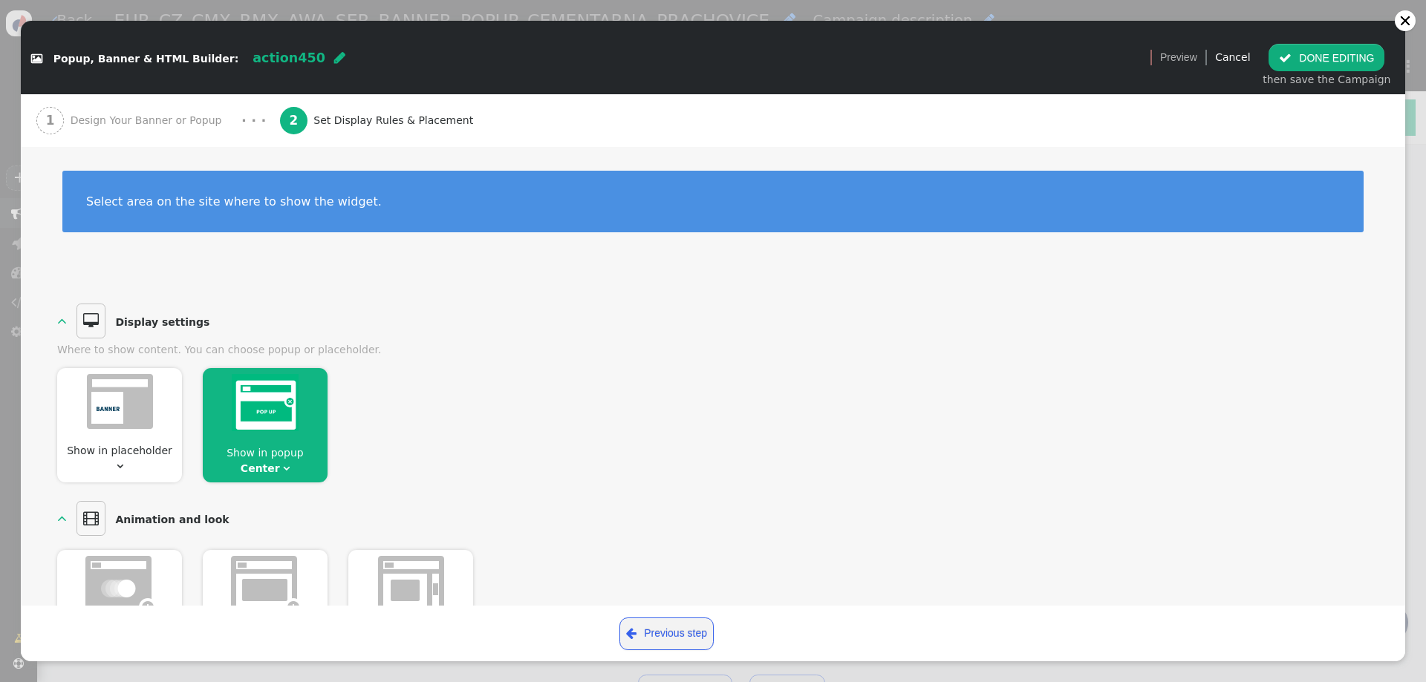
click at [545, 418] on div "Show in placeholder  Show in [GEOGRAPHIC_DATA] " at bounding box center [712, 420] width 1311 height 125
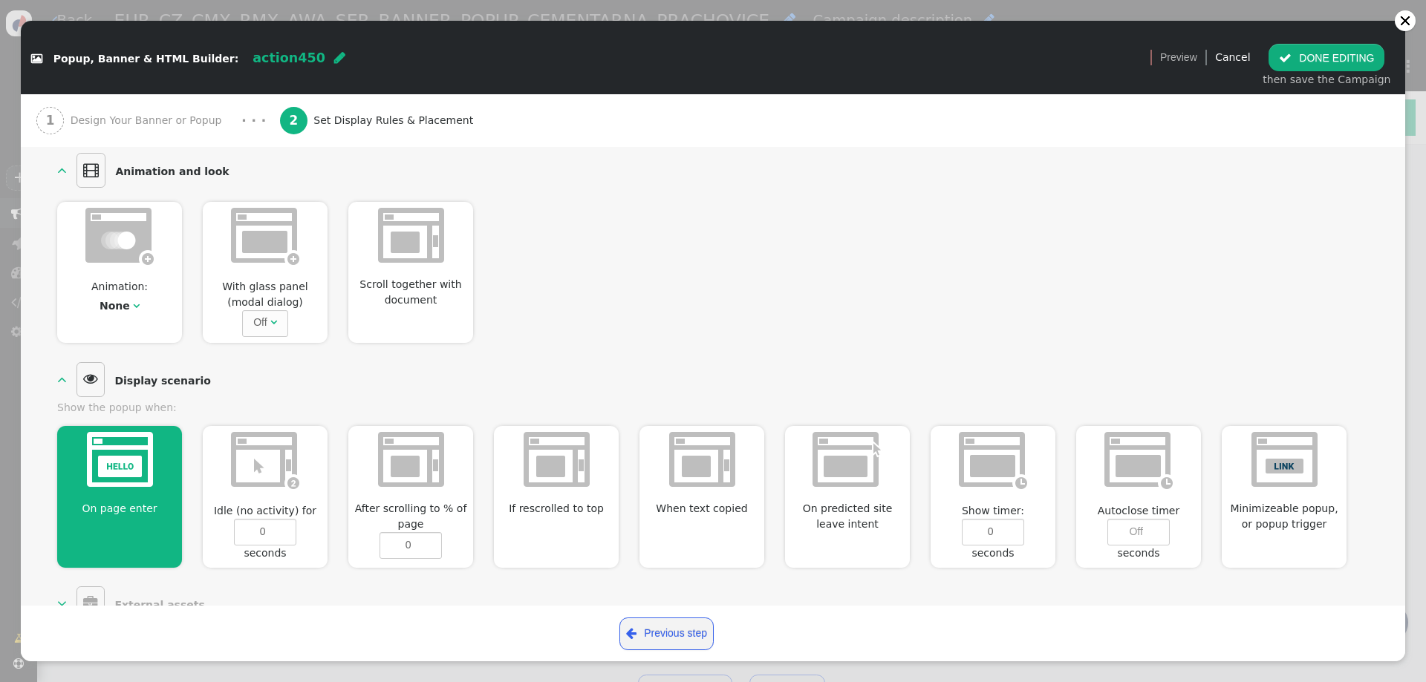
scroll to position [300, 0]
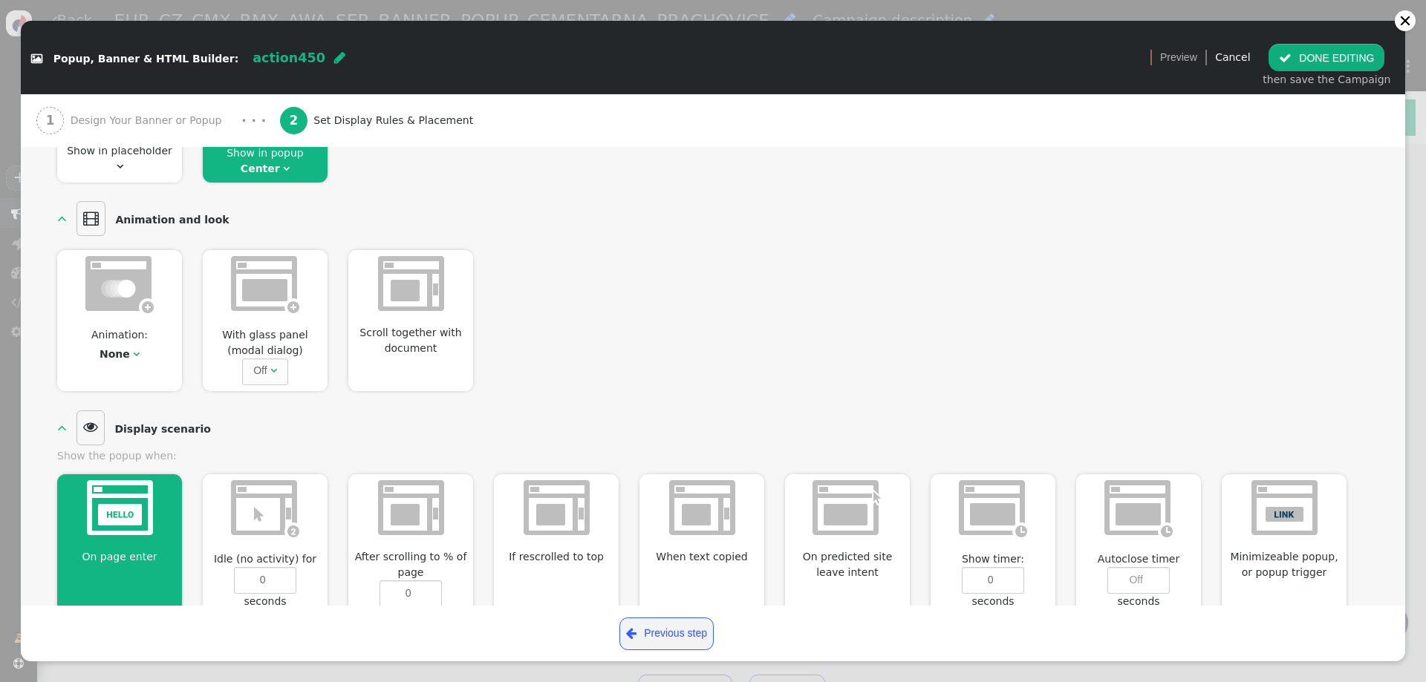
drag, startPoint x: 125, startPoint y: 350, endPoint x: 134, endPoint y: 297, distance: 54.2
click at [127, 350] on div "None" at bounding box center [115, 355] width 30 height 16
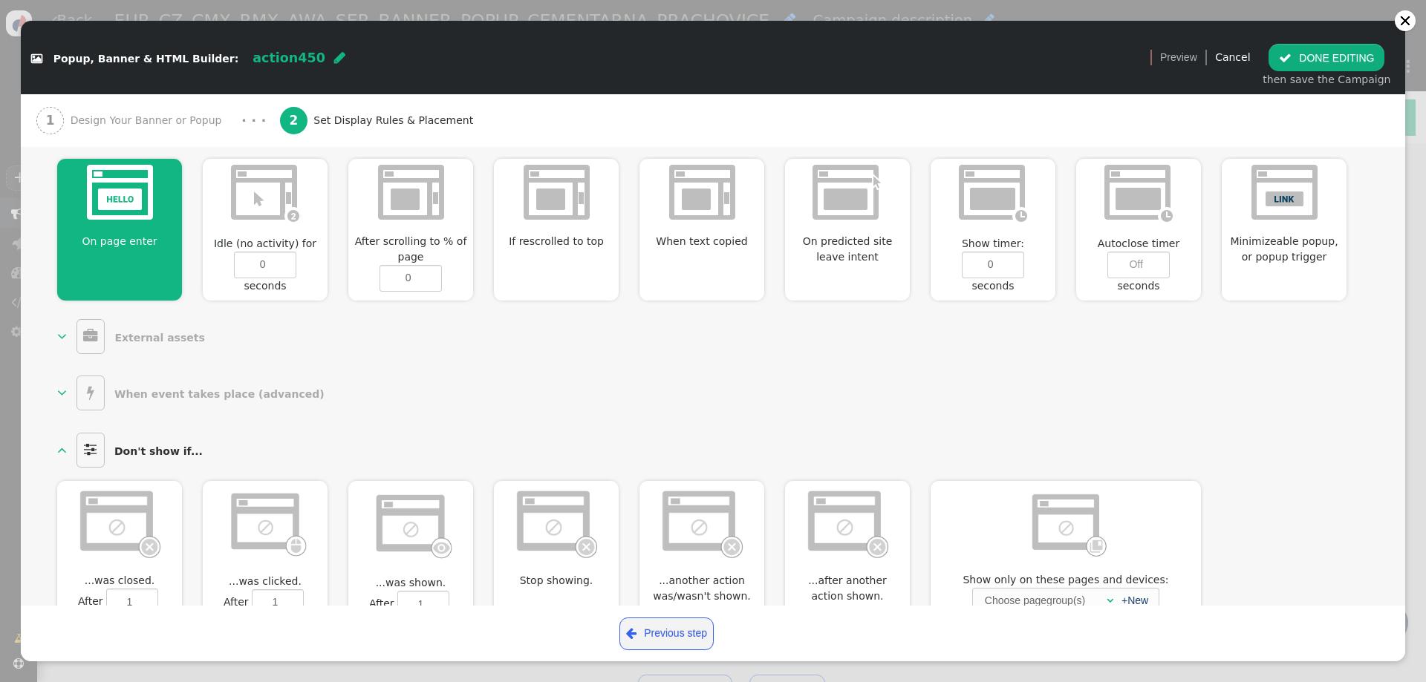
scroll to position [746, 0]
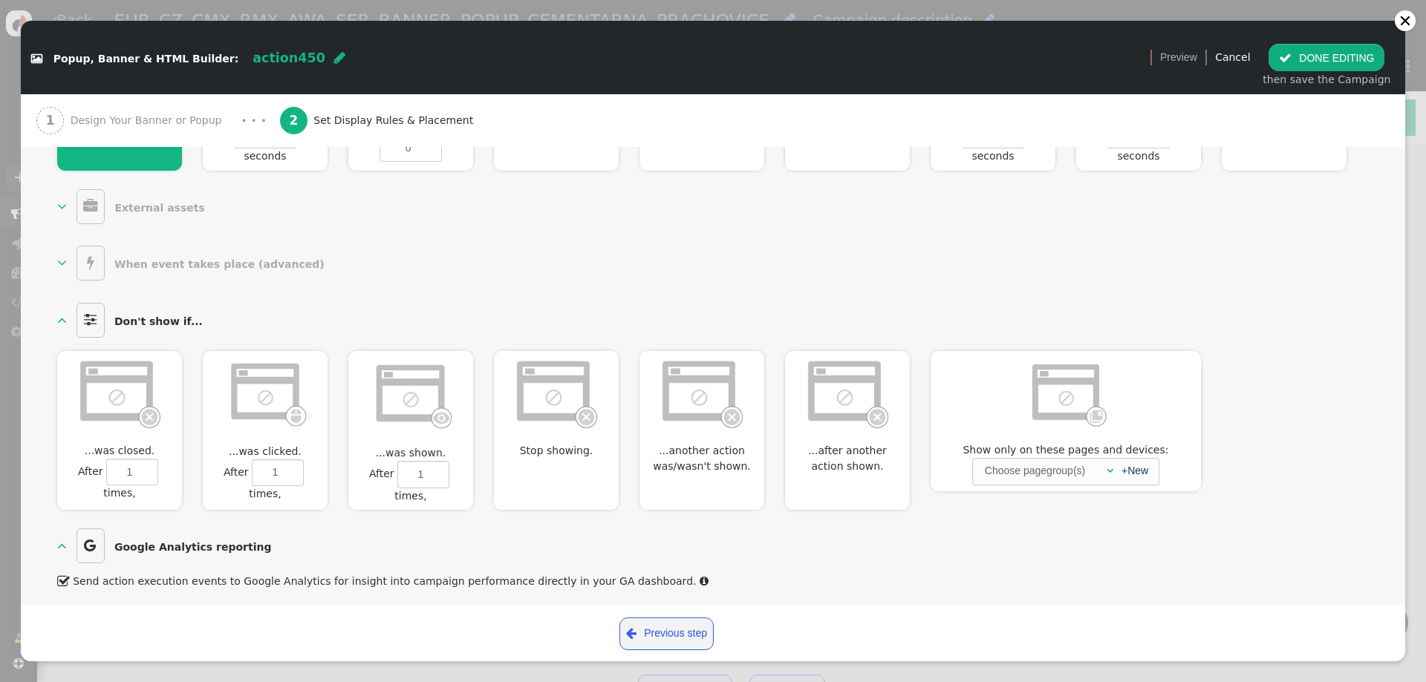
click at [60, 400] on div at bounding box center [119, 395] width 125 height 89
type input "1"
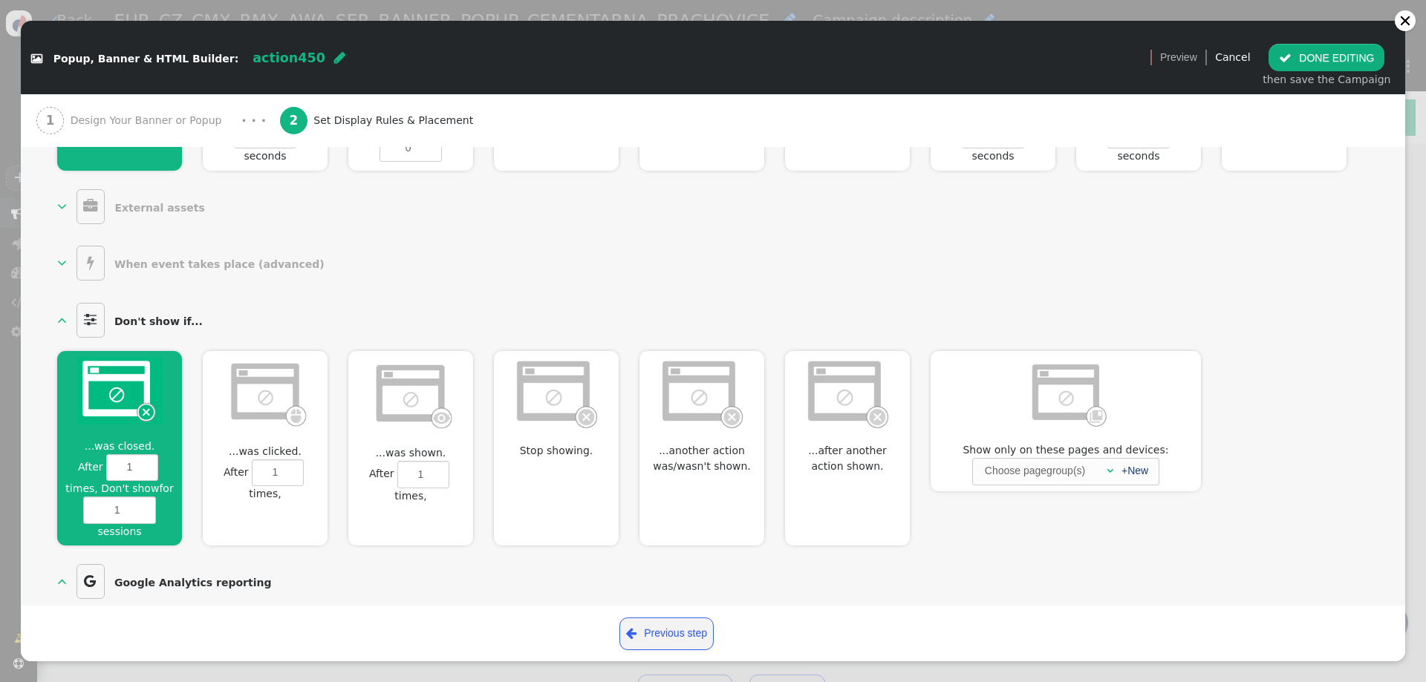
click at [243, 394] on img at bounding box center [265, 393] width 85 height 73
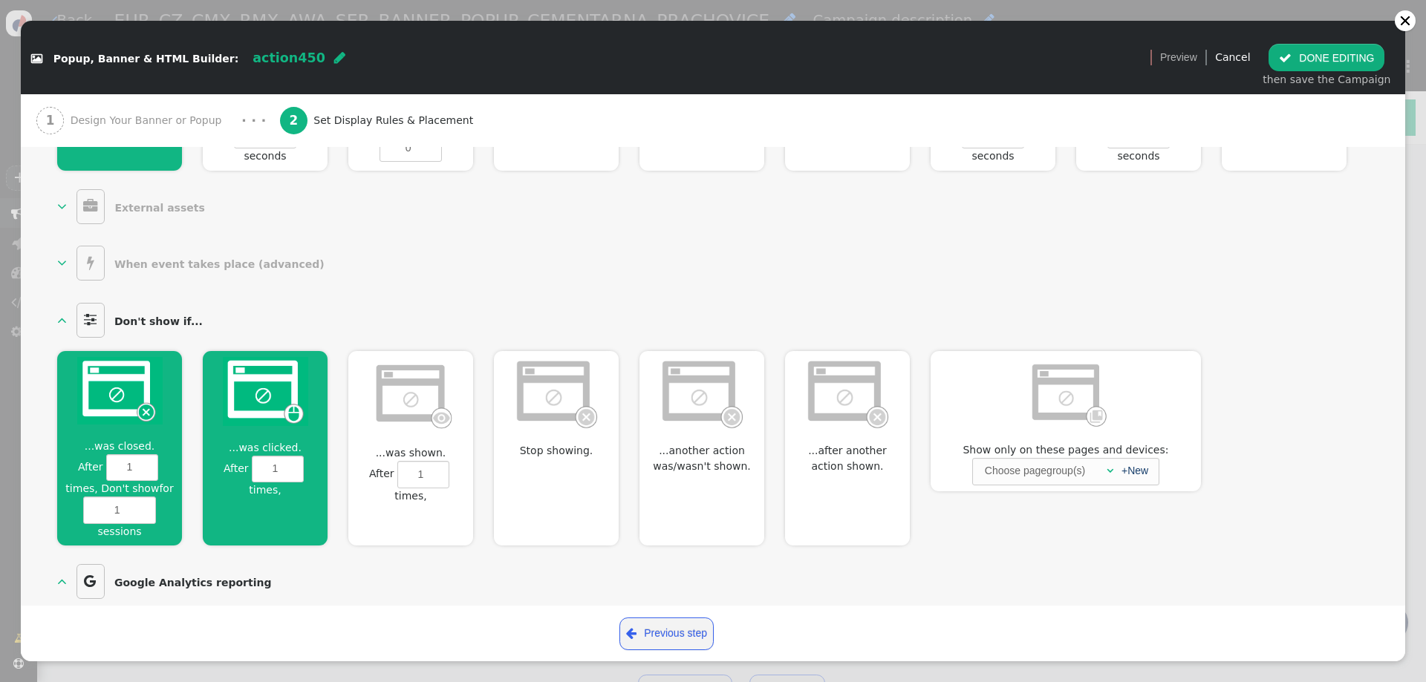
type input "1"
click at [255, 424] on img at bounding box center [265, 391] width 85 height 69
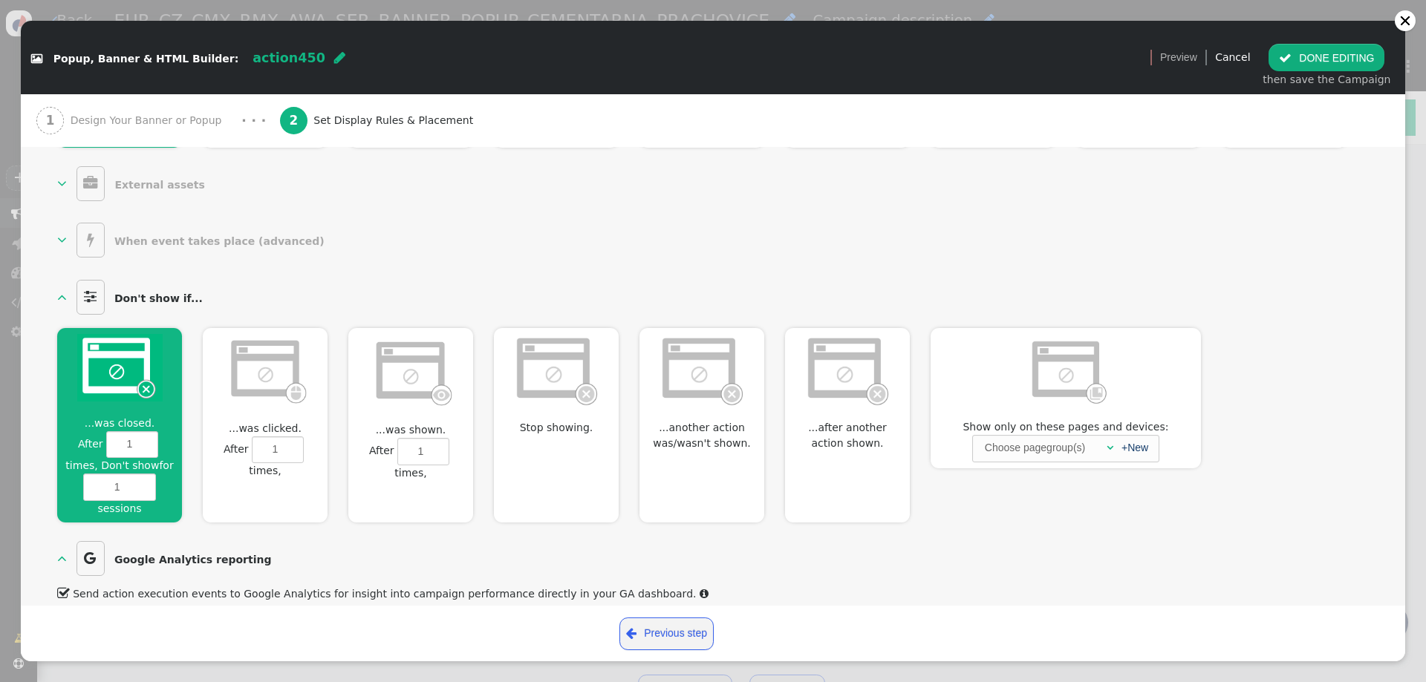
scroll to position [781, 0]
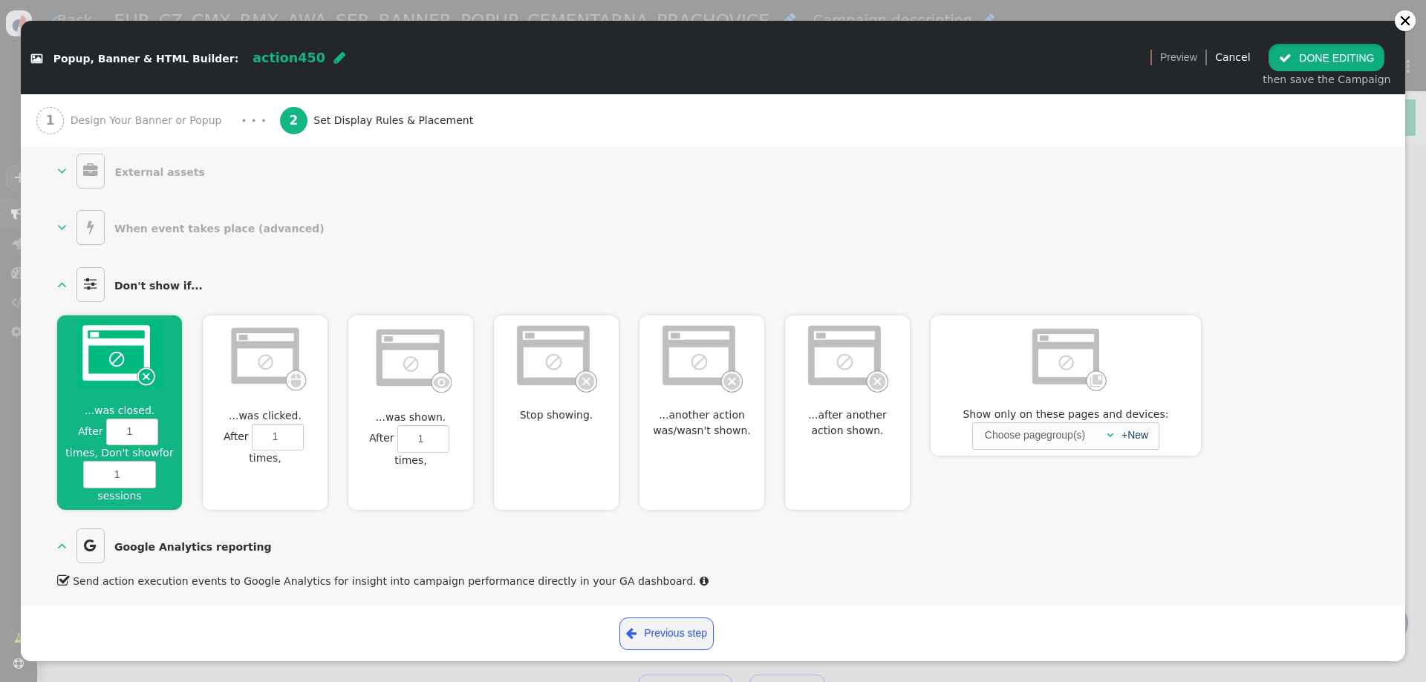
click at [1351, 55] on button " DONE EDITING" at bounding box center [1326, 57] width 116 height 27
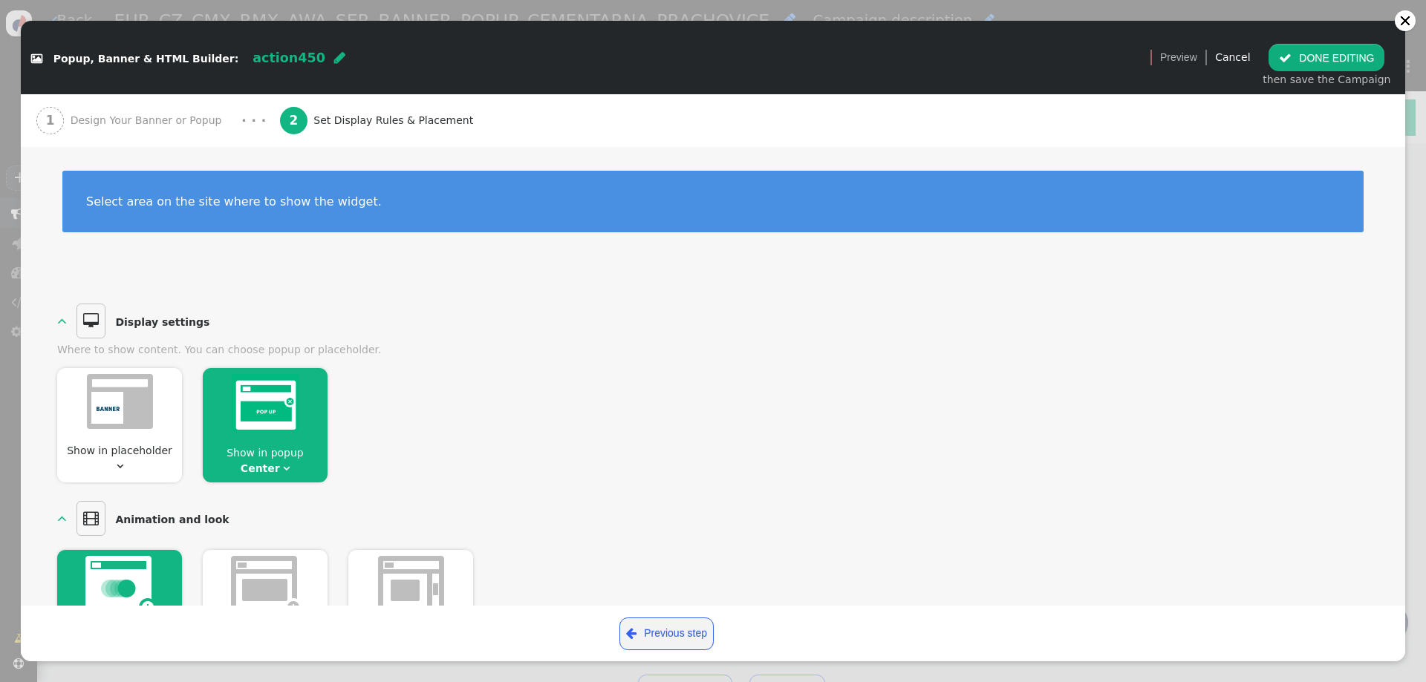
scroll to position [0, 0]
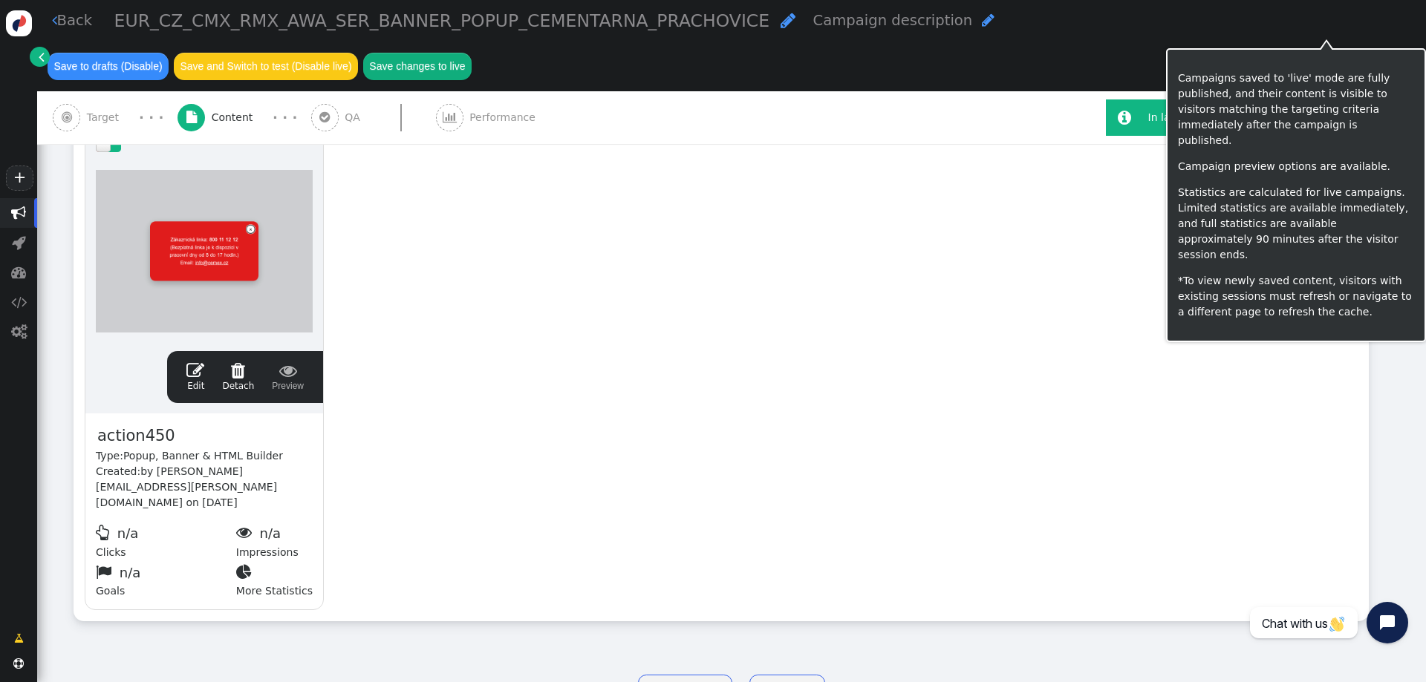
click at [472, 53] on button "Save changes to live" at bounding box center [417, 66] width 108 height 27
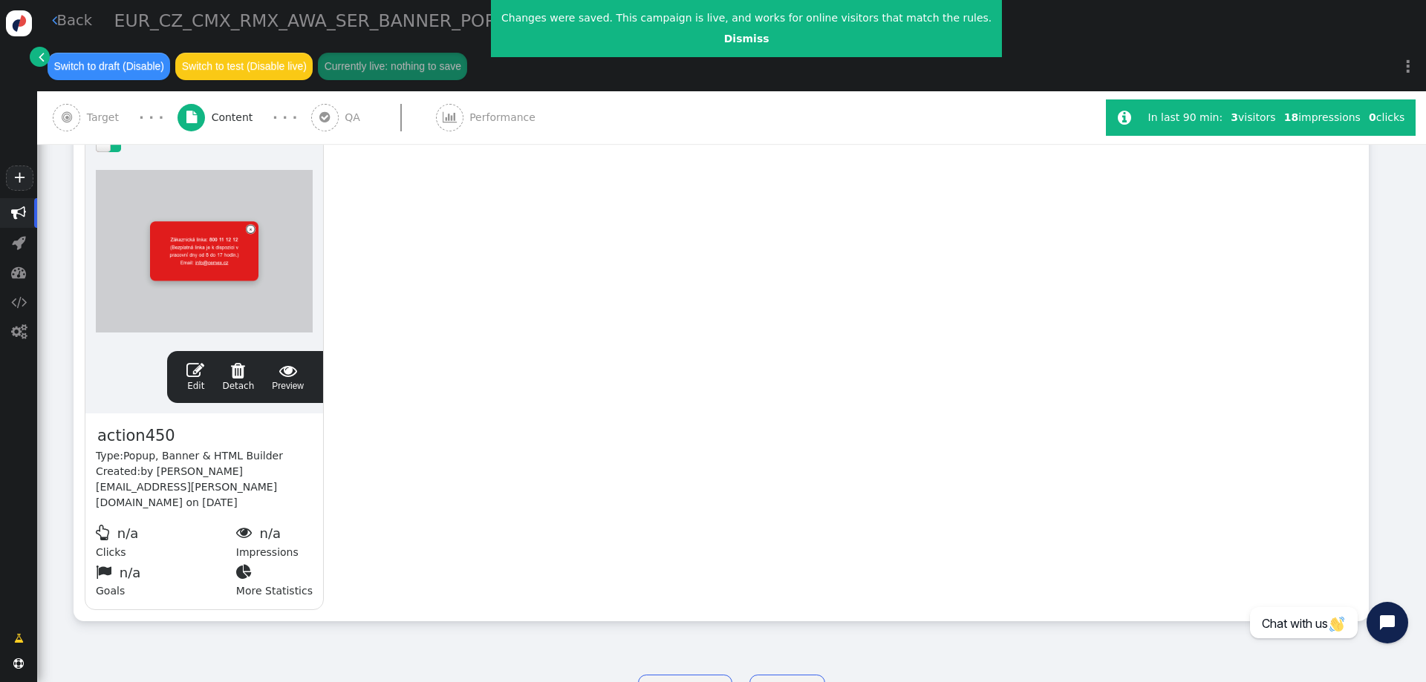
click at [893, 439] on div "drag this  Edit  Detach  Preview action450 Type: Popup, Banner & HTML Builde…" at bounding box center [721, 370] width 1294 height 501
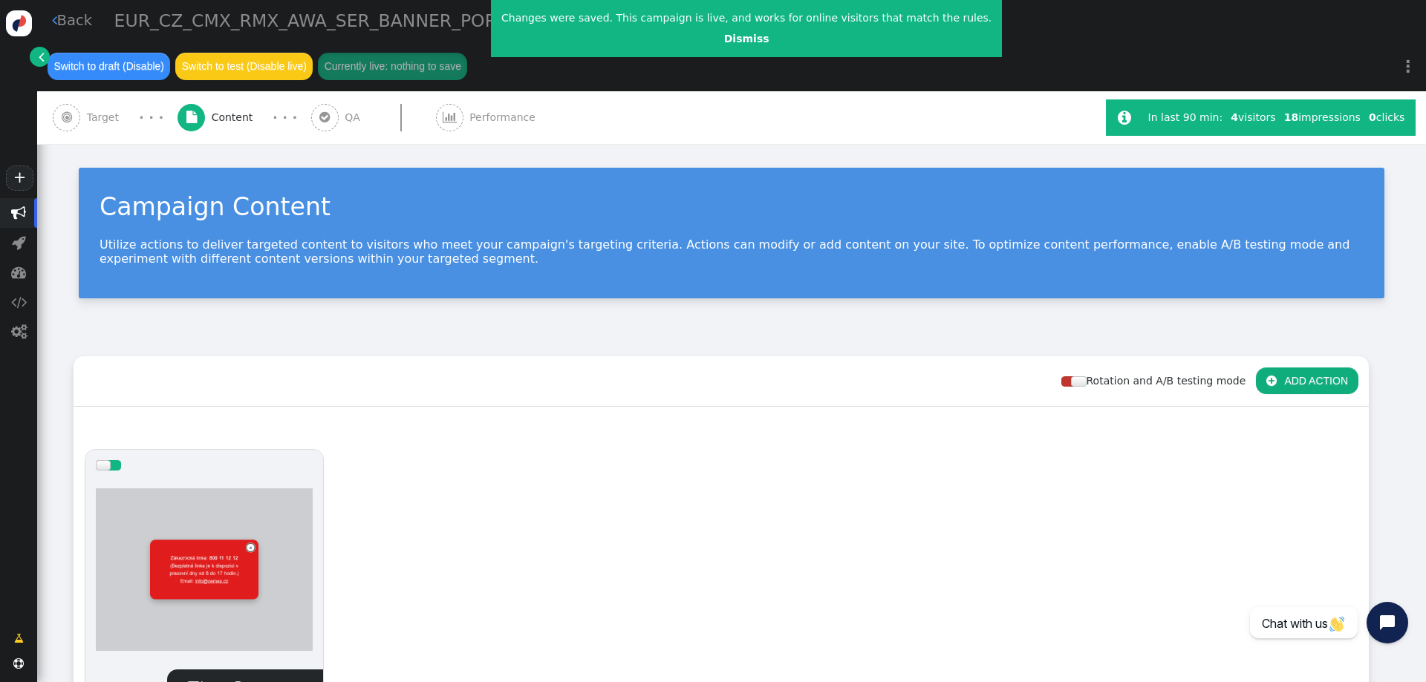
scroll to position [319, 0]
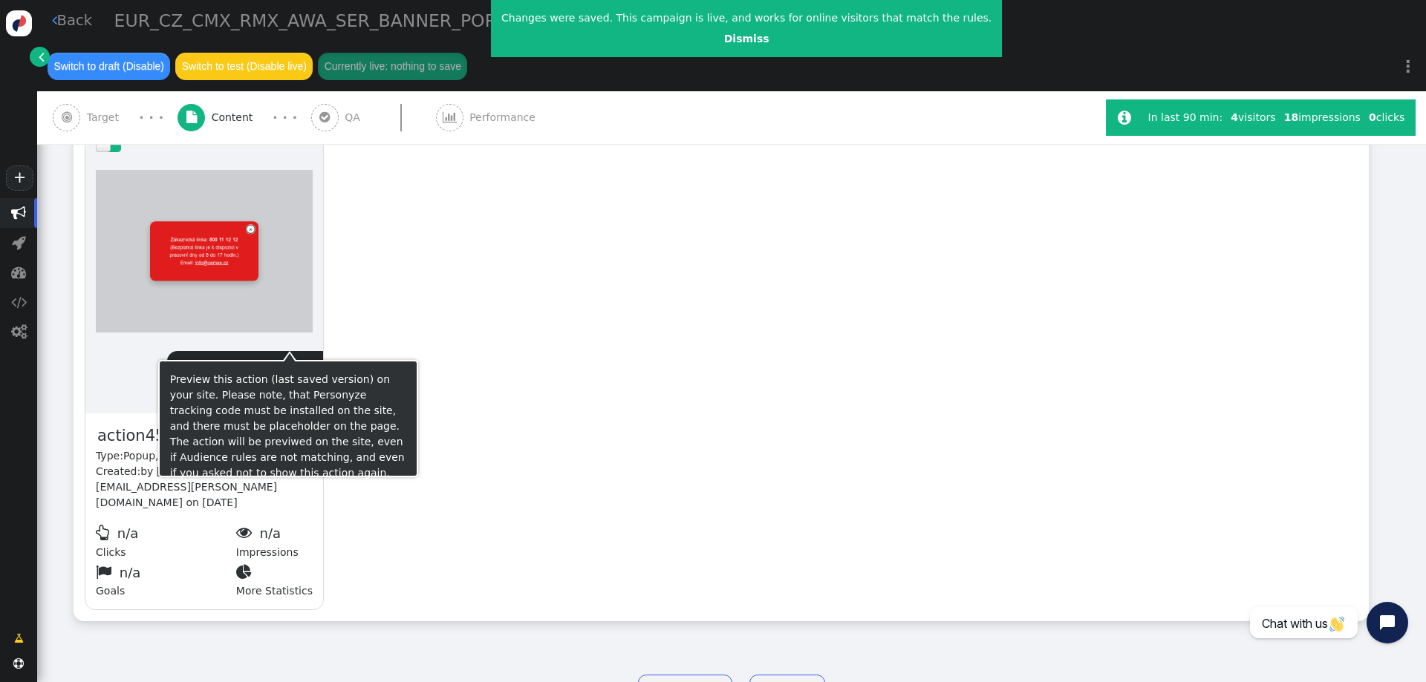
click at [286, 362] on span " Preview" at bounding box center [288, 377] width 32 height 31
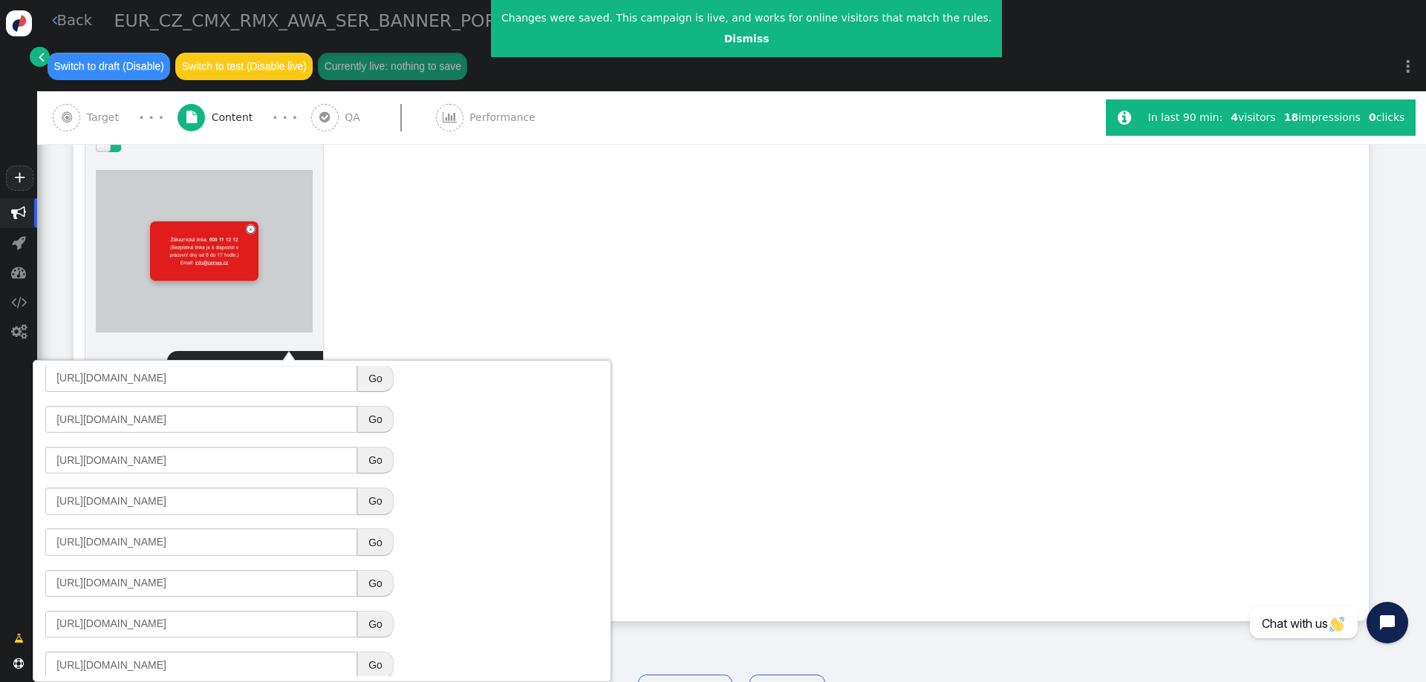
scroll to position [149, 0]
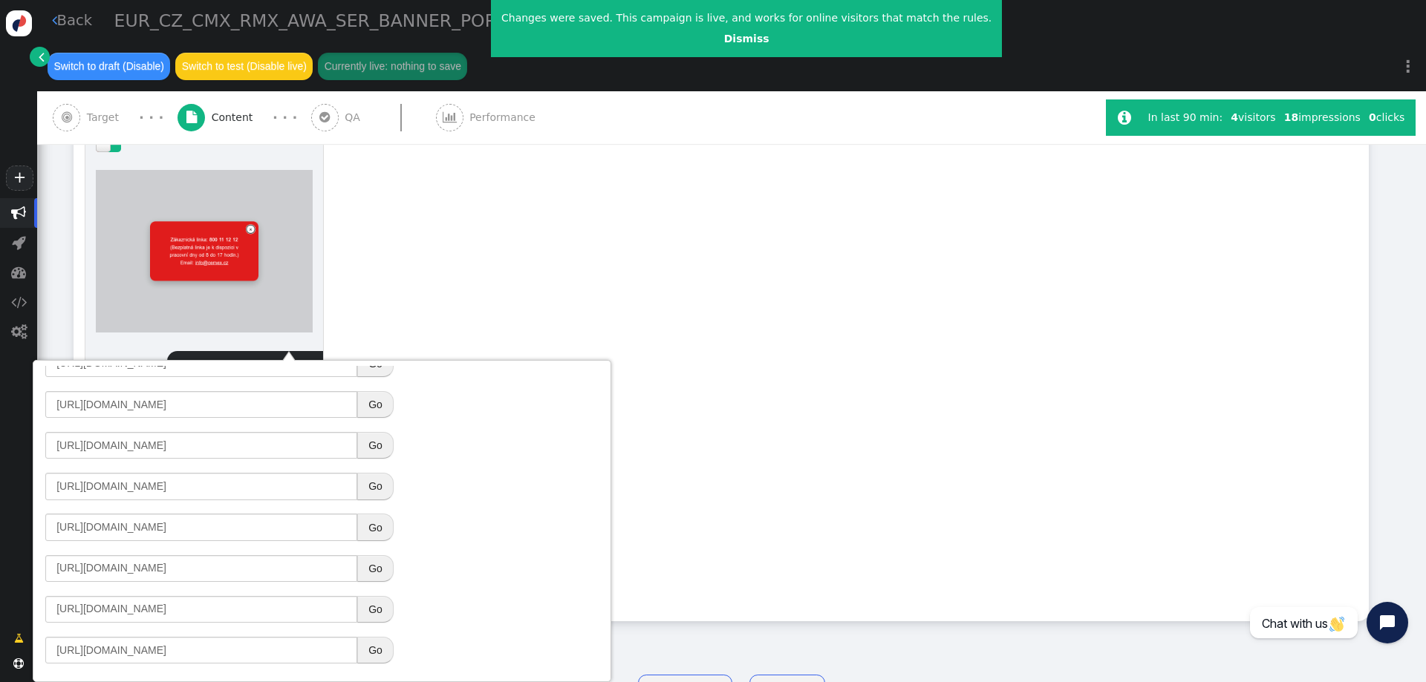
click at [372, 565] on button "Go" at bounding box center [375, 568] width 36 height 27
click at [695, 432] on div "drag this  Edit  Detach  Preview action450 Type: Popup, Banner & HTML Builde…" at bounding box center [721, 370] width 1294 height 501
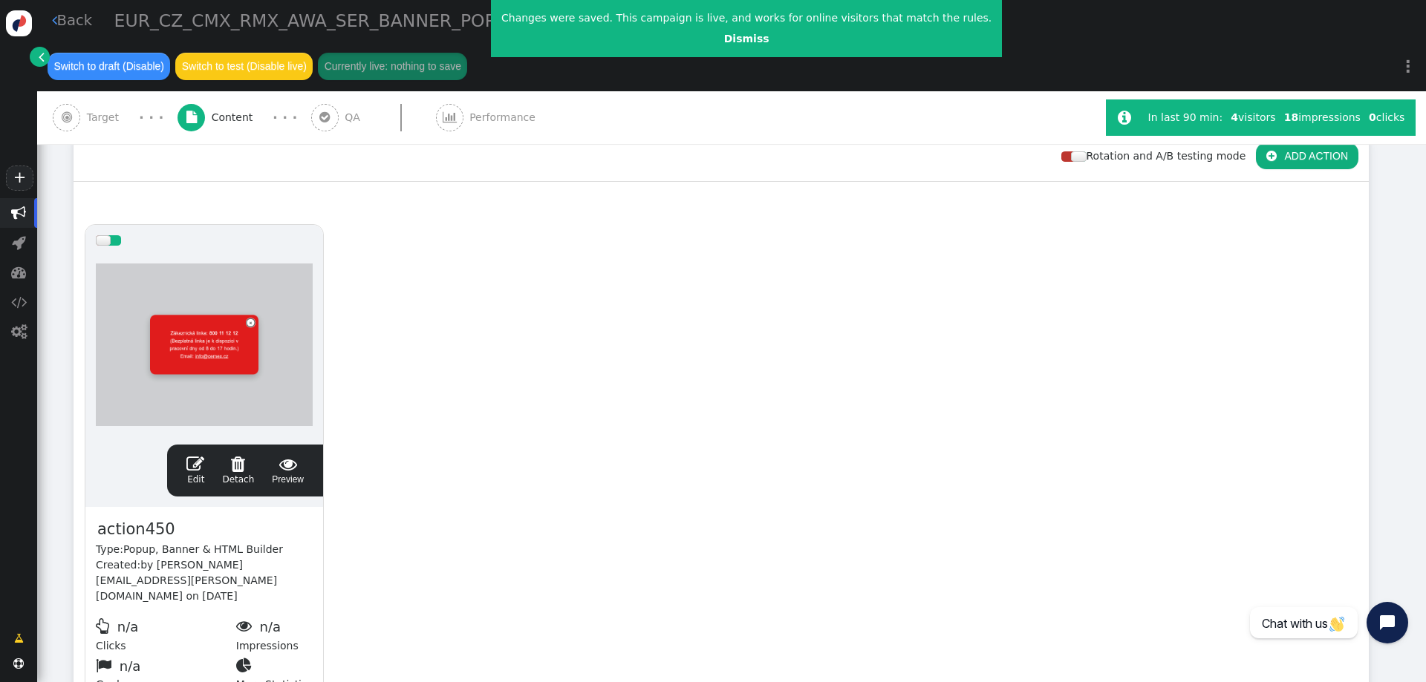
scroll to position [22, 0]
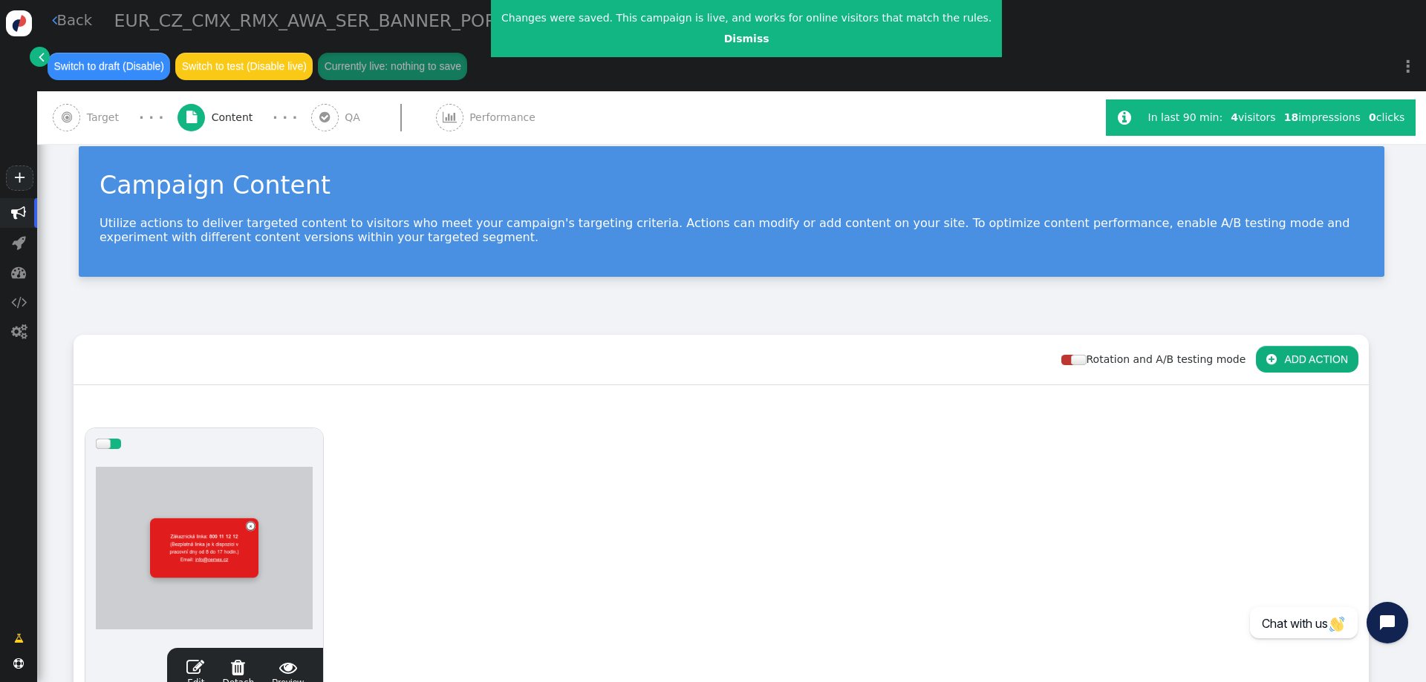
click at [319, 111] on span "" at bounding box center [324, 117] width 10 height 12
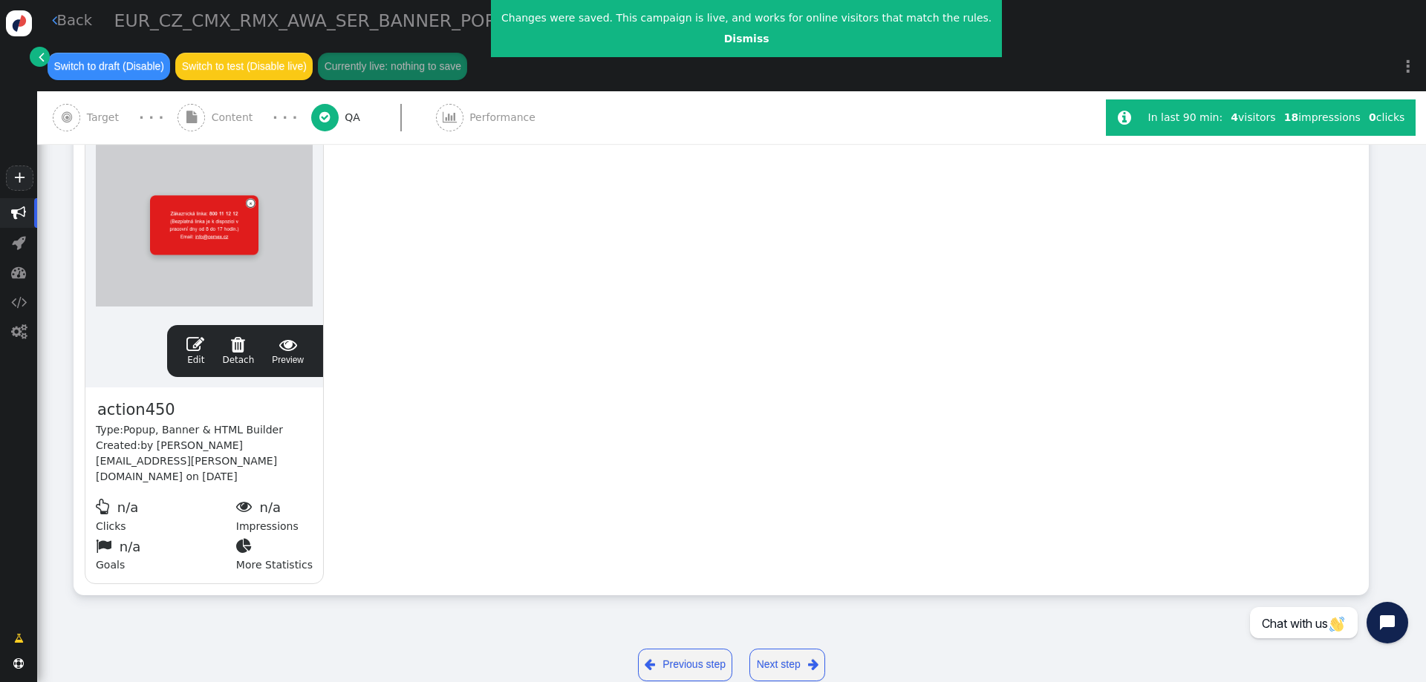
scroll to position [0, 0]
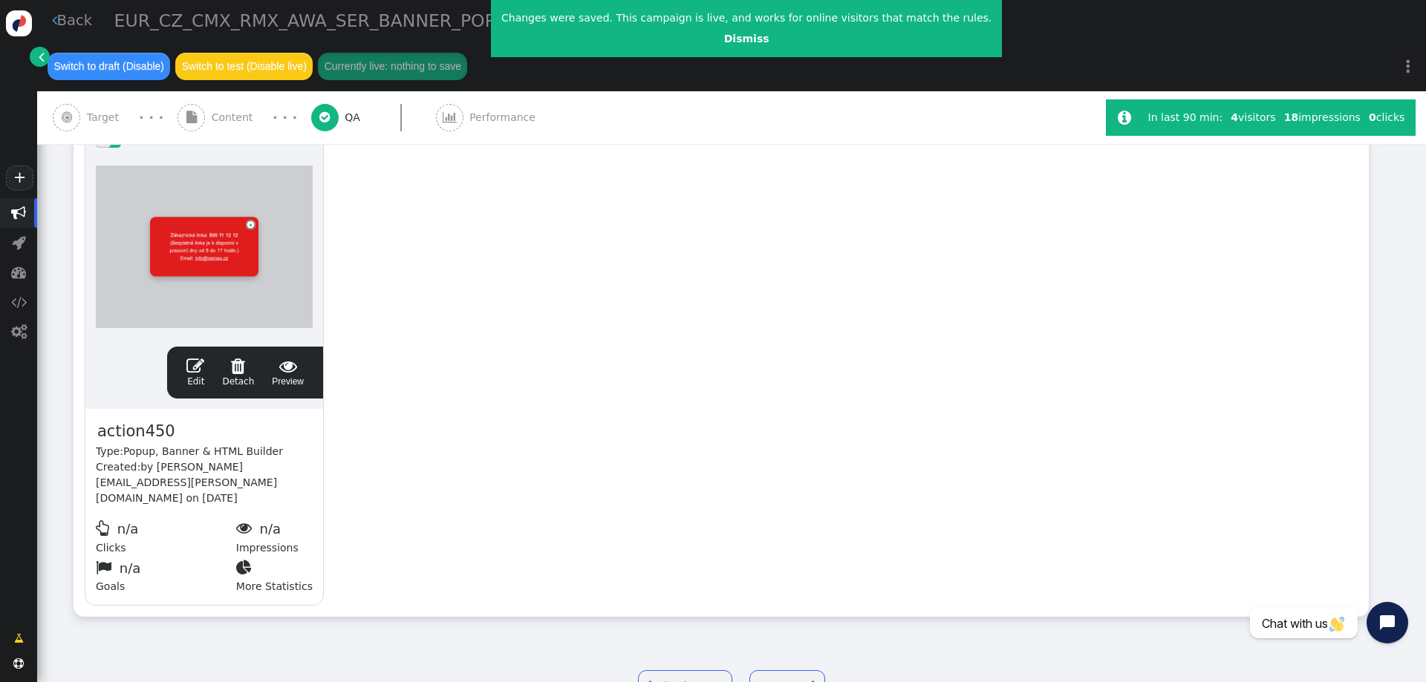
type input "[URL][DOMAIN_NAME]"
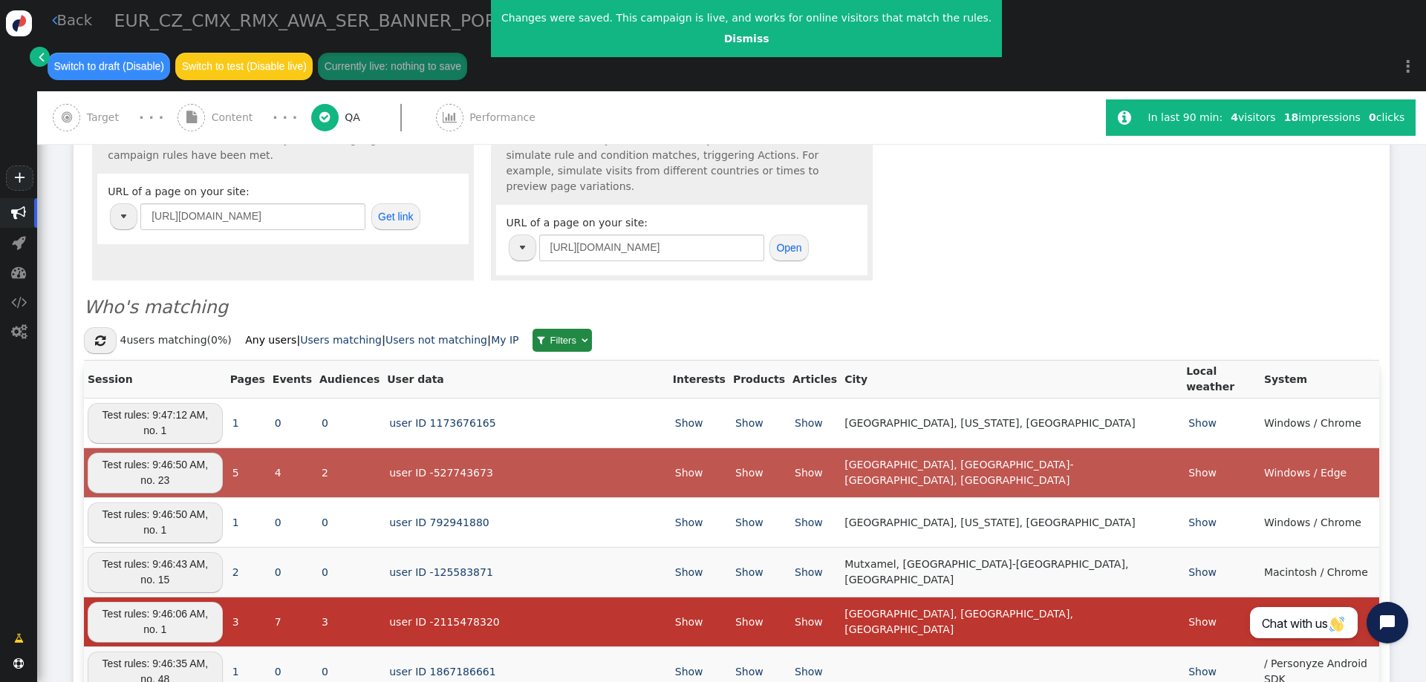
scroll to position [965, 0]
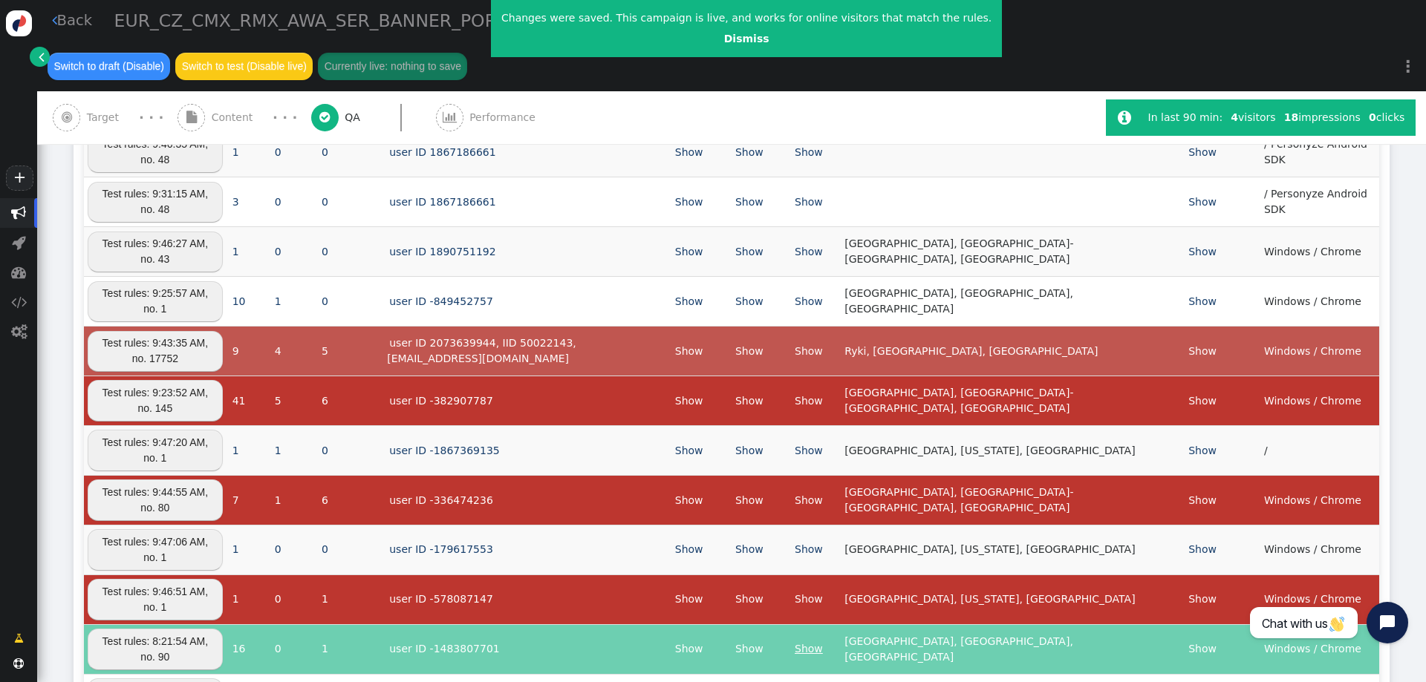
click at [825, 643] on link "Show" at bounding box center [808, 649] width 33 height 12
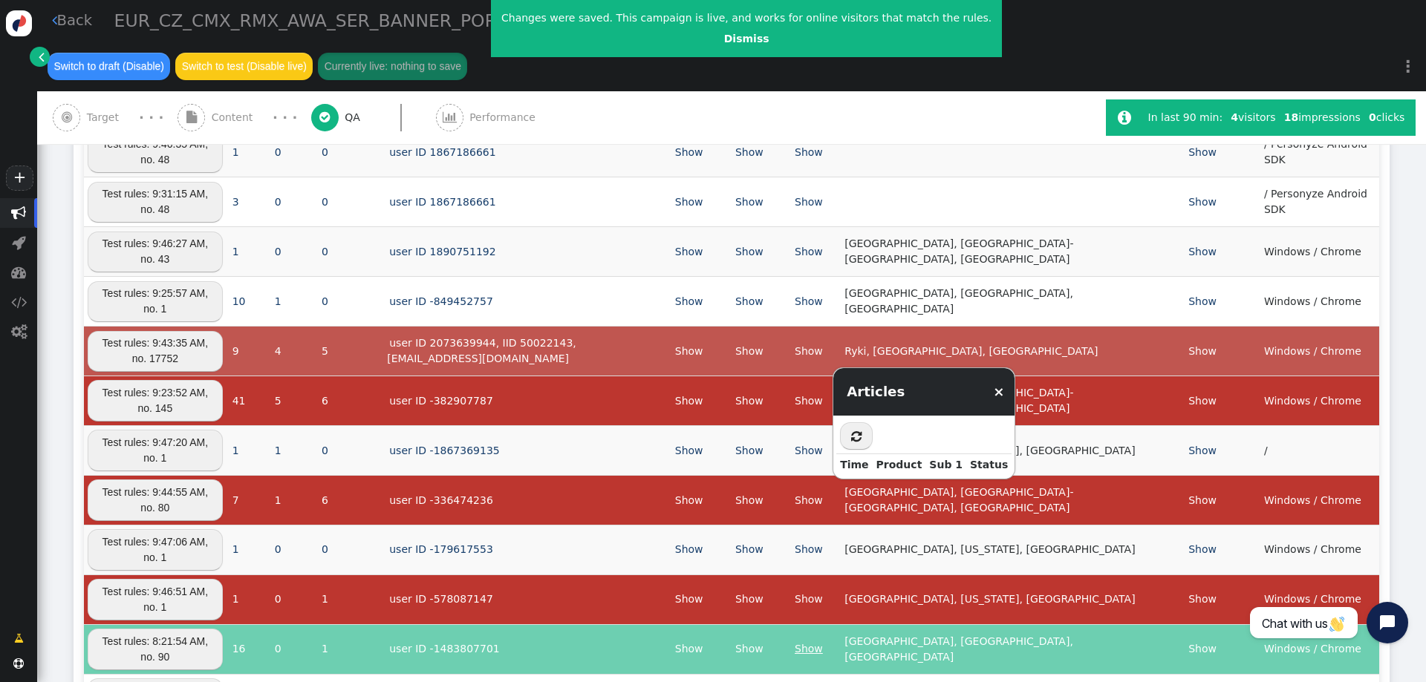
click at [825, 643] on link "Show" at bounding box center [808, 649] width 33 height 12
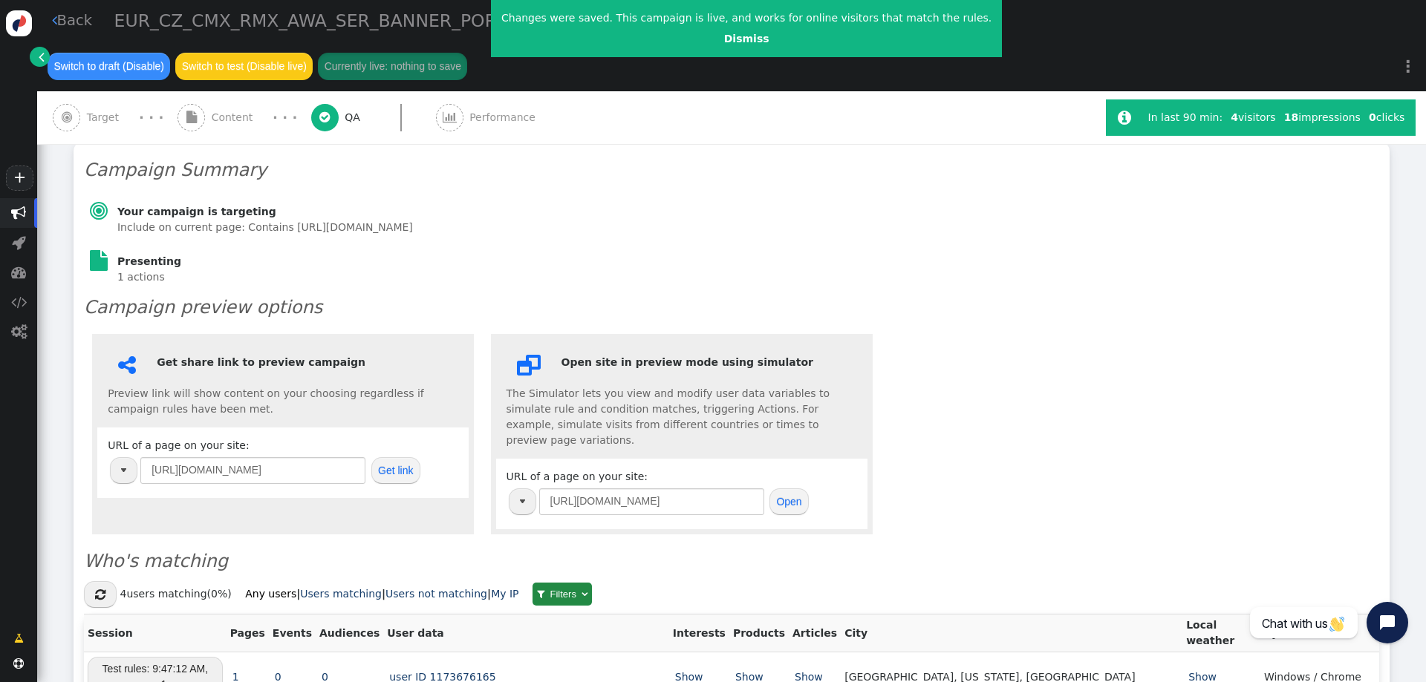
scroll to position [0, 0]
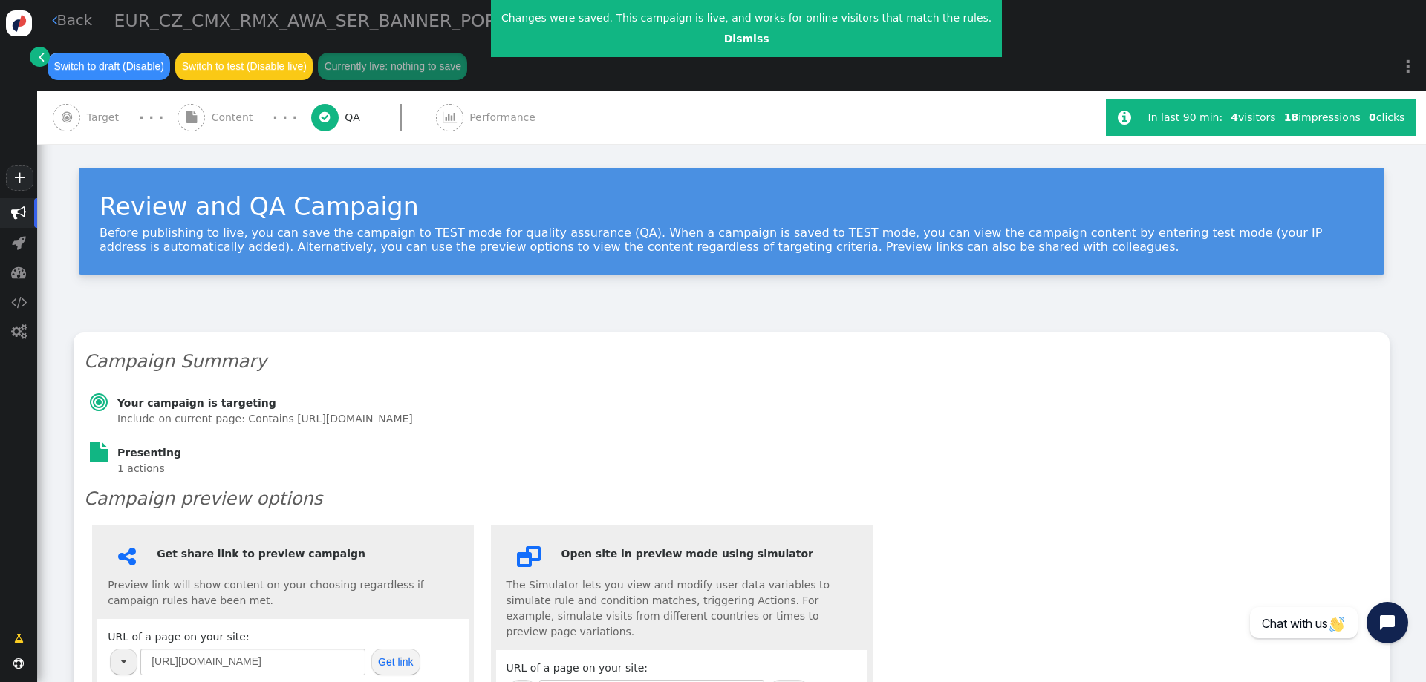
click at [229, 110] on span "Content" at bounding box center [236, 118] width 48 height 16
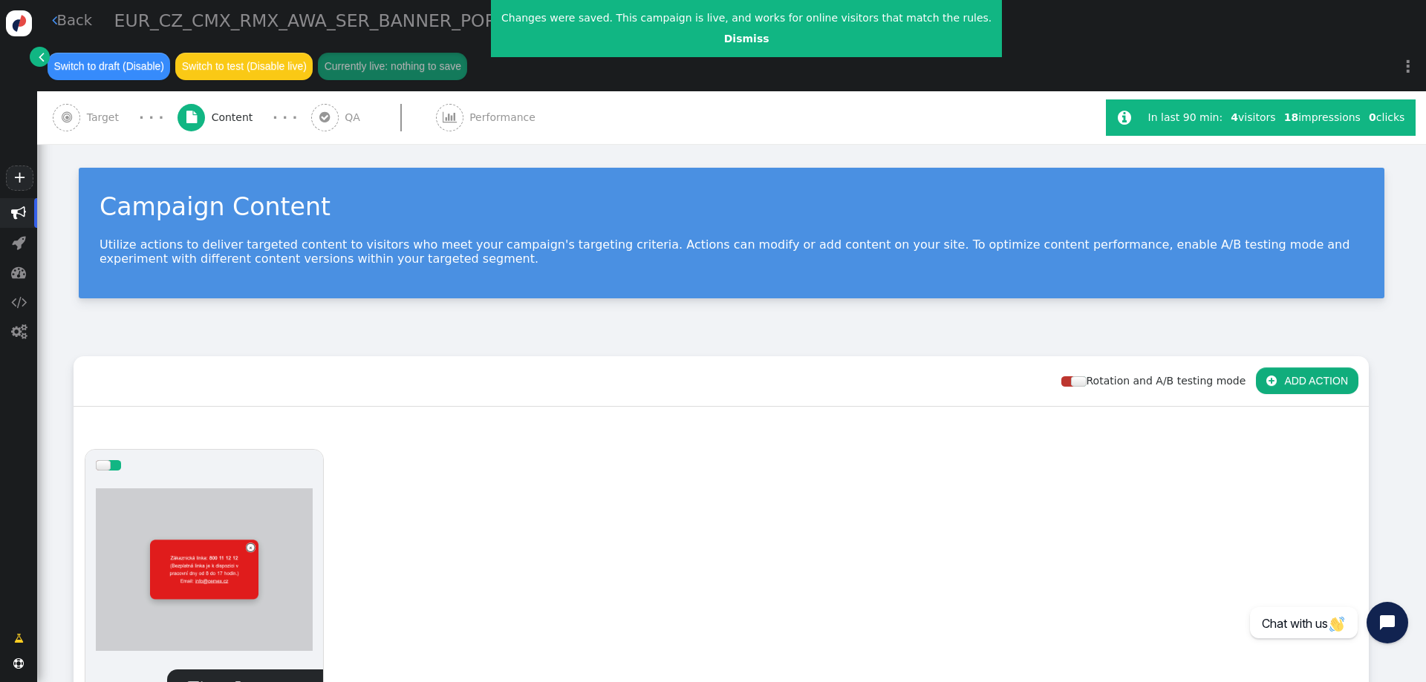
click at [100, 110] on span "Target" at bounding box center [106, 118] width 39 height 16
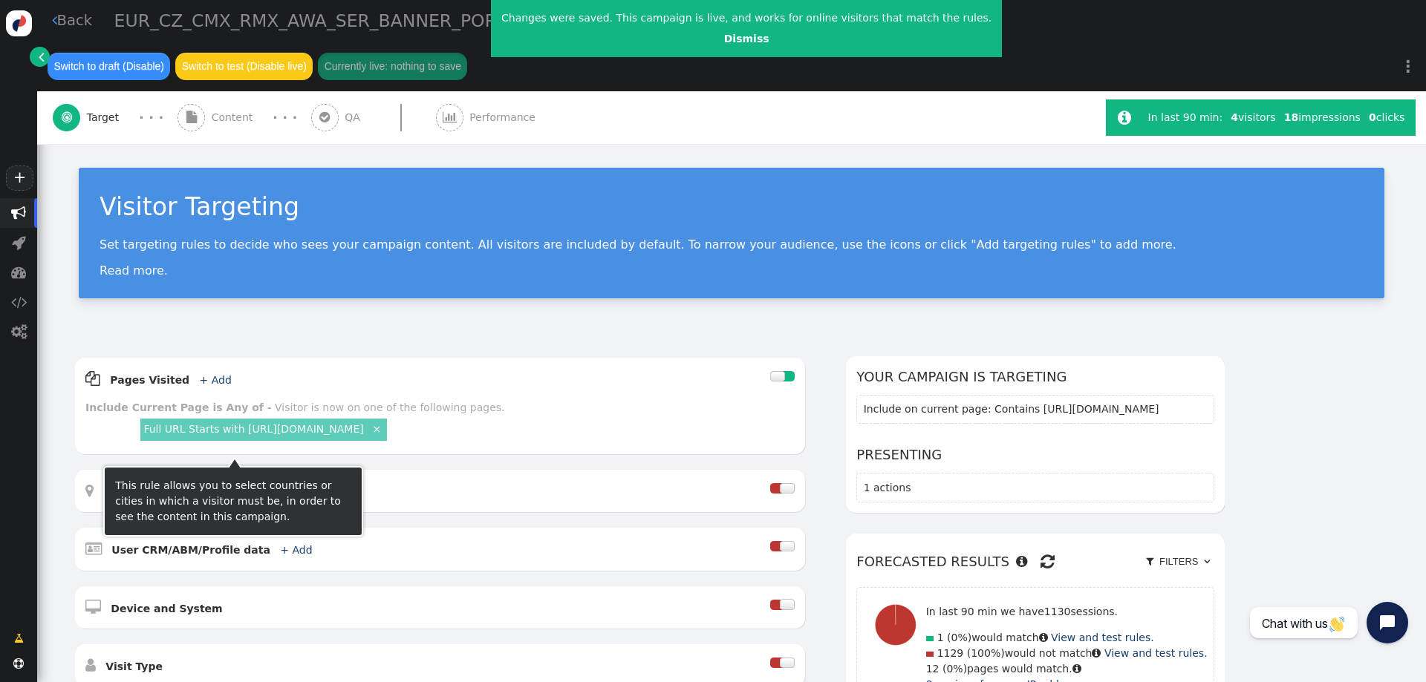
click at [236, 458] on div at bounding box center [234, 462] width 15 height 10
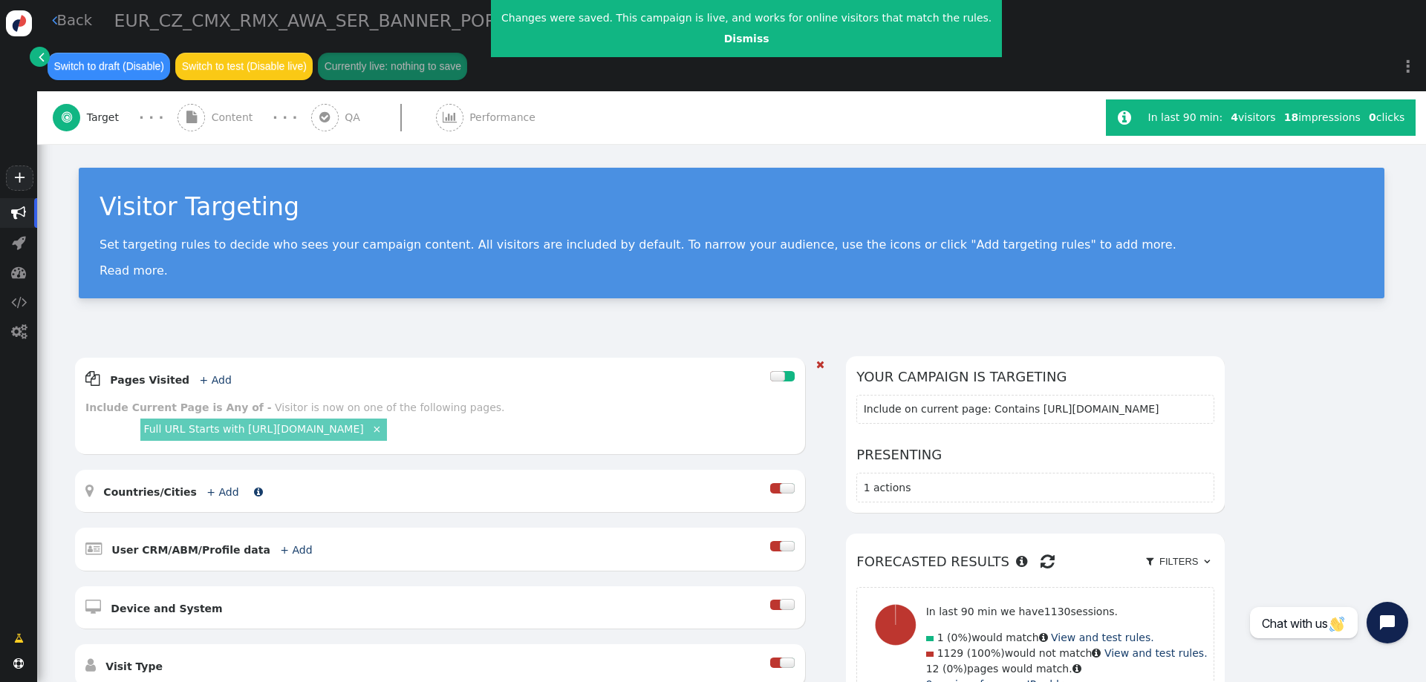
click at [206, 486] on link "+ Add" at bounding box center [222, 492] width 32 height 12
click at [166, 483] on div "Location name" at bounding box center [148, 486] width 68 height 16
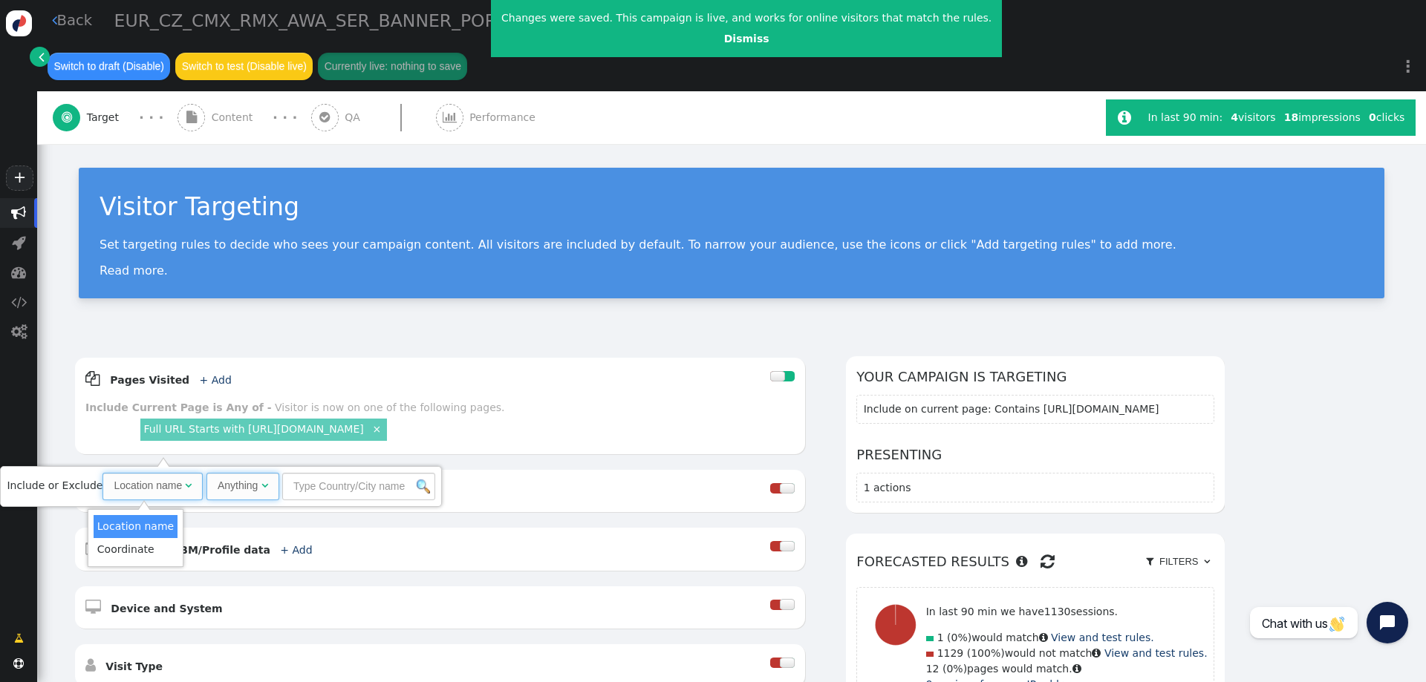
click at [206, 488] on span "Anything " at bounding box center [242, 486] width 73 height 27
drag, startPoint x: 225, startPoint y: 549, endPoint x: 235, endPoint y: 546, distance: 10.8
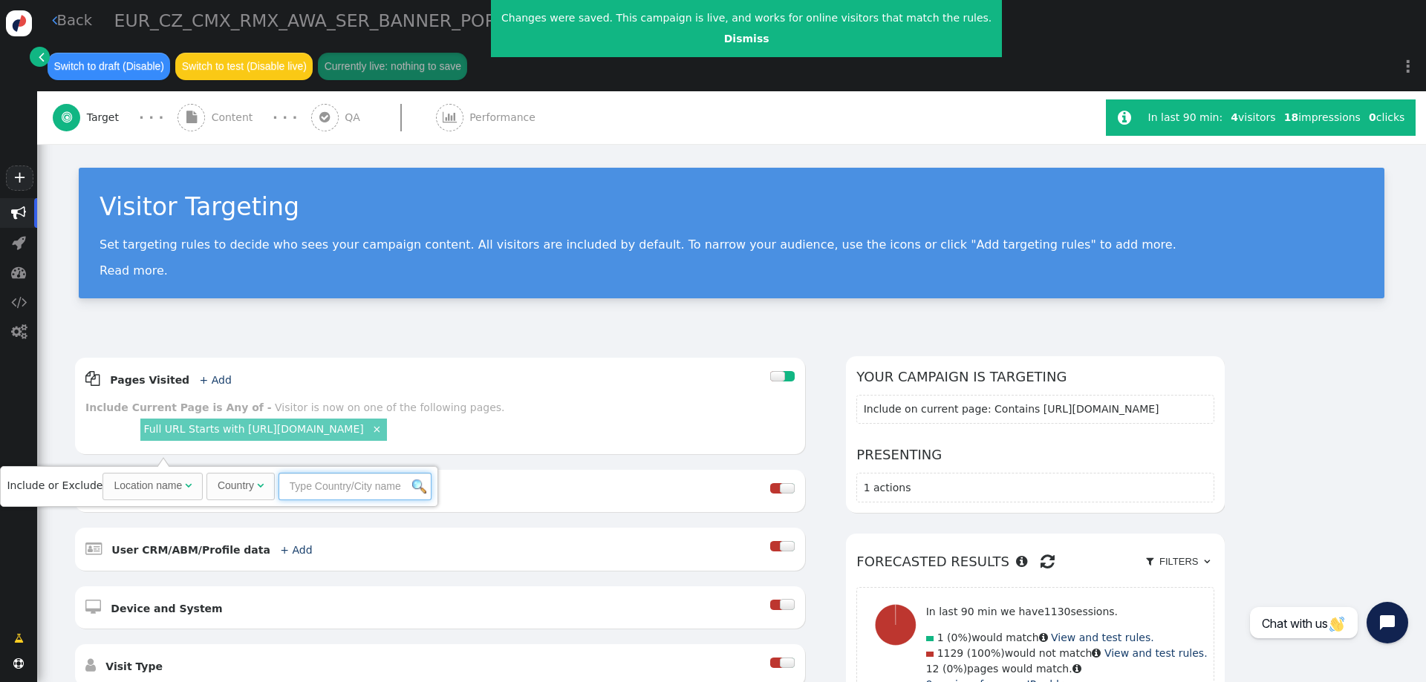
click at [304, 489] on input "text" at bounding box center [354, 486] width 153 height 27
click at [244, 485] on div "Country" at bounding box center [237, 486] width 39 height 16
click at [583, 480] on div " Countries/Cities + Add " at bounding box center [427, 491] width 685 height 22
drag, startPoint x: 244, startPoint y: 74, endPoint x: 240, endPoint y: 82, distance: 9.0
click at [244, 110] on span "Content" at bounding box center [236, 118] width 48 height 16
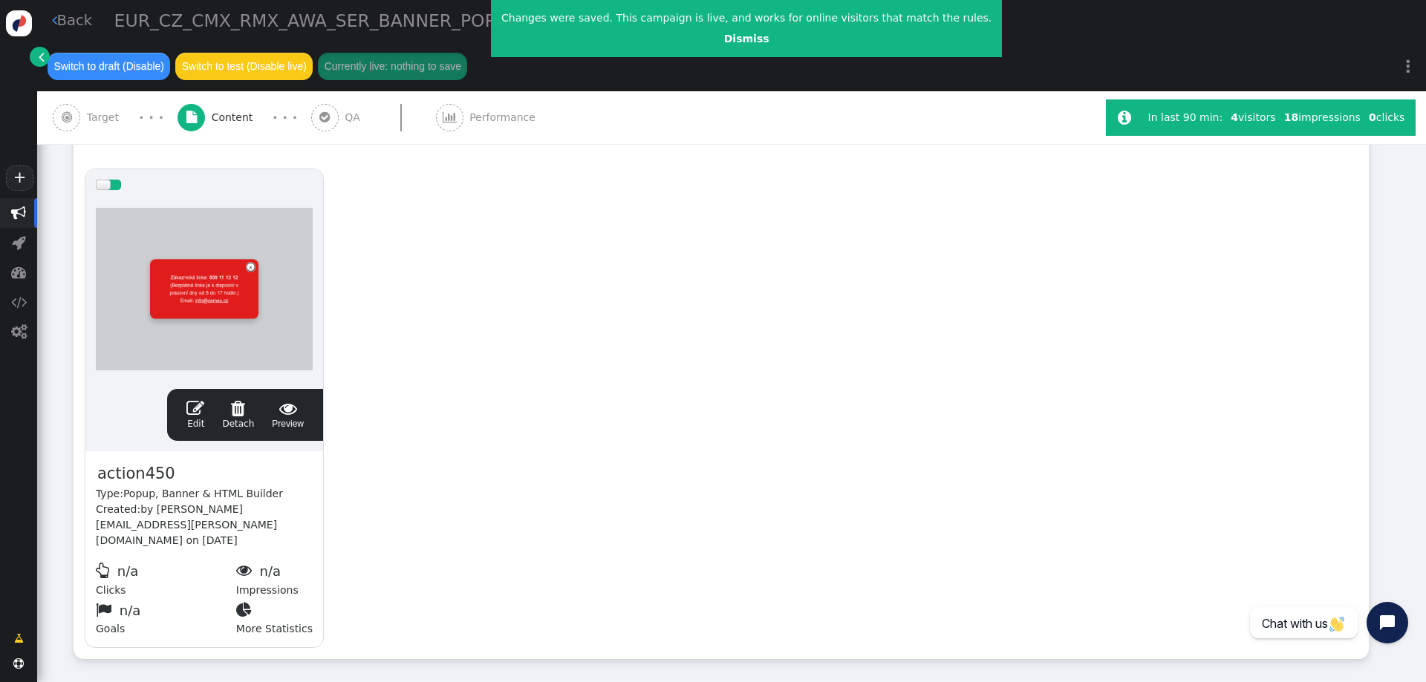
scroll to position [297, 0]
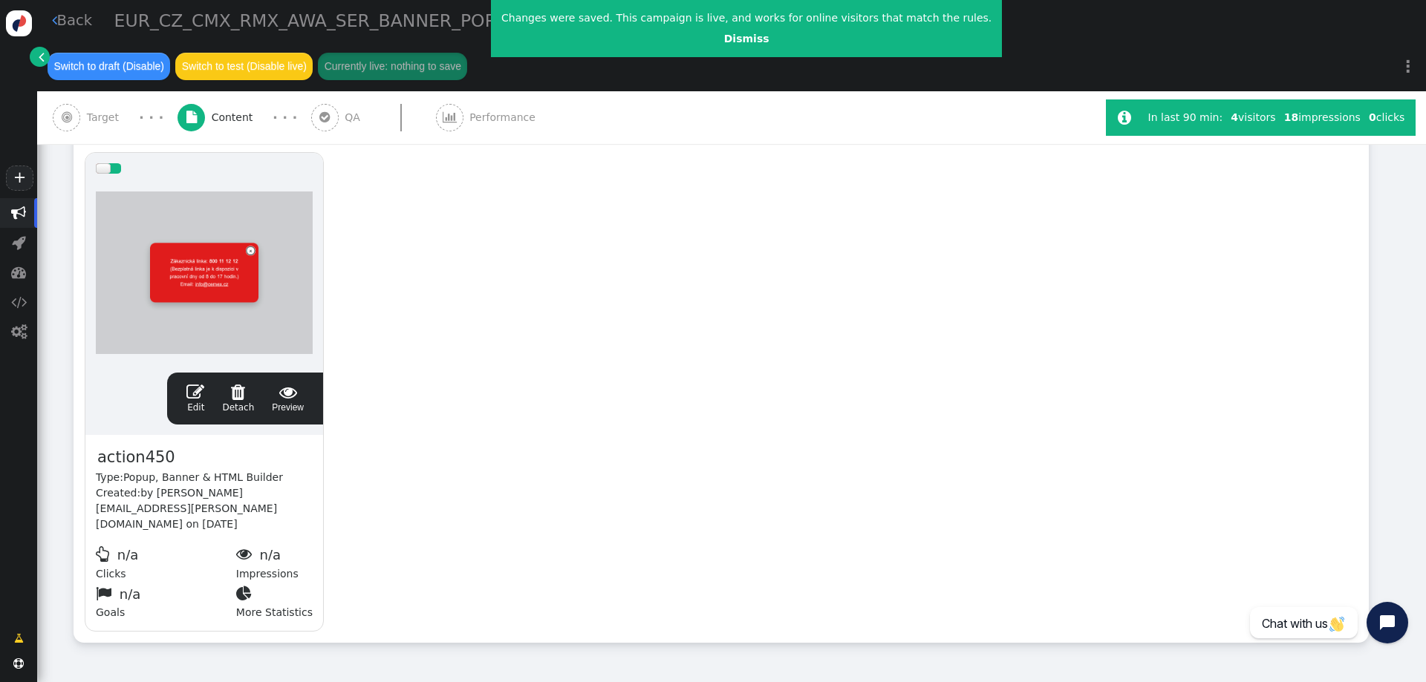
click at [202, 219] on div at bounding box center [204, 273] width 217 height 178
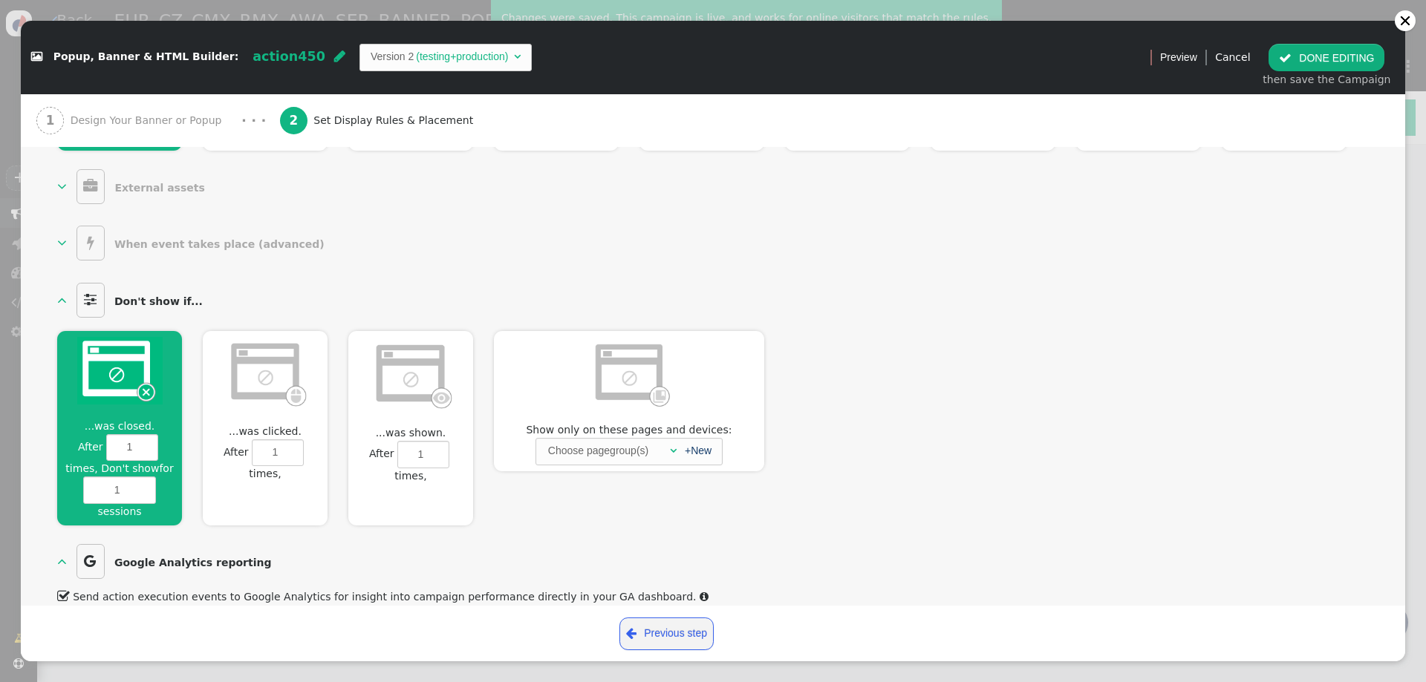
scroll to position [781, 0]
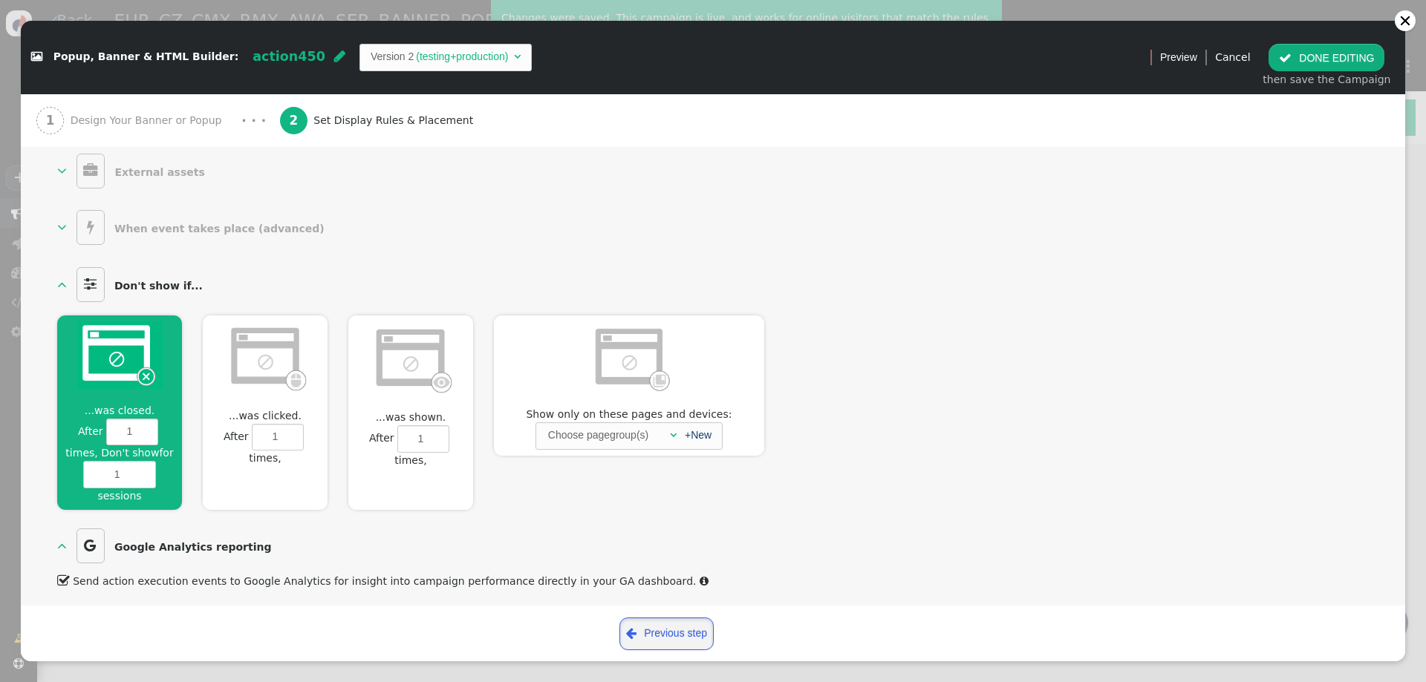
click at [663, 629] on link " Previous step" at bounding box center [666, 634] width 95 height 33
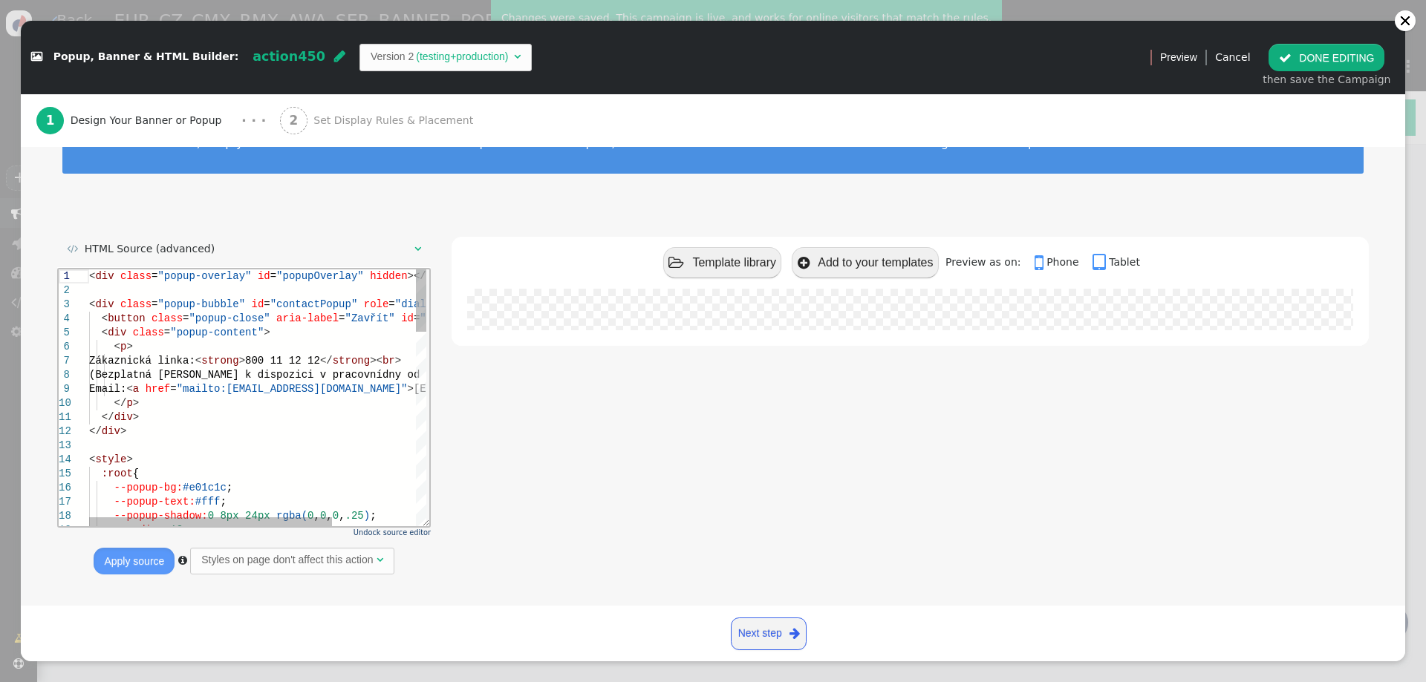
scroll to position [59, 0]
click at [371, 564] on div "Styles on page don't affect this action" at bounding box center [288, 560] width 175 height 16
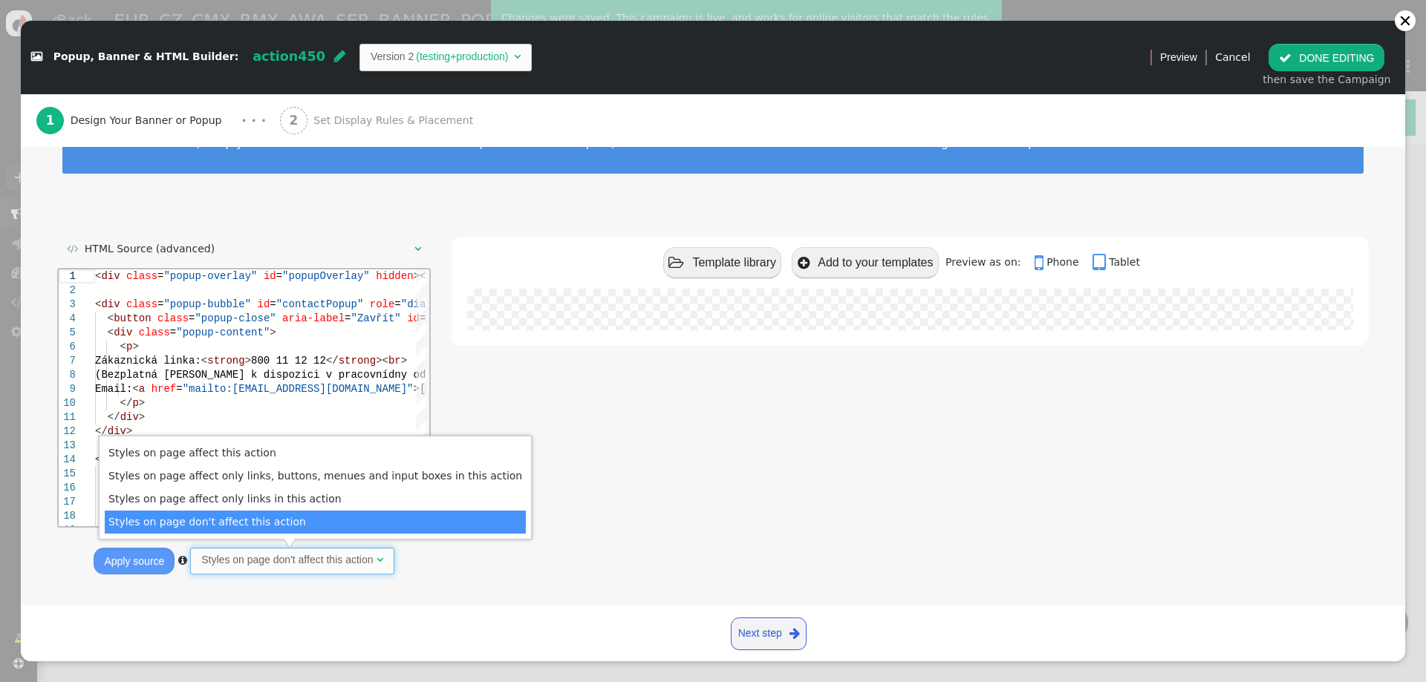
click at [650, 552] on div " Template library  Add to your templates Preview as on:  Phone  Tablet × Zá…" at bounding box center [909, 411] width 917 height 348
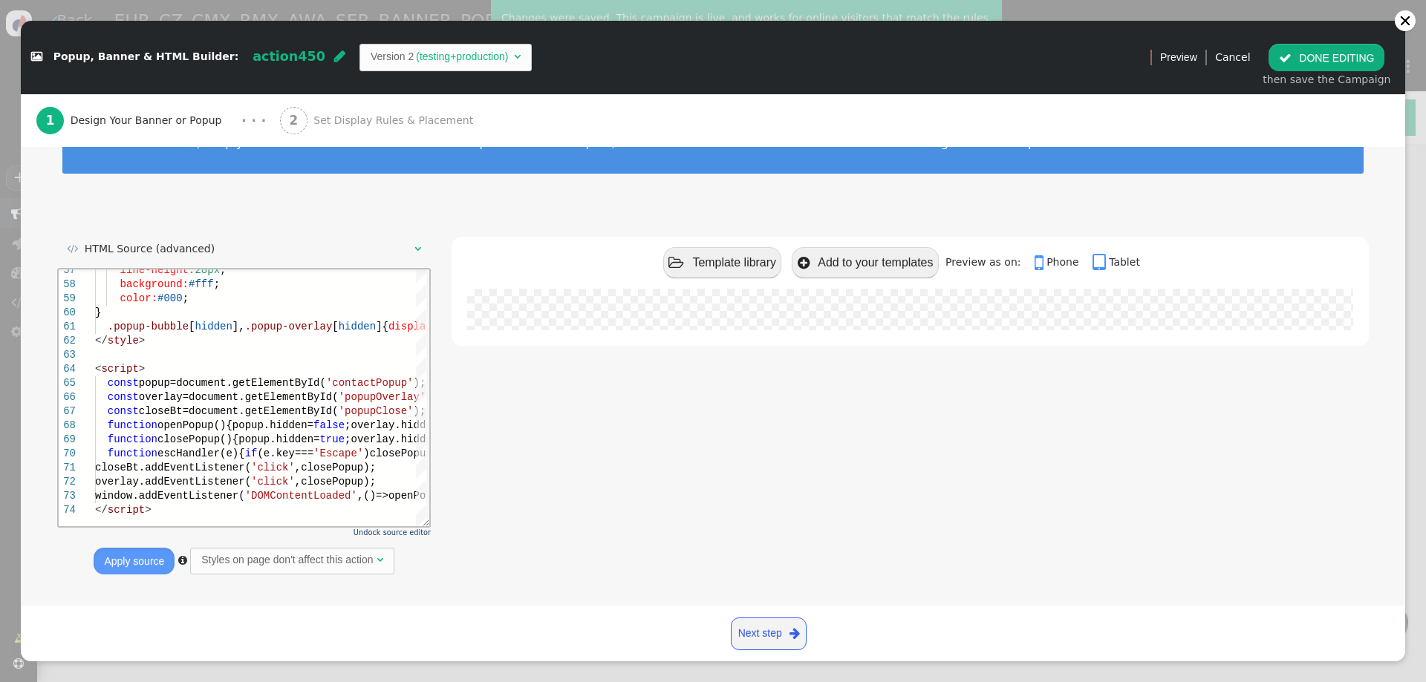
click at [739, 388] on div " Template library  Add to your templates Preview as on:  Phone  Tablet × Zá…" at bounding box center [909, 411] width 917 height 348
click at [1042, 259] on link " Phone" at bounding box center [1061, 262] width 55 height 12
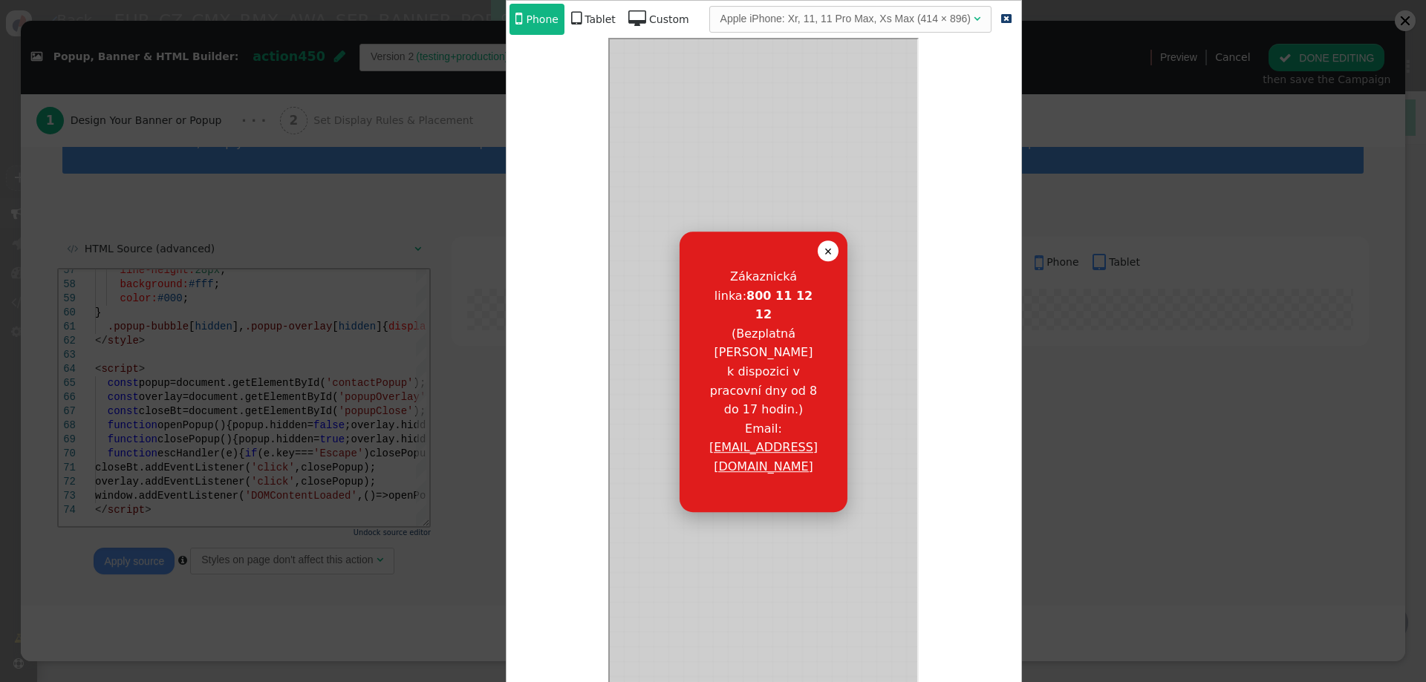
scroll to position [0, 0]
click at [584, 13] on div "Tablet" at bounding box center [599, 20] width 31 height 16
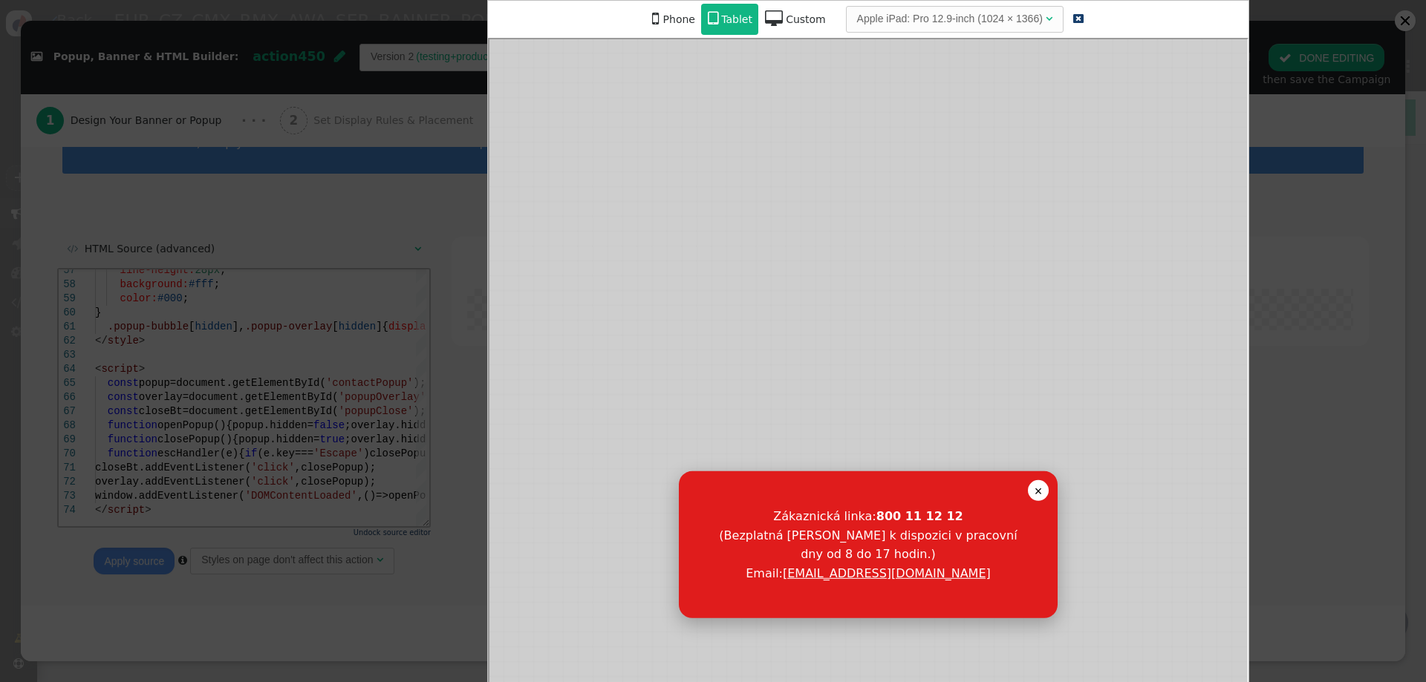
click at [774, 21] on span "" at bounding box center [774, 18] width 18 height 16
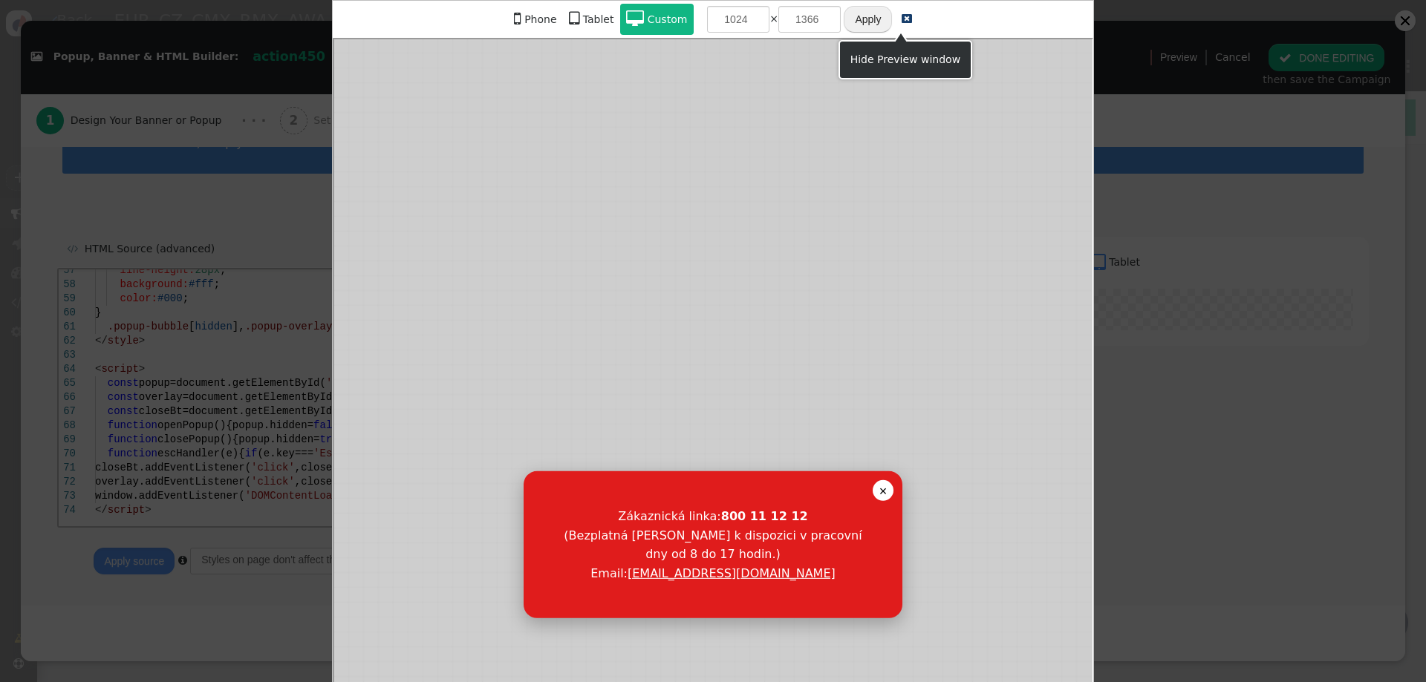
click at [901, 17] on span "" at bounding box center [906, 18] width 10 height 10
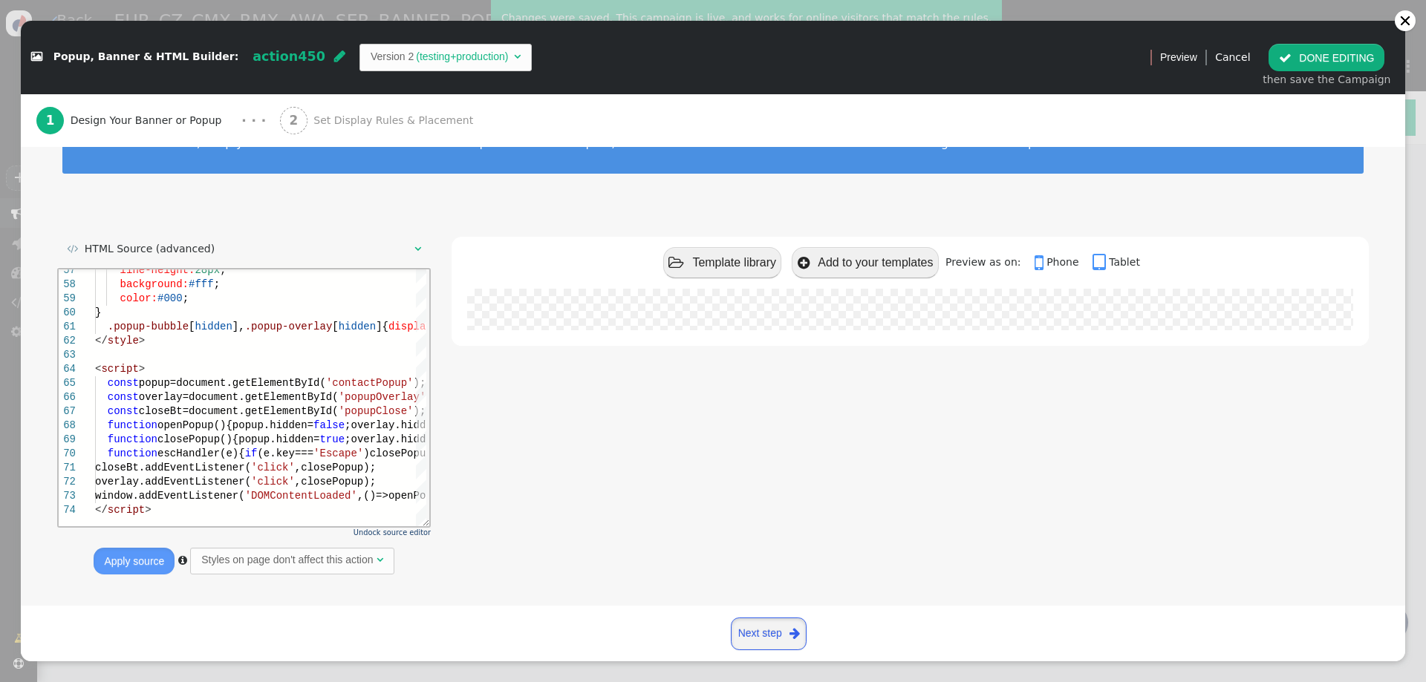
click at [786, 633] on link "Next step " at bounding box center [769, 634] width 76 height 33
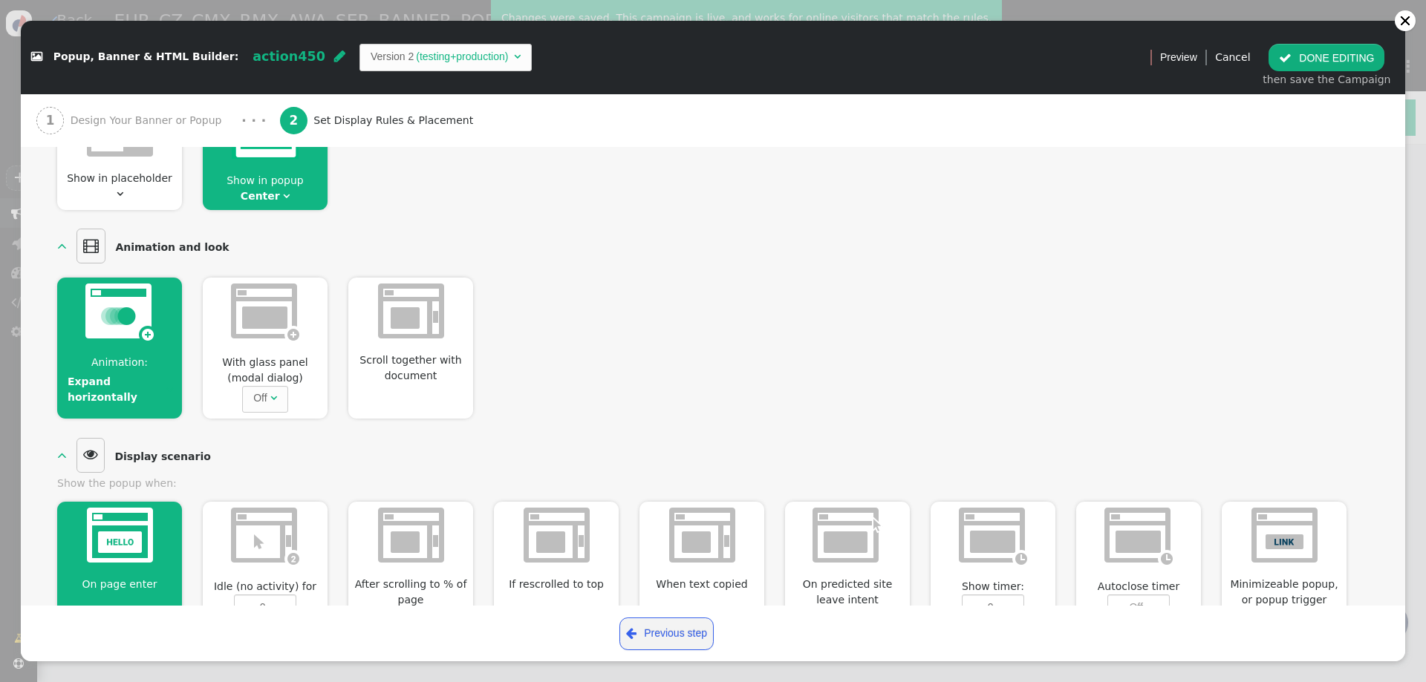
scroll to position [356, 0]
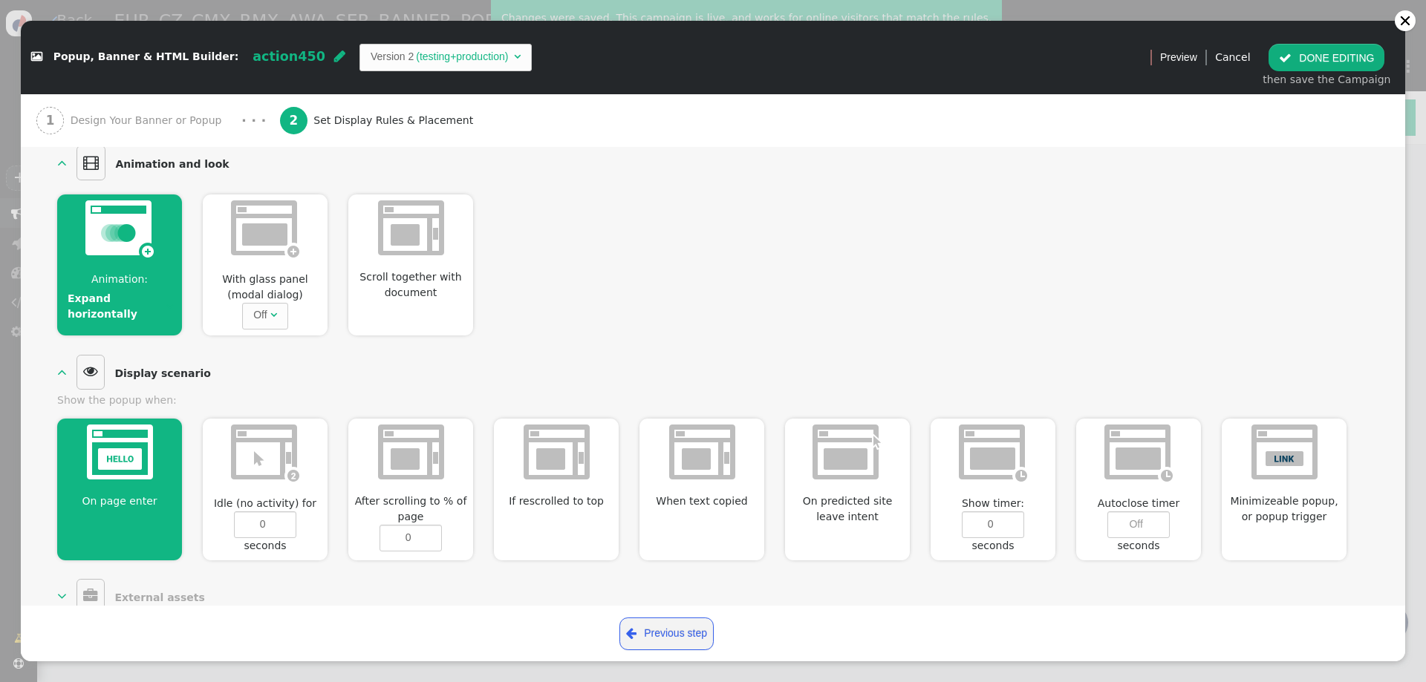
click at [1318, 68] on button " DONE EDITING" at bounding box center [1326, 57] width 116 height 27
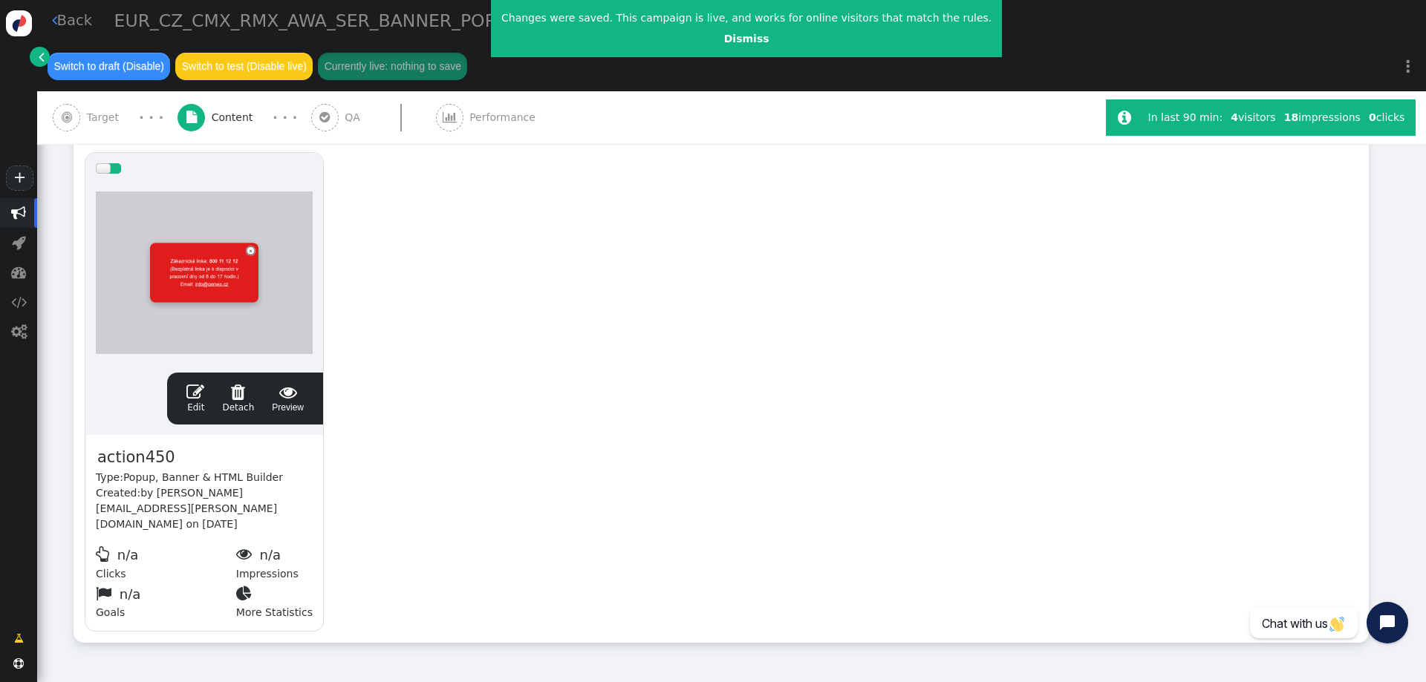
scroll to position [0, 0]
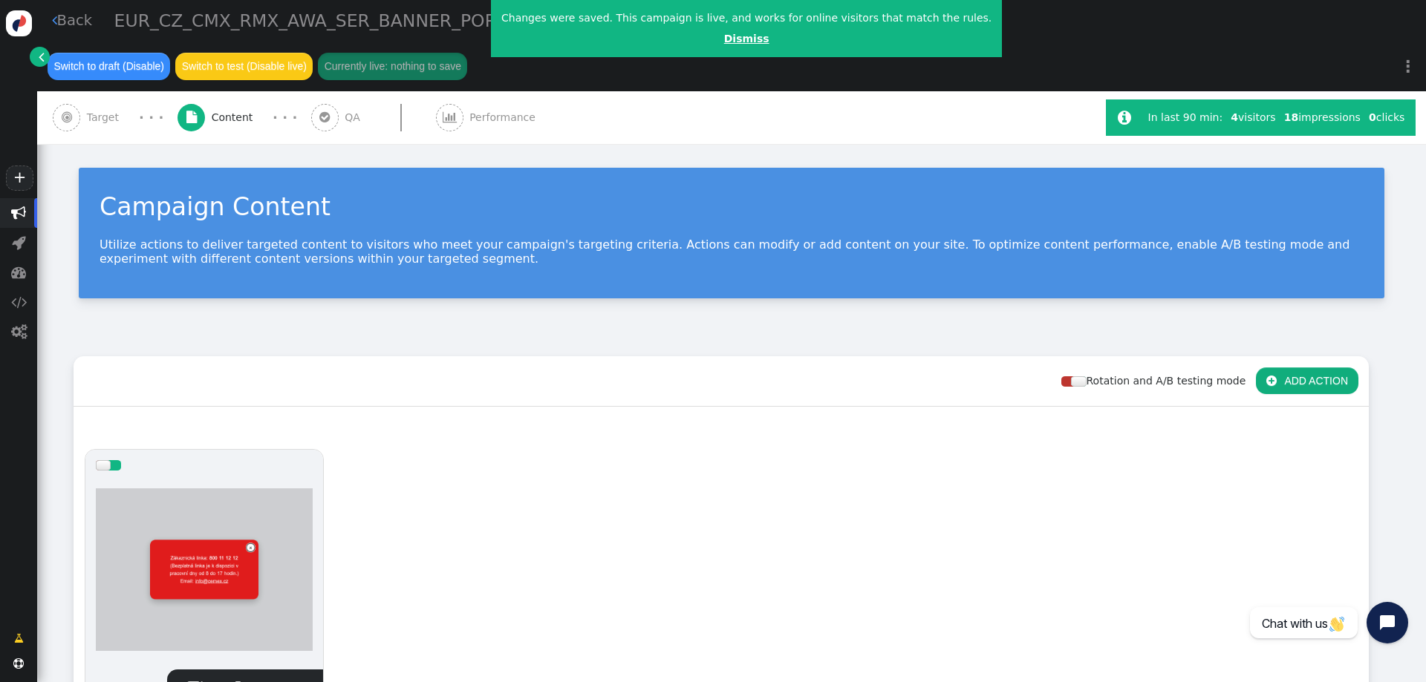
click at [724, 39] on link "Dismiss" at bounding box center [746, 39] width 45 height 12
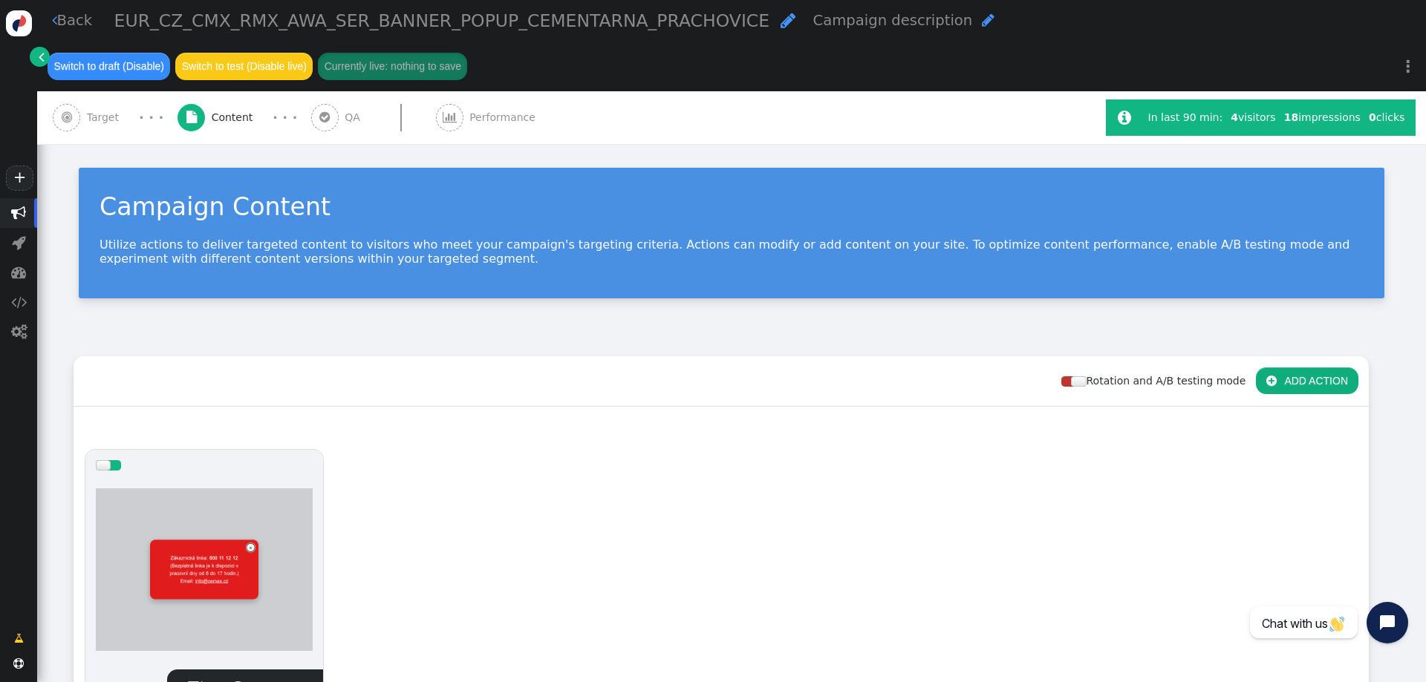
click at [327, 104] on span "" at bounding box center [324, 117] width 27 height 27
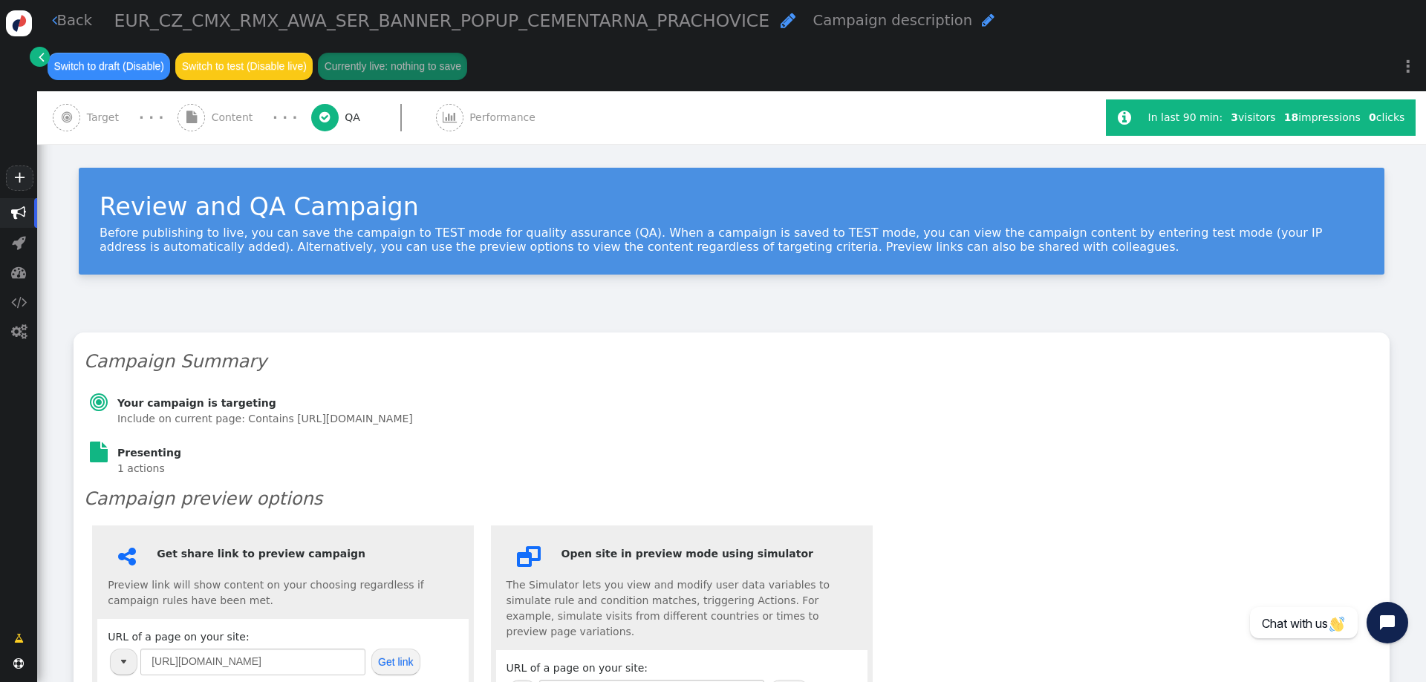
click at [226, 110] on span "Content" at bounding box center [236, 118] width 48 height 16
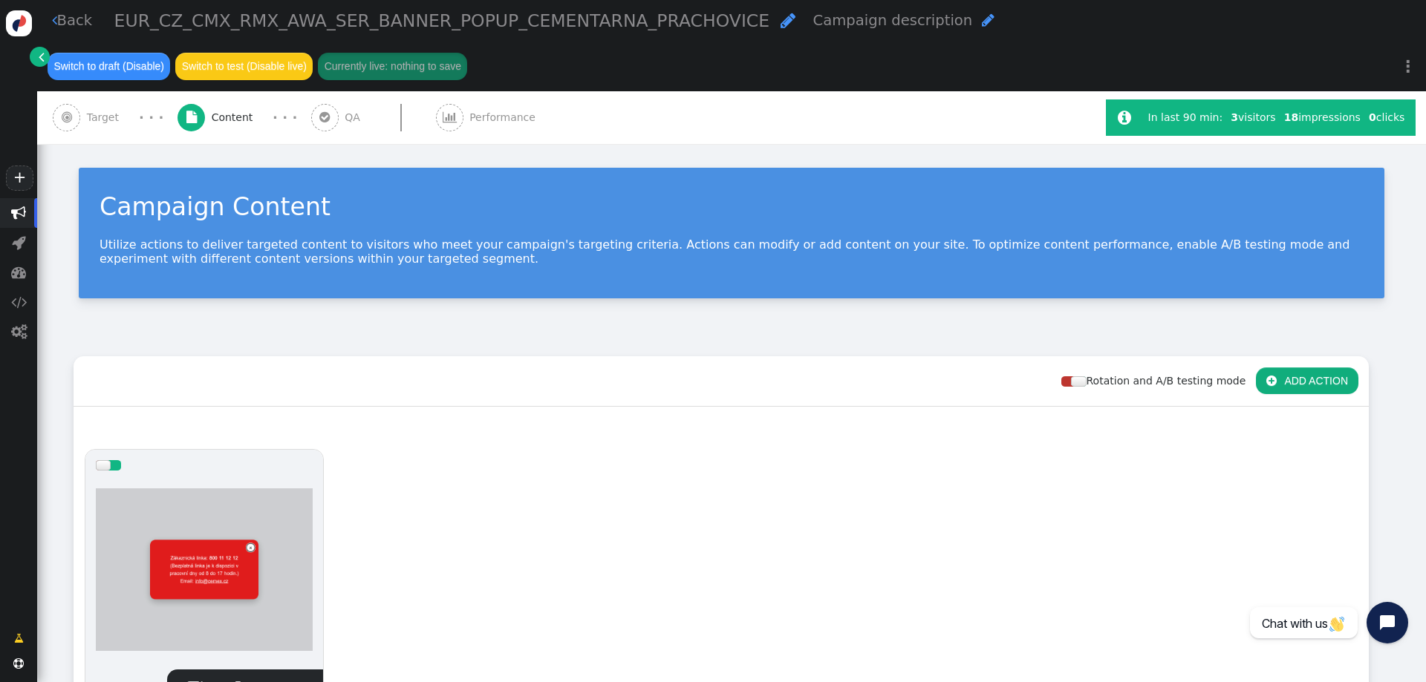
click at [113, 91] on div " Target" at bounding box center [89, 117] width 72 height 53
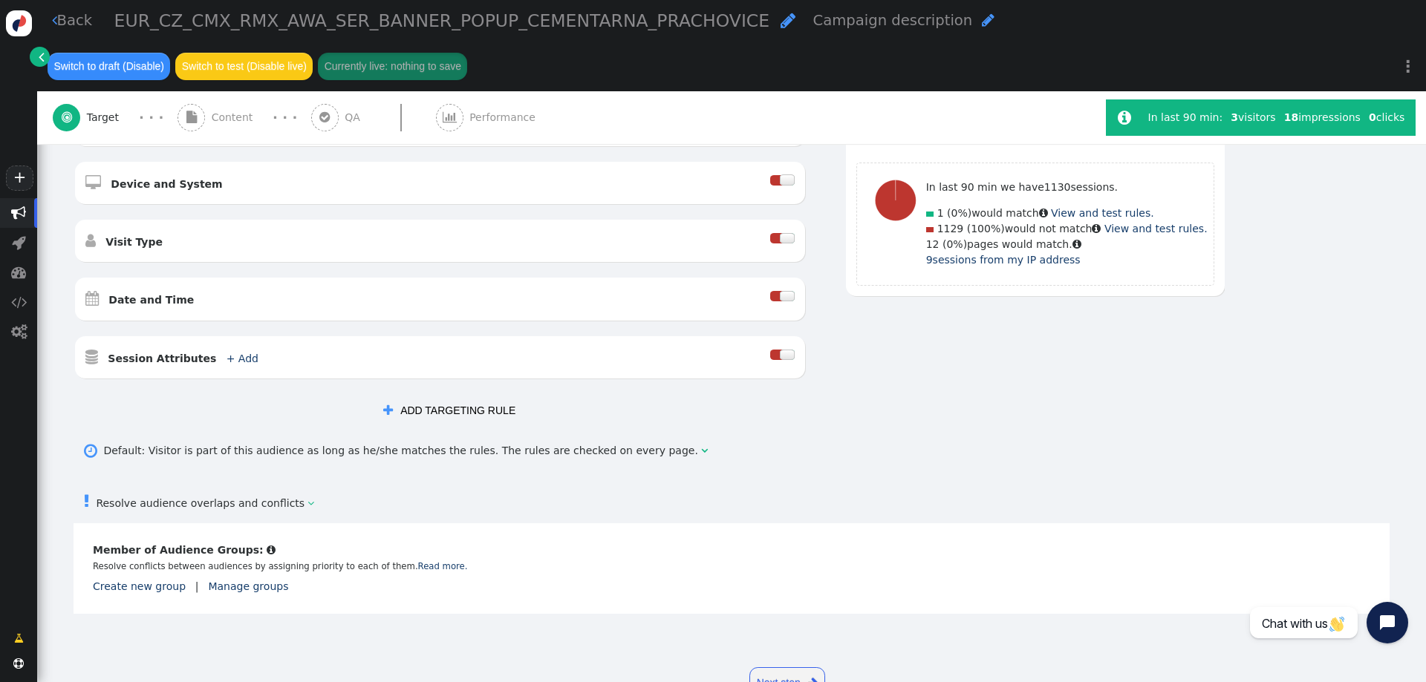
scroll to position [434, 0]
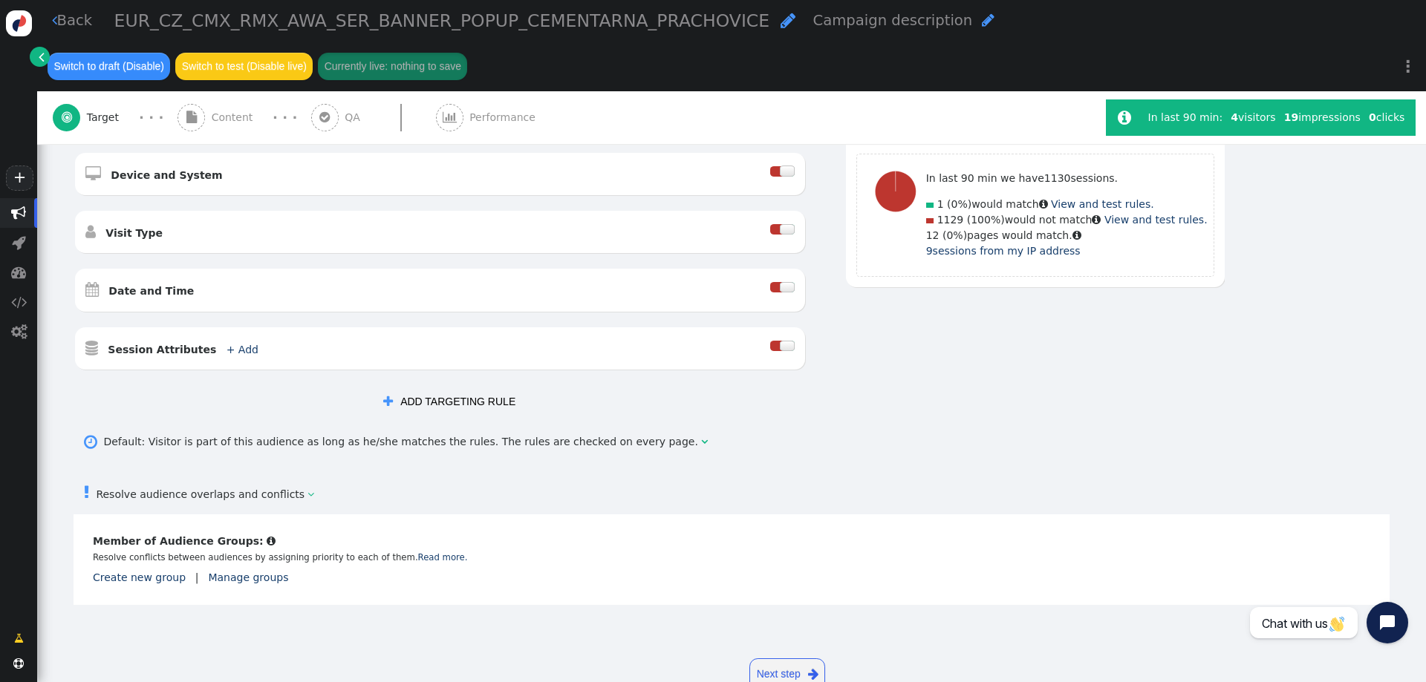
click at [701, 434] on span "" at bounding box center [704, 442] width 7 height 16
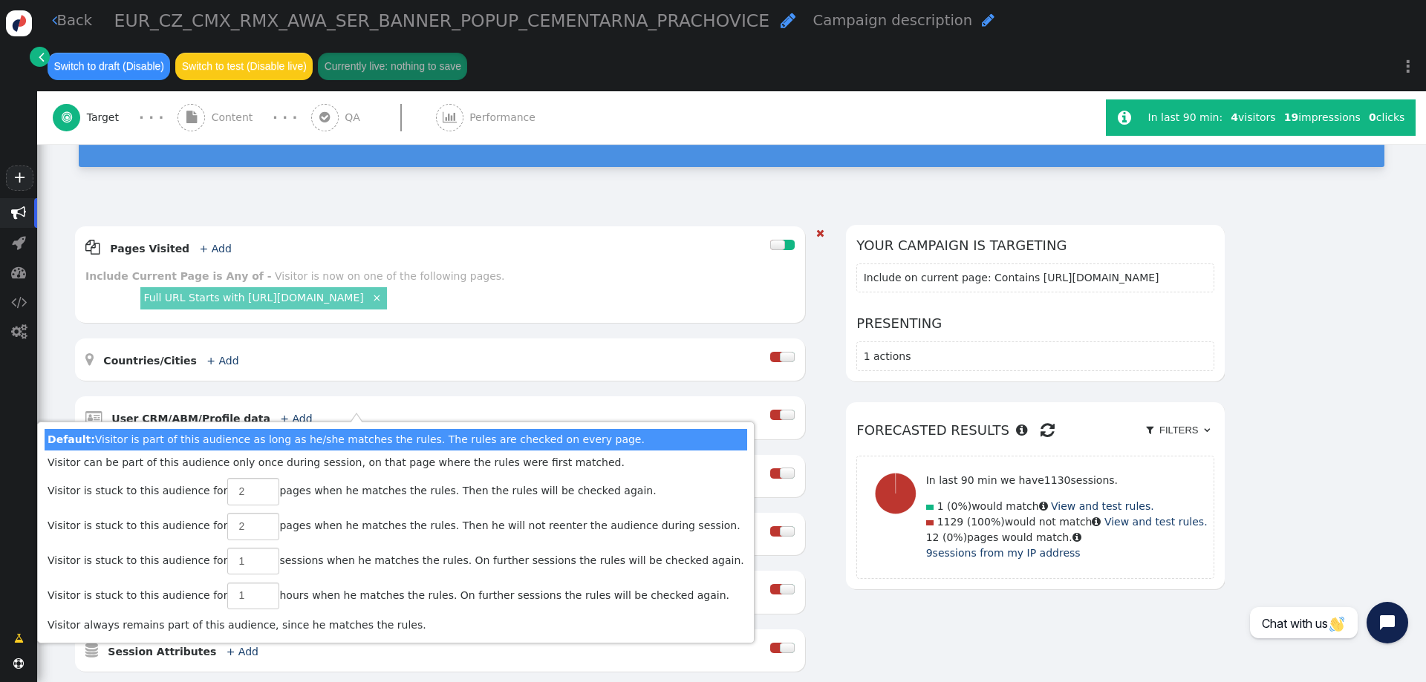
scroll to position [0, 0]
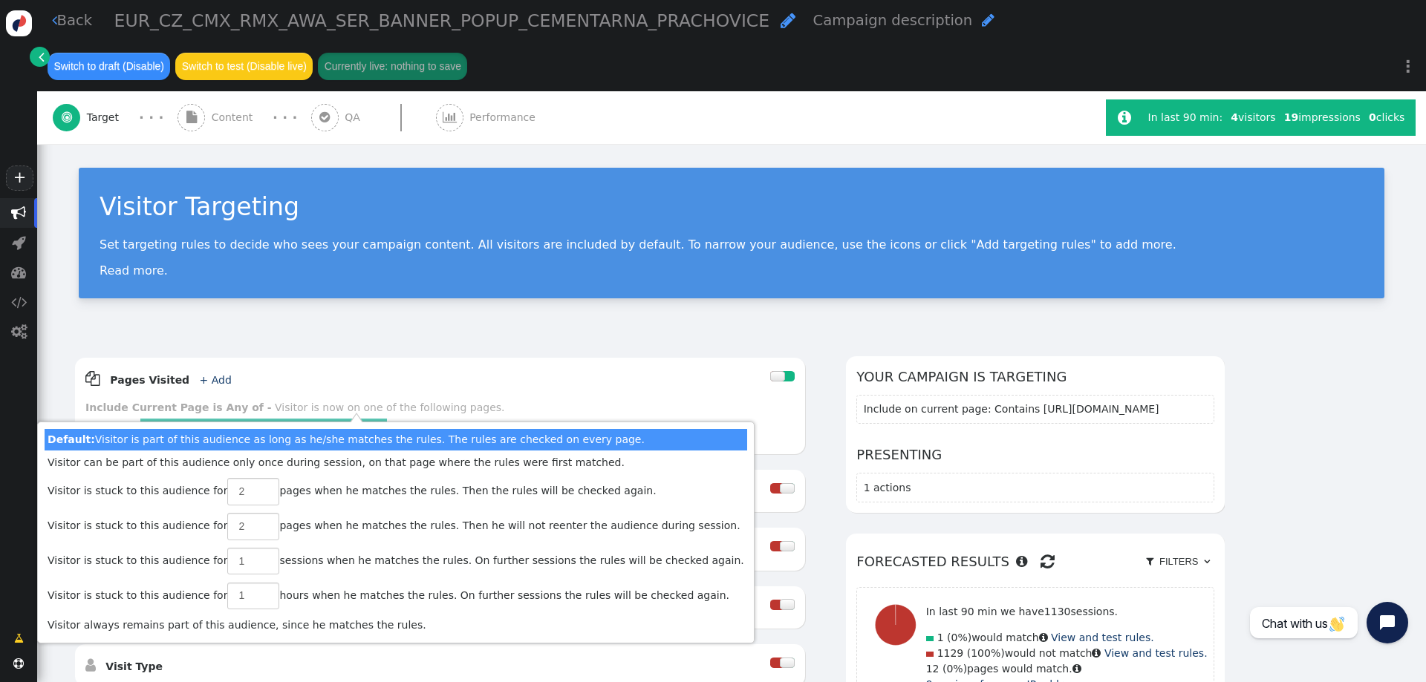
click at [205, 276] on div "Visitor Targeting Set targeting rules to decide who sees your campaign content.…" at bounding box center [731, 240] width 1389 height 192
click at [363, 423] on link "Full URL Starts with [URL][DOMAIN_NAME]" at bounding box center [253, 429] width 220 height 12
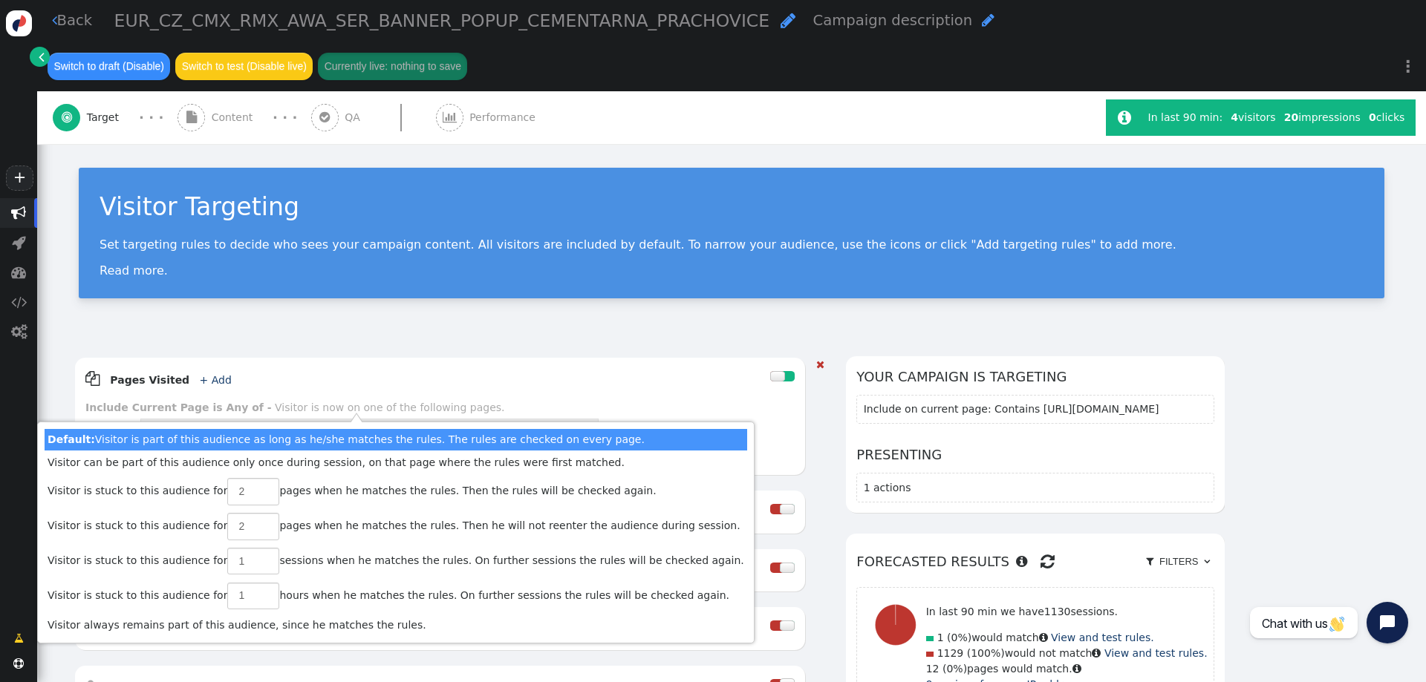
click at [263, 432] on div "Starts with" at bounding box center [259, 440] width 48 height 16
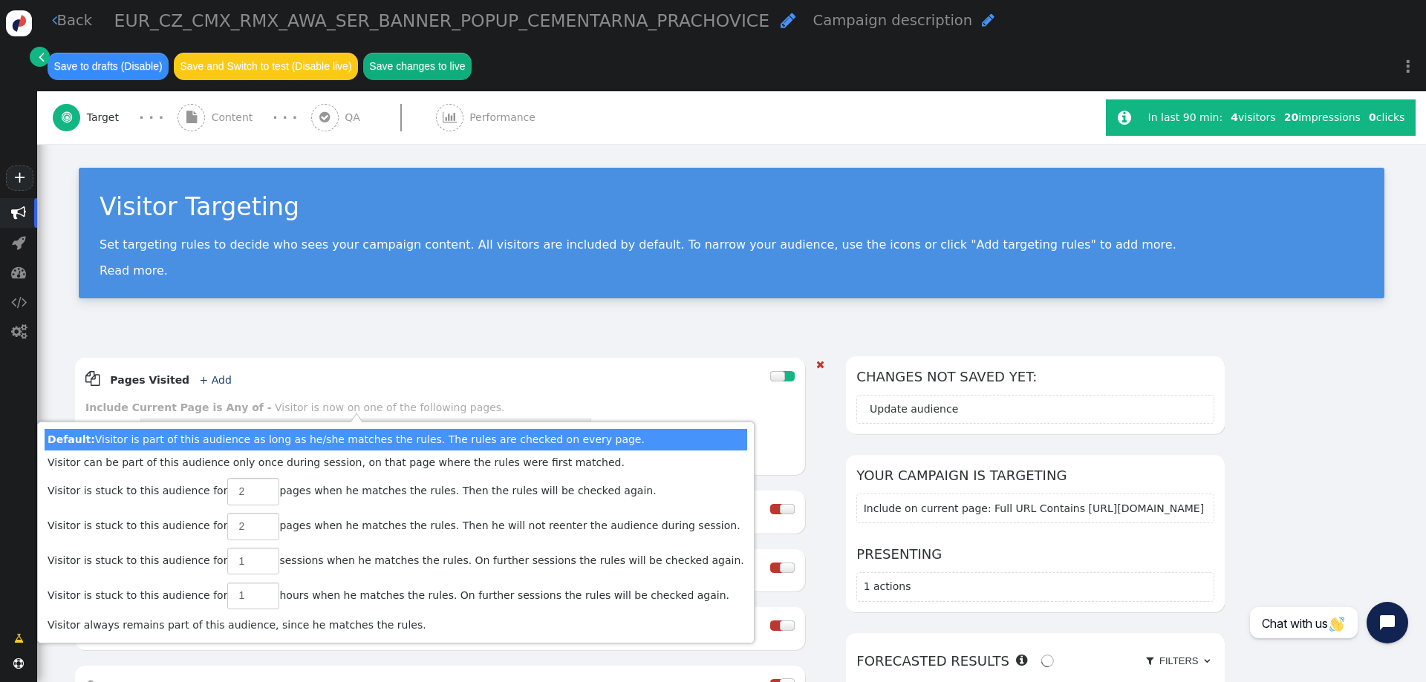
click at [687, 368] on div " Pages Visited + Add " at bounding box center [427, 379] width 685 height 22
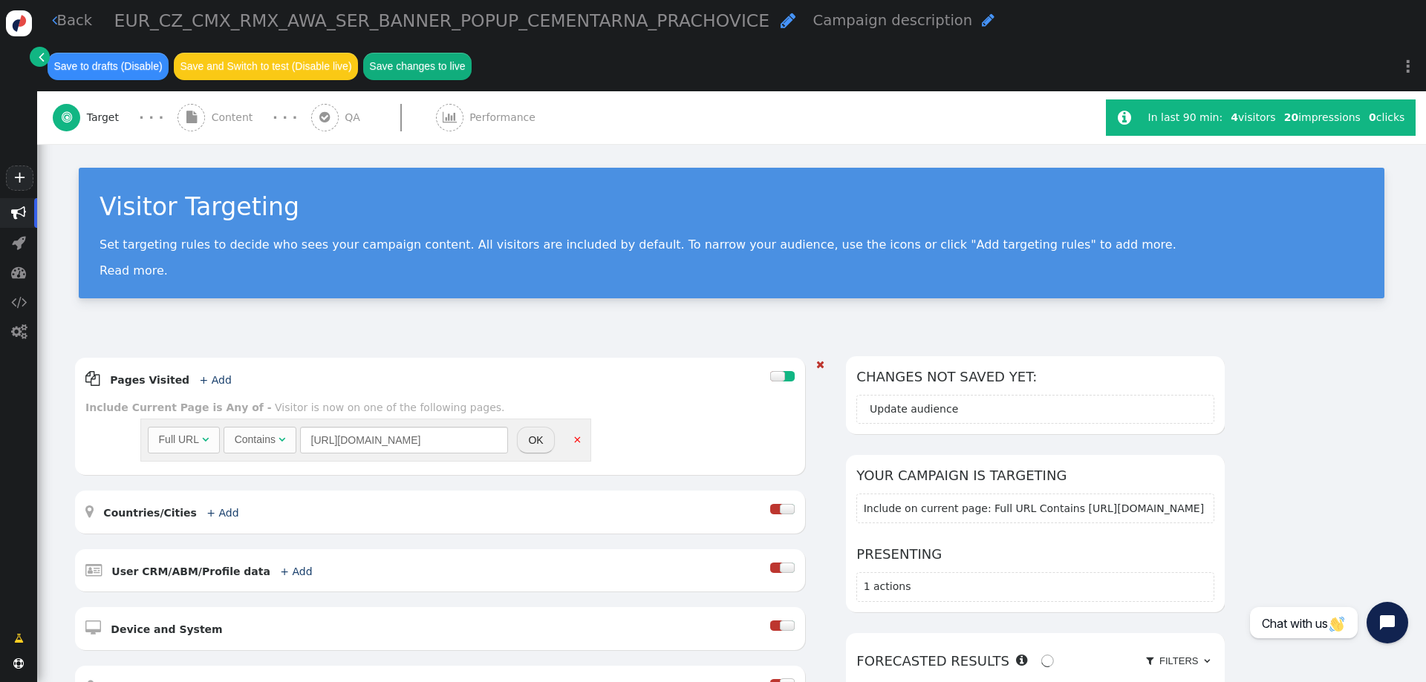
click at [537, 427] on button "OK" at bounding box center [535, 440] width 37 height 27
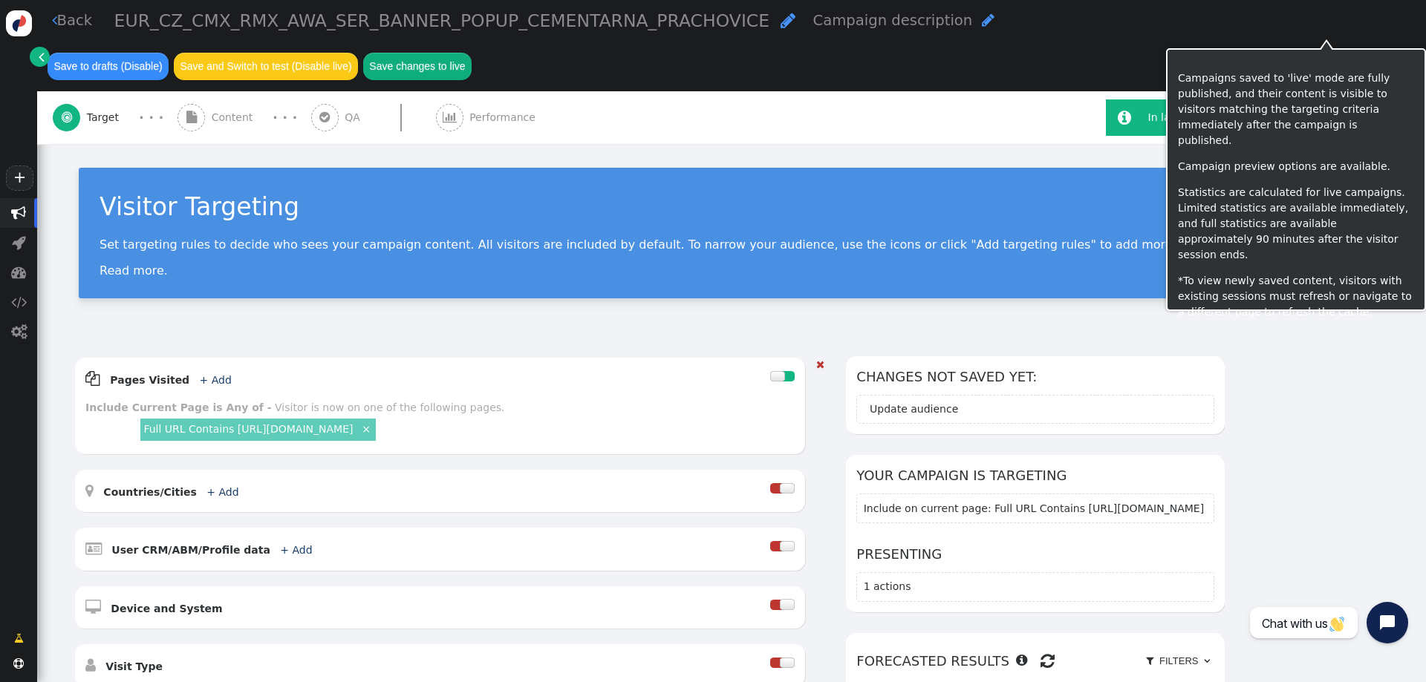
click at [472, 53] on button "Save changes to live" at bounding box center [417, 66] width 108 height 27
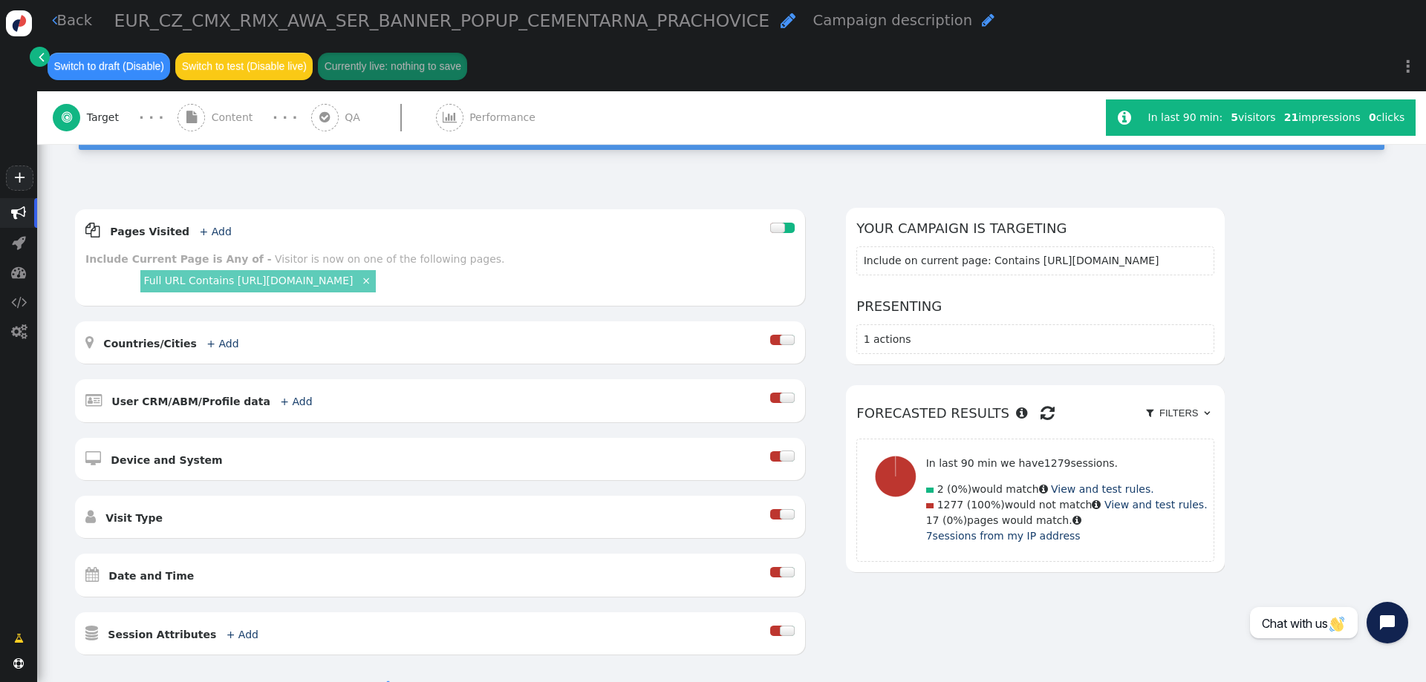
scroll to position [342, 0]
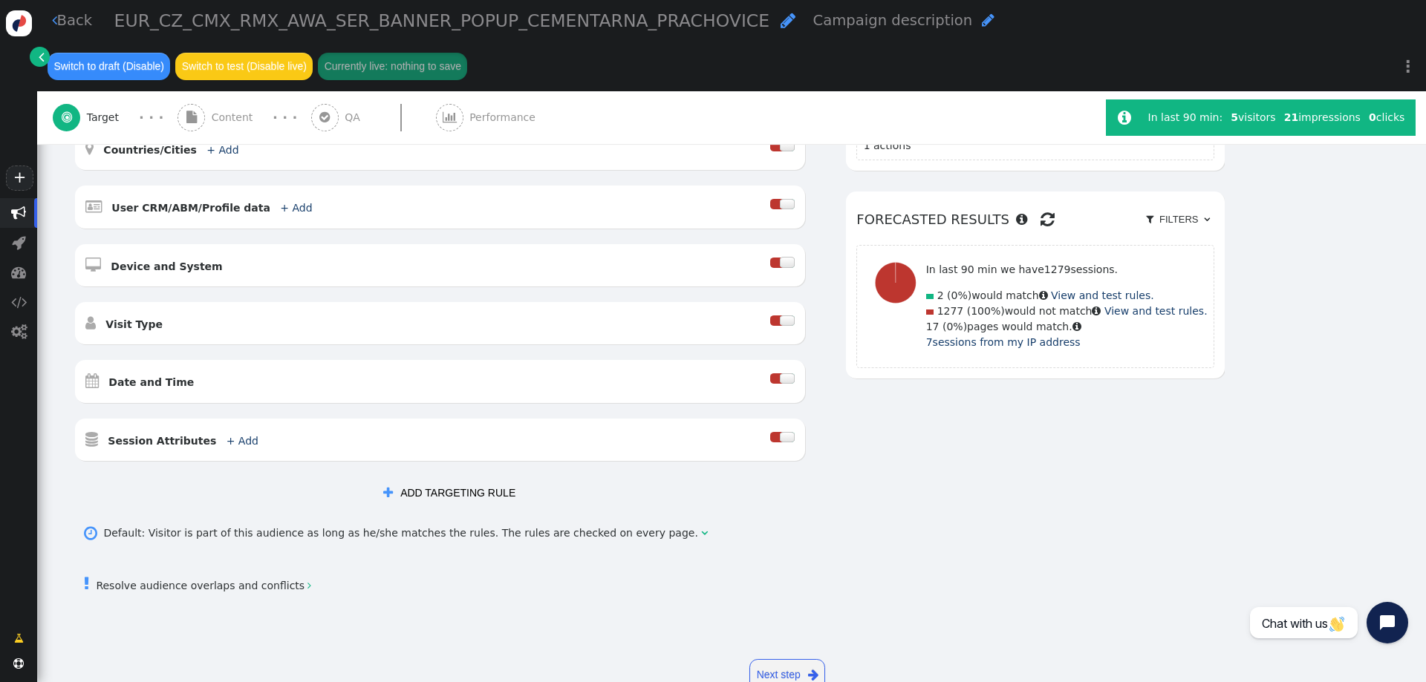
click at [772, 659] on link "Next step " at bounding box center [787, 675] width 76 height 33
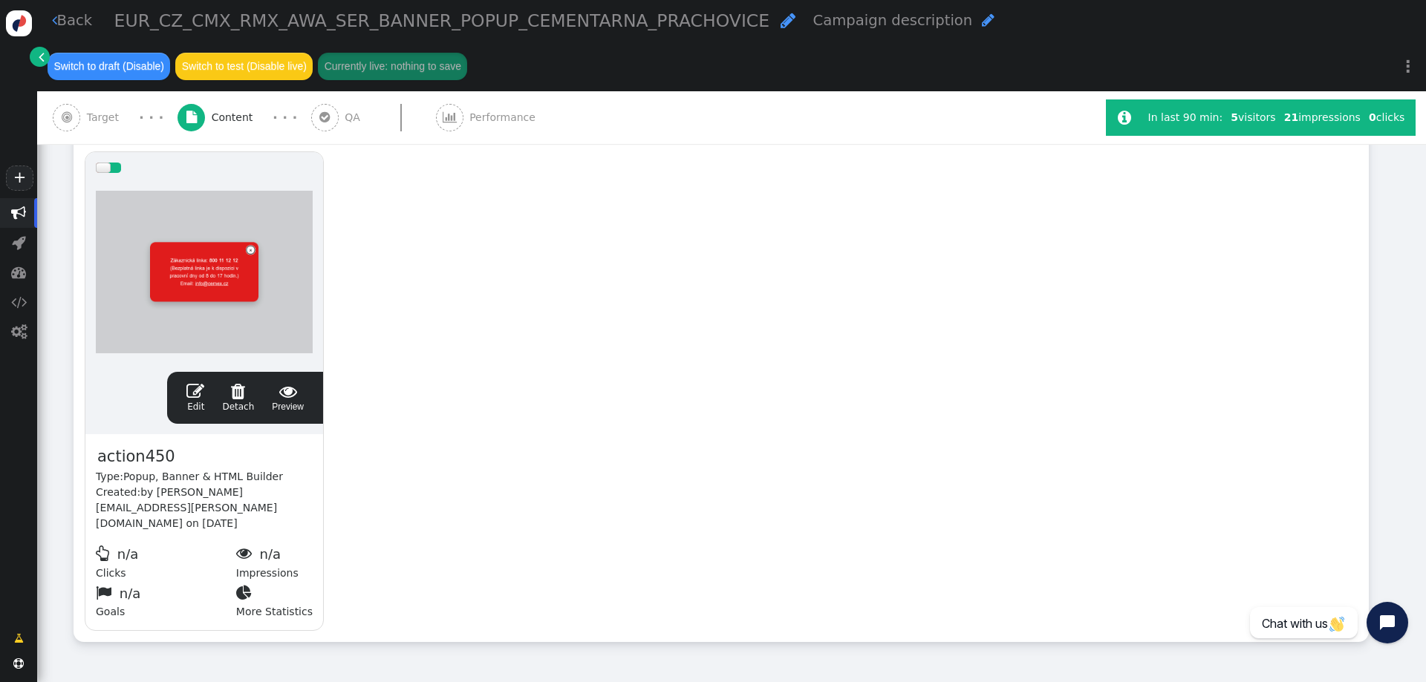
scroll to position [319, 0]
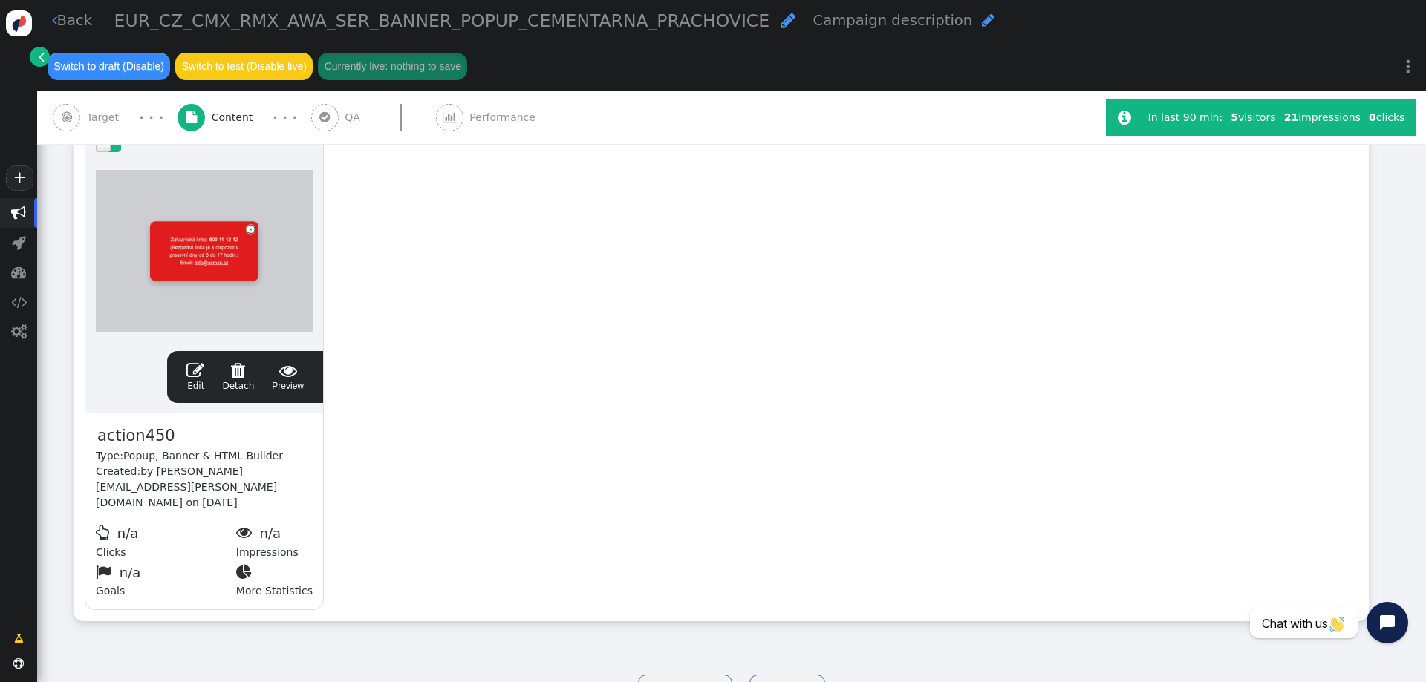
click at [786, 675] on link "Next step " at bounding box center [787, 691] width 76 height 33
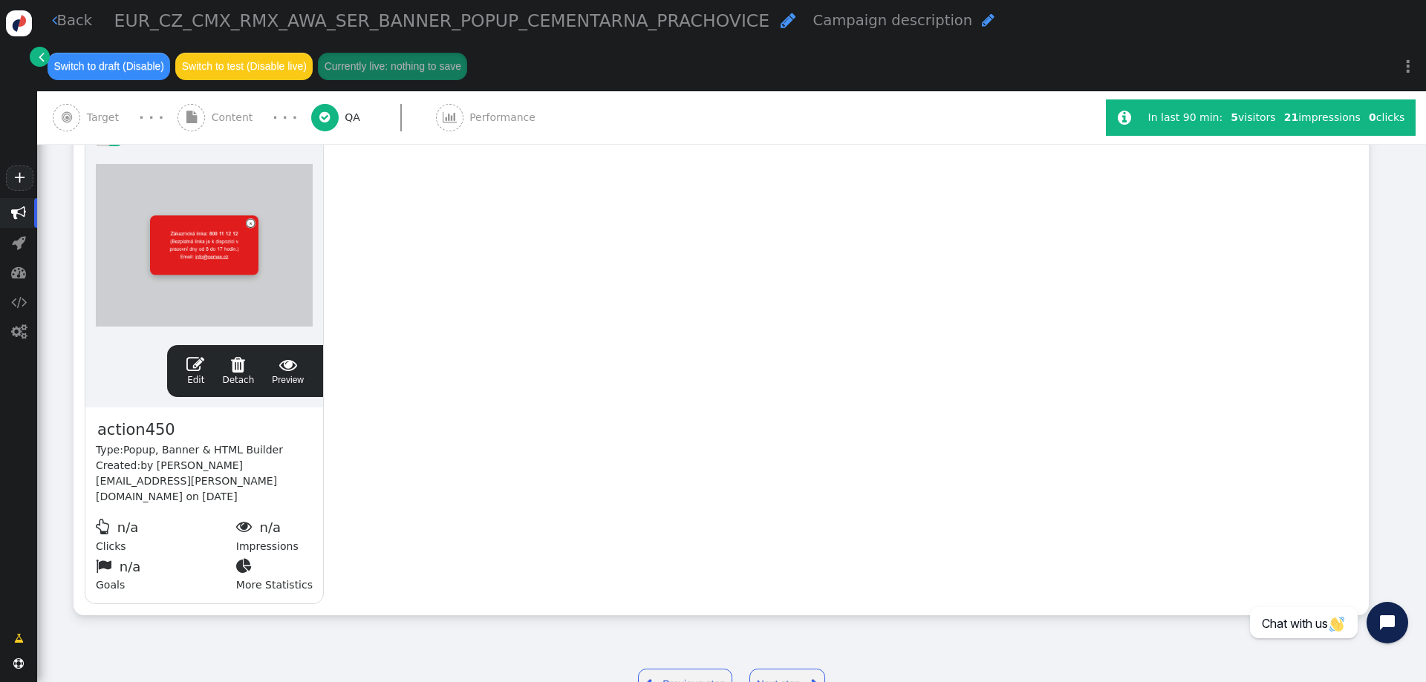
scroll to position [0, 0]
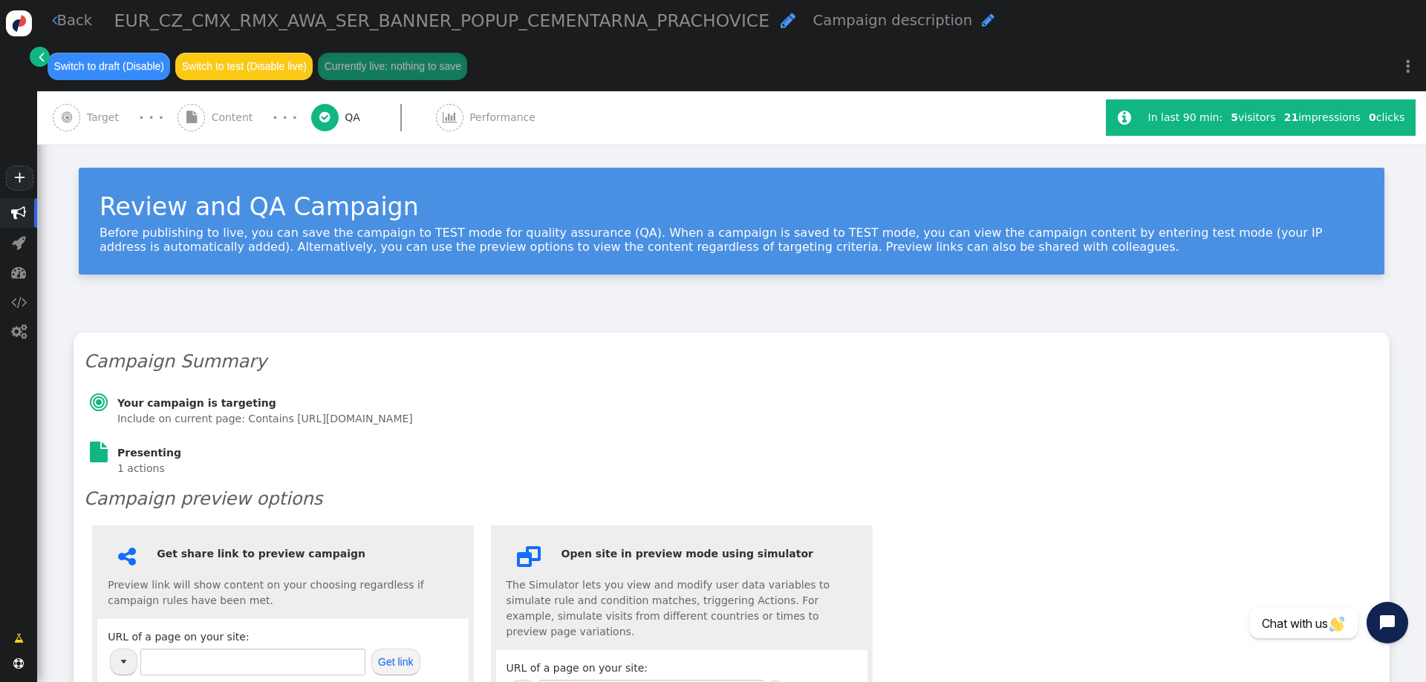
type input "[URL][DOMAIN_NAME]"
click at [65, 20] on link " Back" at bounding box center [72, 21] width 41 height 22
